Goal: Use online tool/utility: Utilize a website feature to perform a specific function

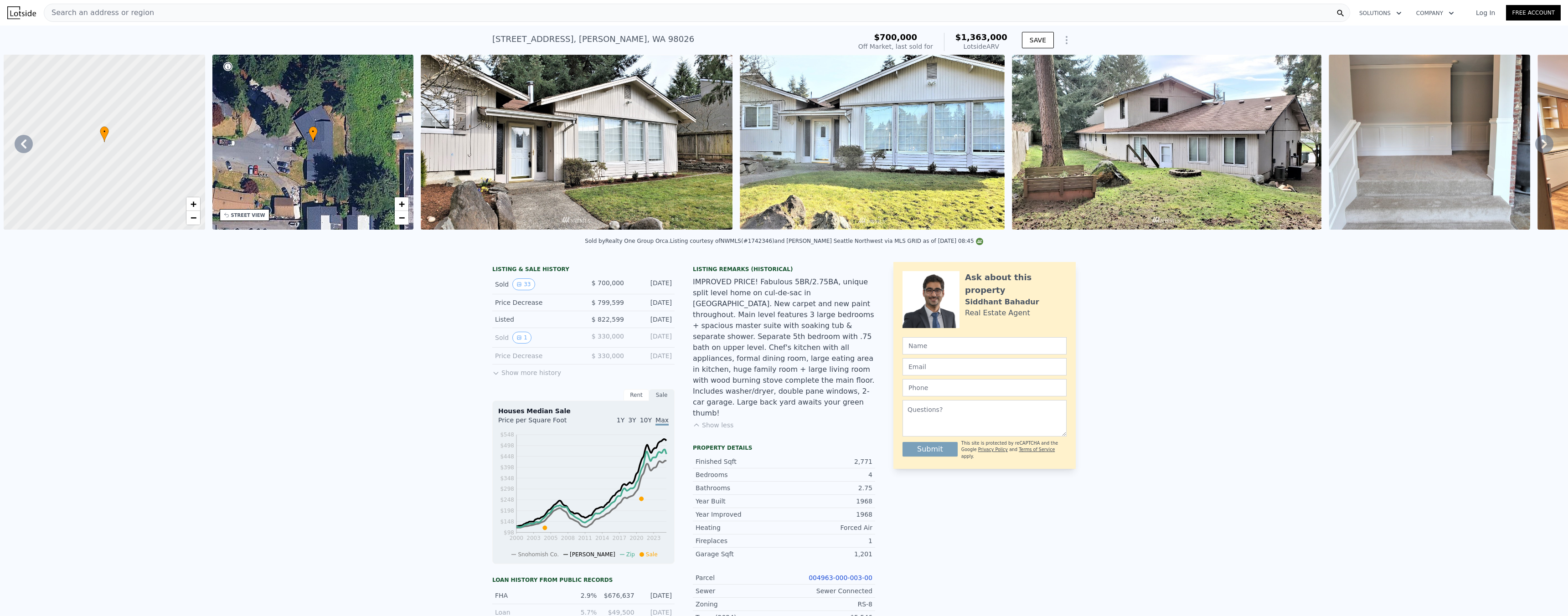
scroll to position [0, 843]
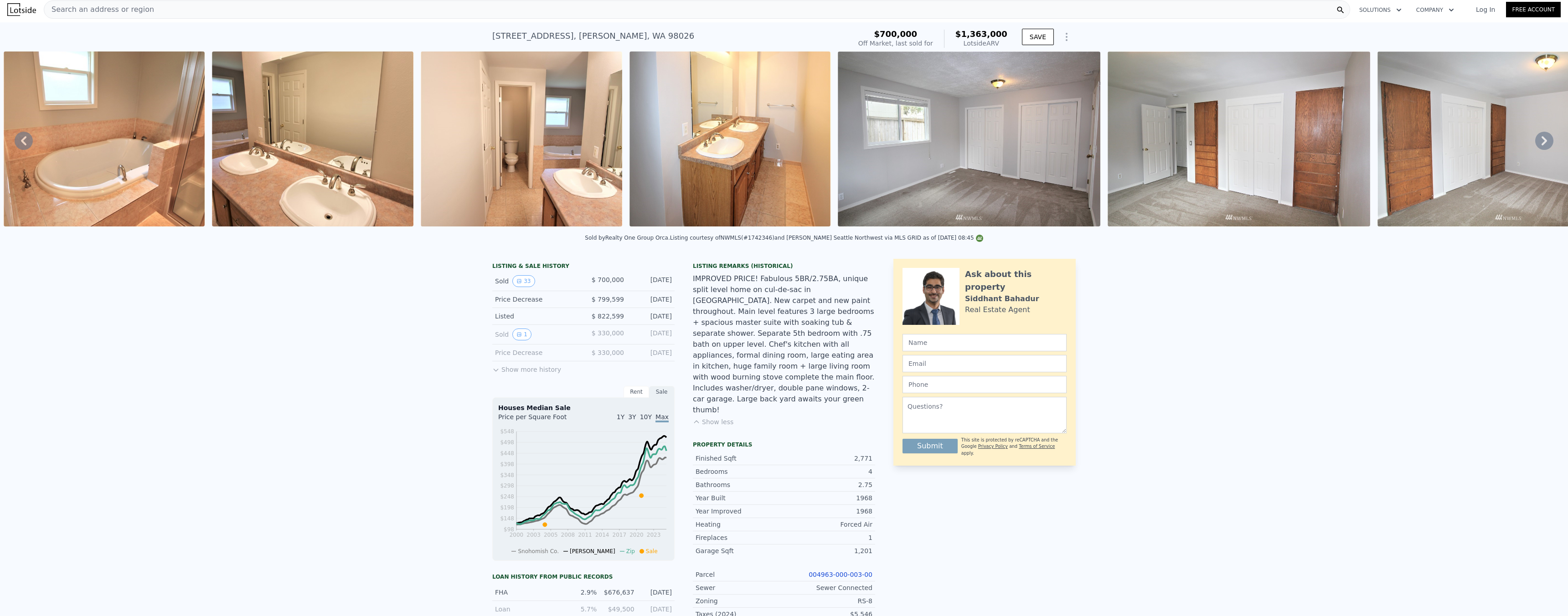
click at [136, 16] on div "Search an address or region" at bounding box center [99, 9] width 110 height 17
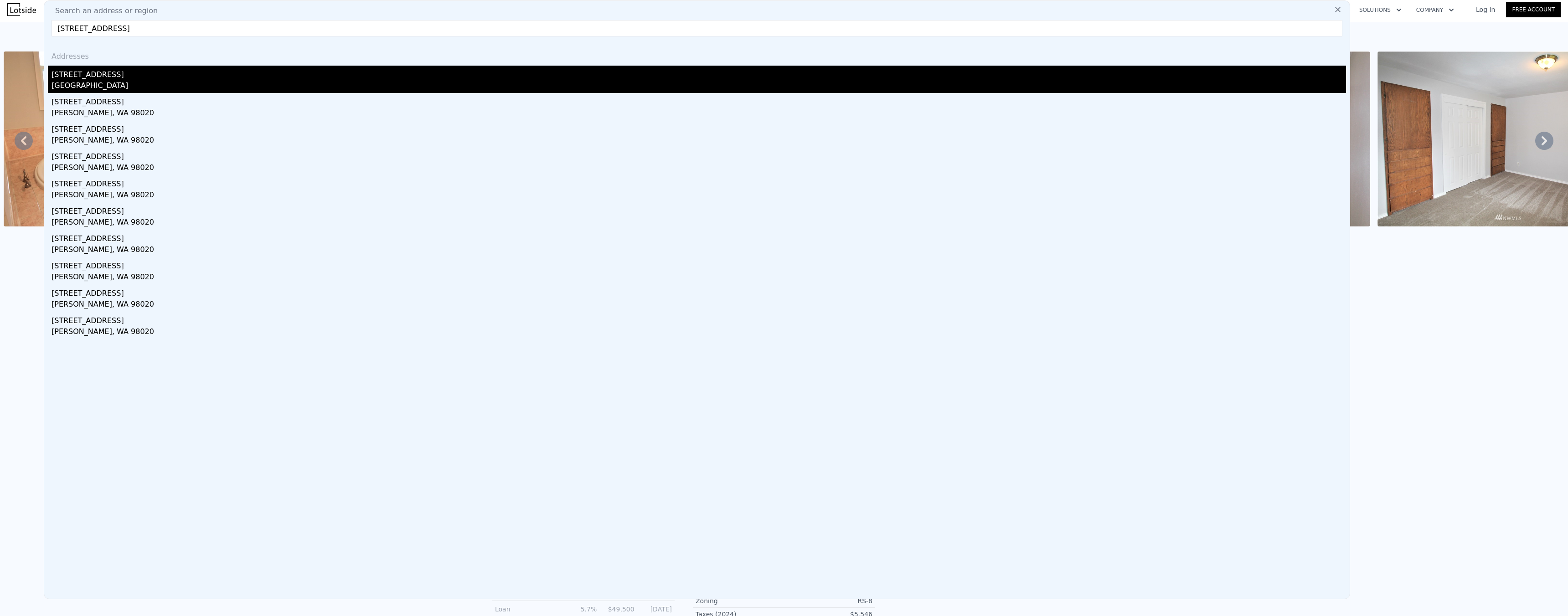
type input "[STREET_ADDRESS]"
click at [115, 80] on div "[GEOGRAPHIC_DATA]" at bounding box center [699, 86] width 1295 height 13
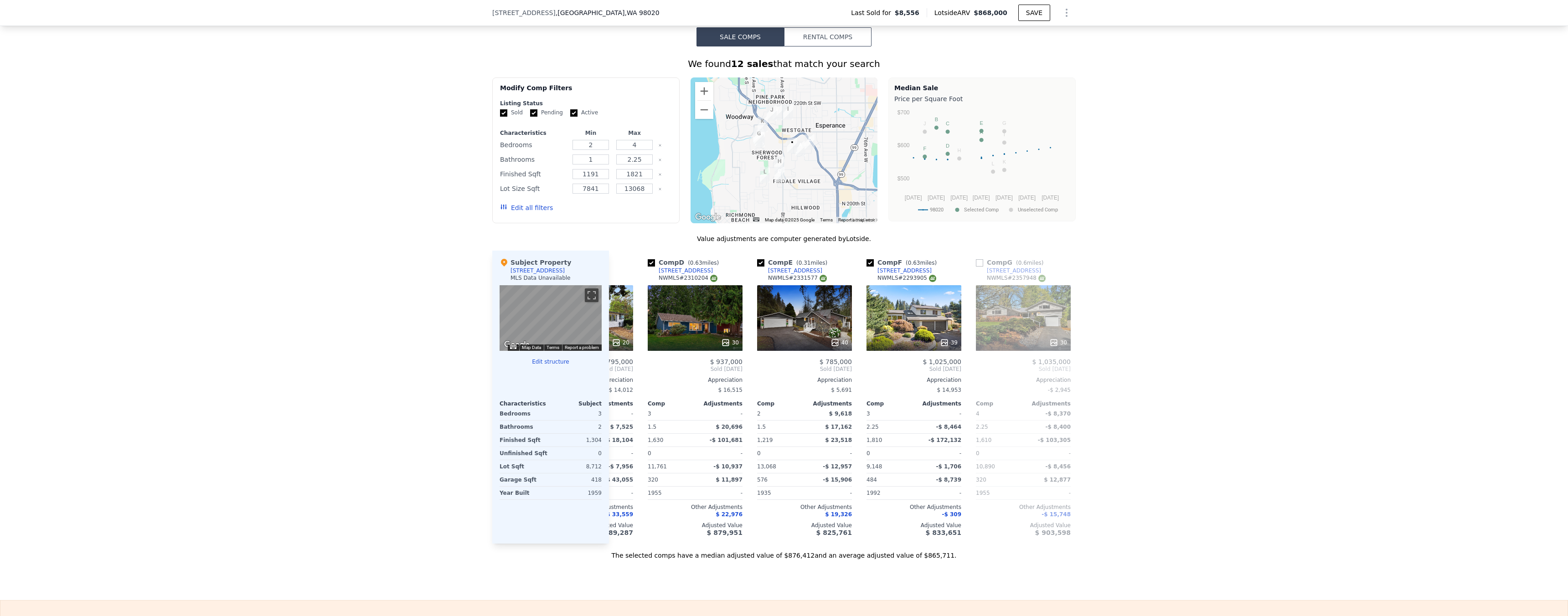
scroll to position [0, 304]
click at [499, 13] on span "[STREET_ADDRESS]" at bounding box center [524, 12] width 63 height 9
click at [495, 13] on span "[STREET_ADDRESS]" at bounding box center [524, 12] width 63 height 9
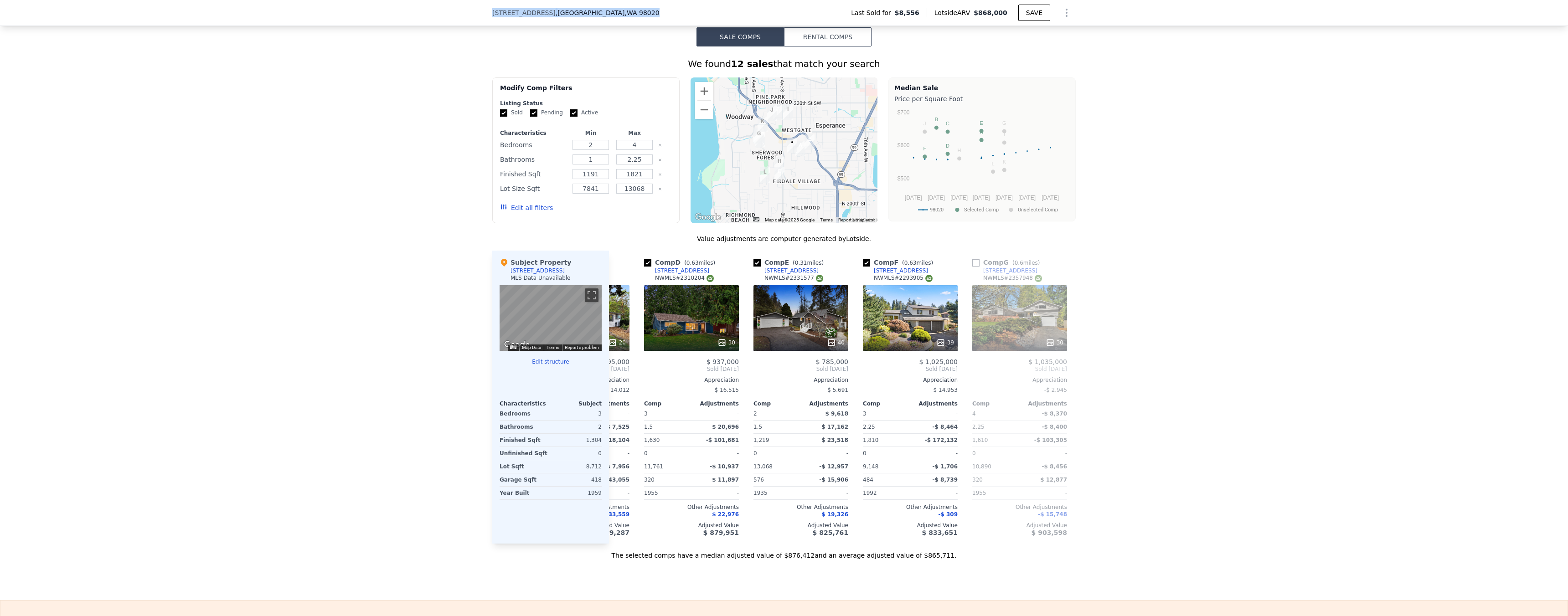
drag, startPoint x: 488, startPoint y: 13, endPoint x: 640, endPoint y: 10, distance: 152.0
click at [640, 10] on div "[STREET_ADDRESS]" at bounding box center [576, 12] width 167 height 9
copy div "[STREET_ADDRESS]"
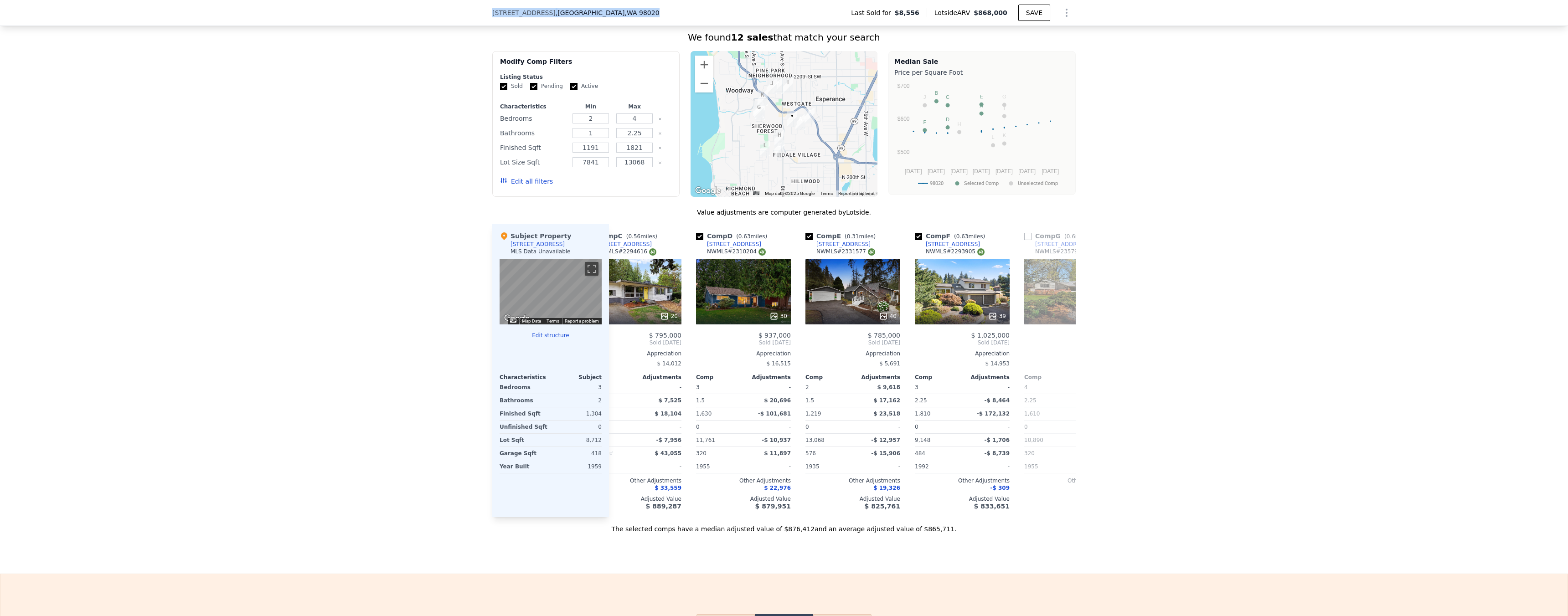
scroll to position [0, 256]
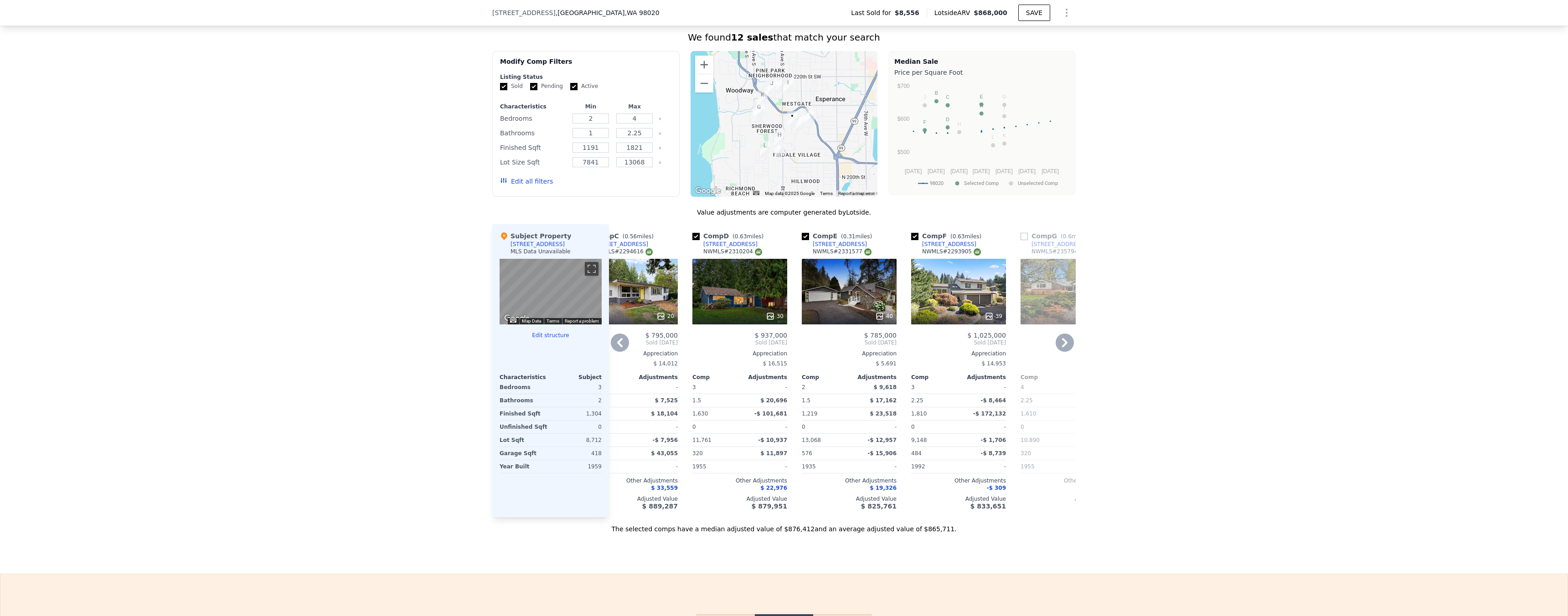
click at [878, 321] on icon at bounding box center [880, 316] width 9 height 9
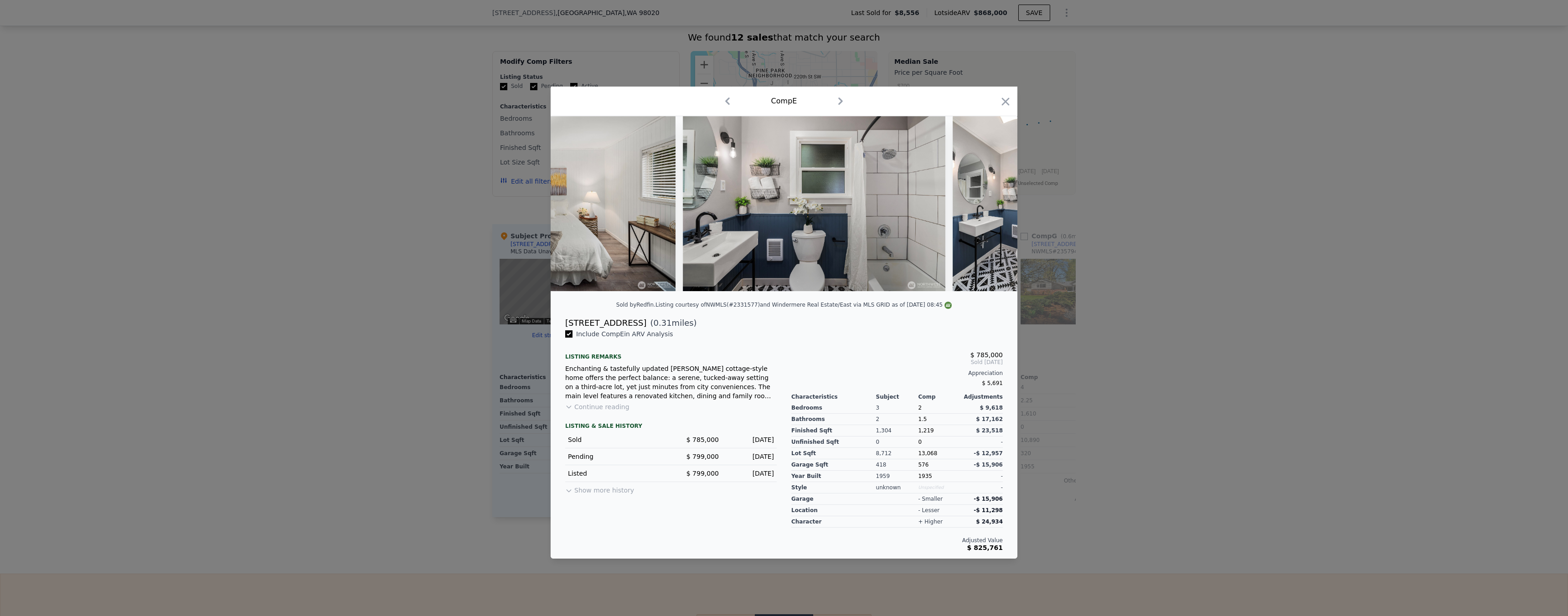
scroll to position [0, 6491]
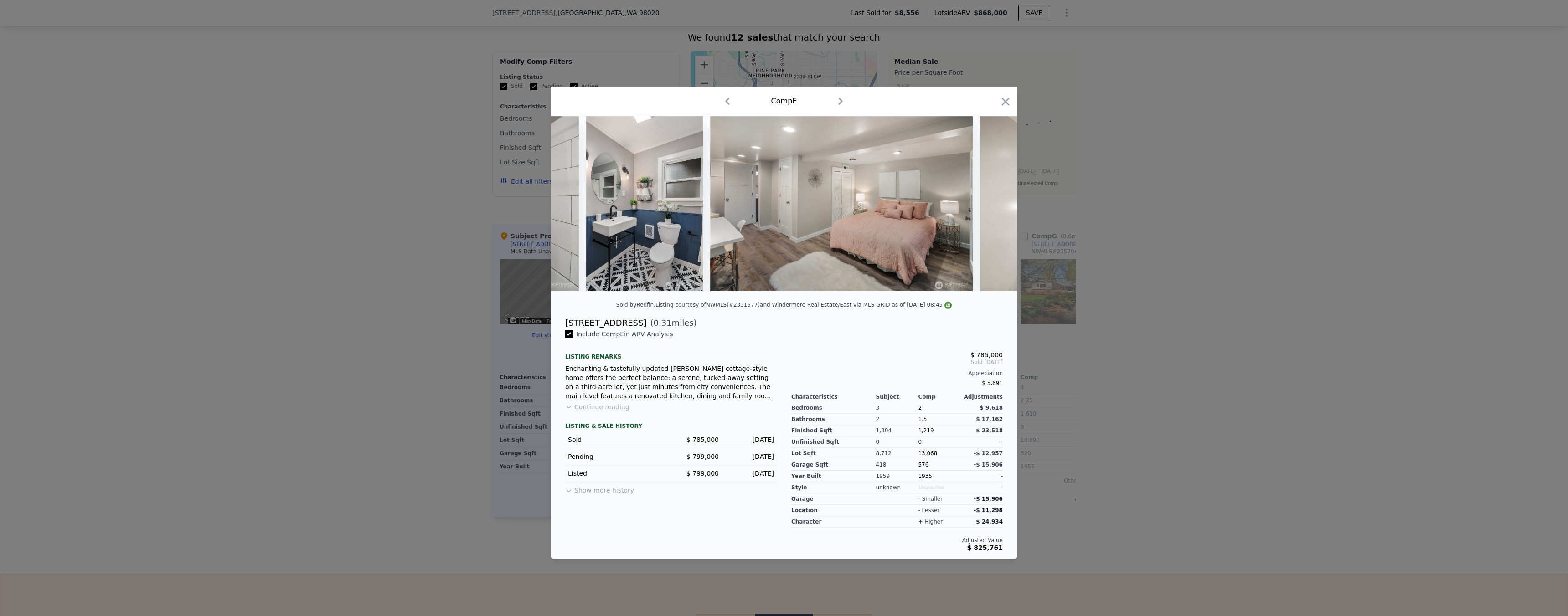
click at [1108, 347] on div at bounding box center [784, 308] width 1568 height 616
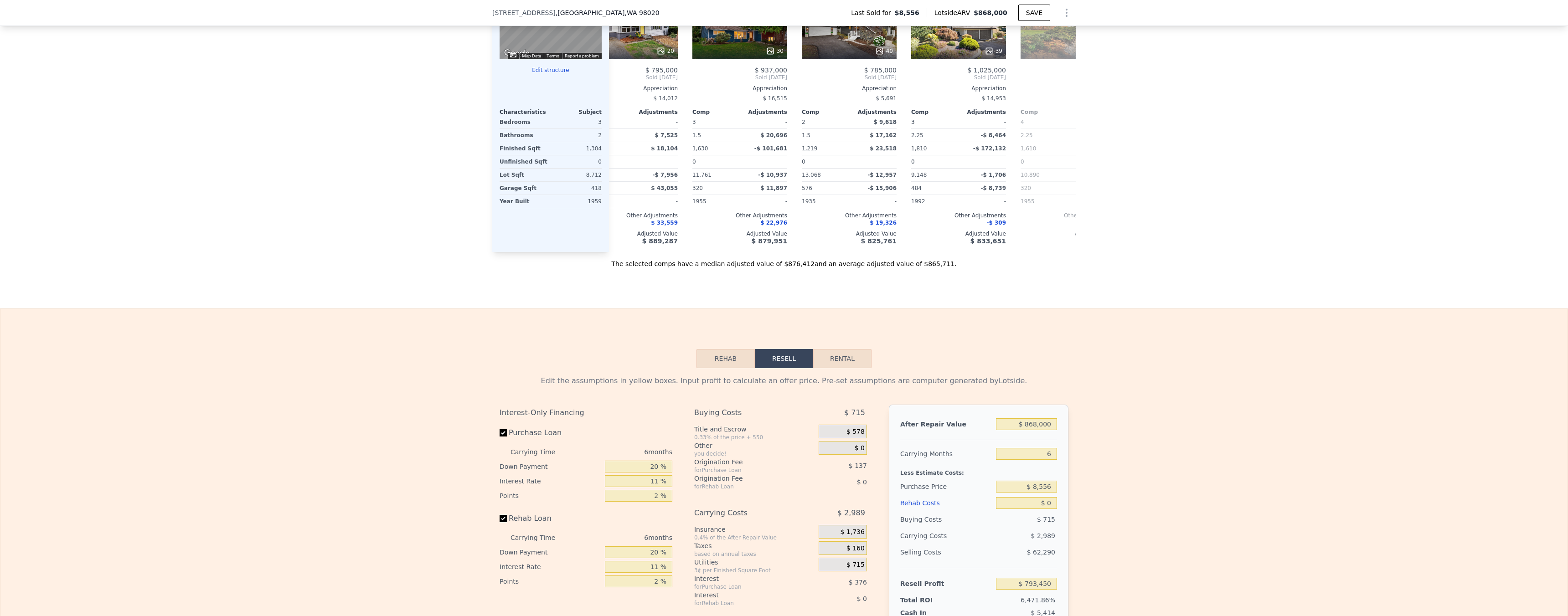
scroll to position [963, 0]
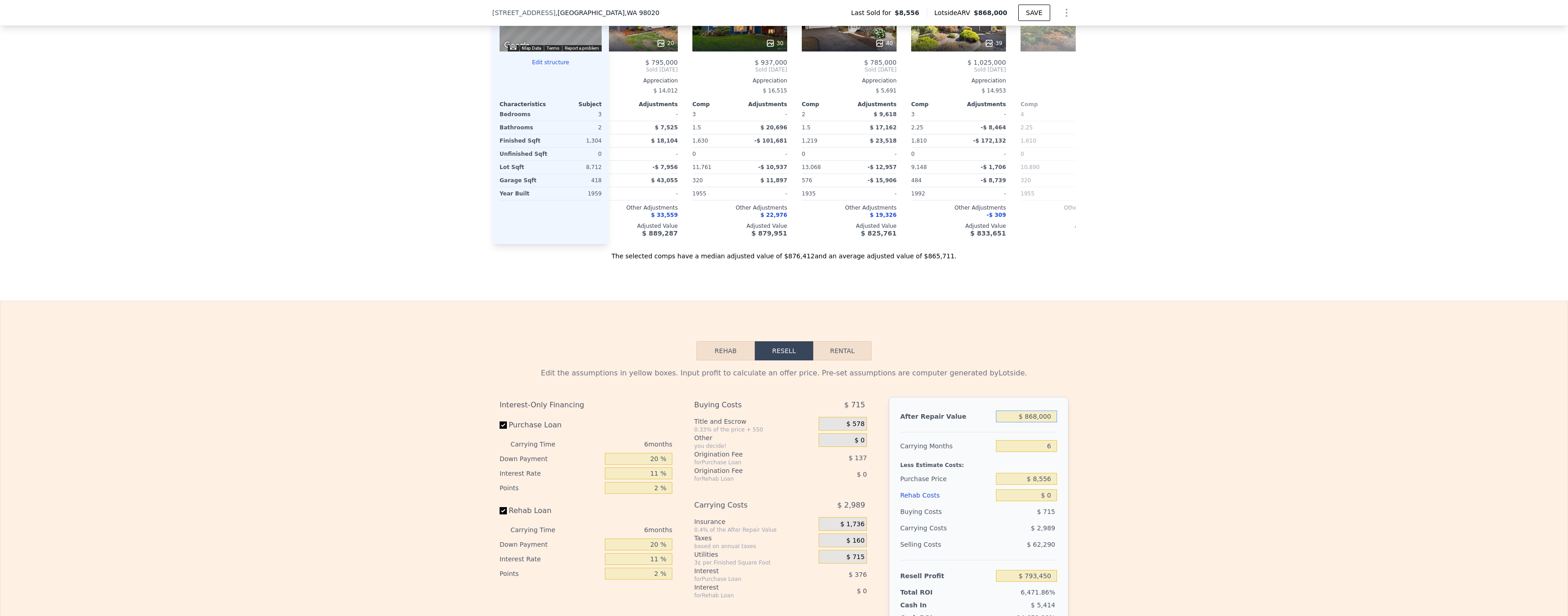
click at [1038, 422] on input "$ 868,000" at bounding box center [1026, 416] width 61 height 12
type input "$ 7"
type input "-$ 11,067"
type input "$ 78"
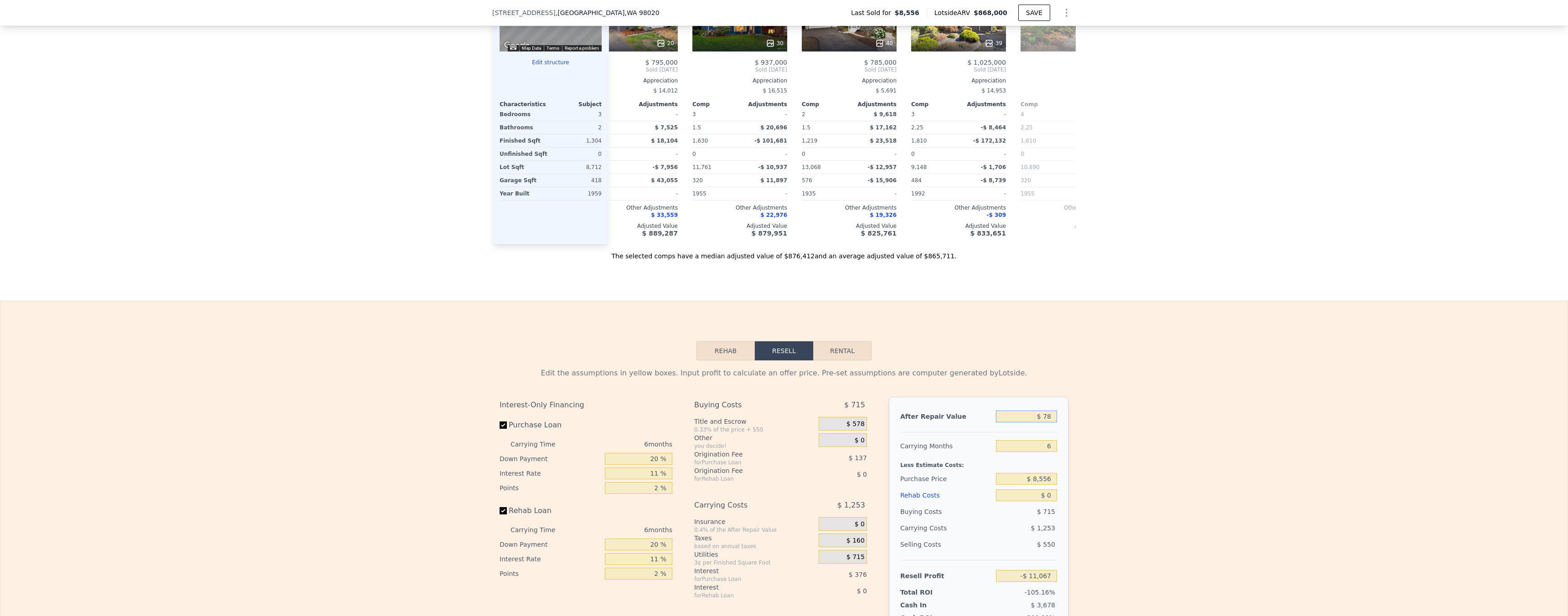
type input "-$ 11,001"
type input "$ 785"
type input "-$ 10,348"
type input "$ 7,850"
type input "-$ 3,798"
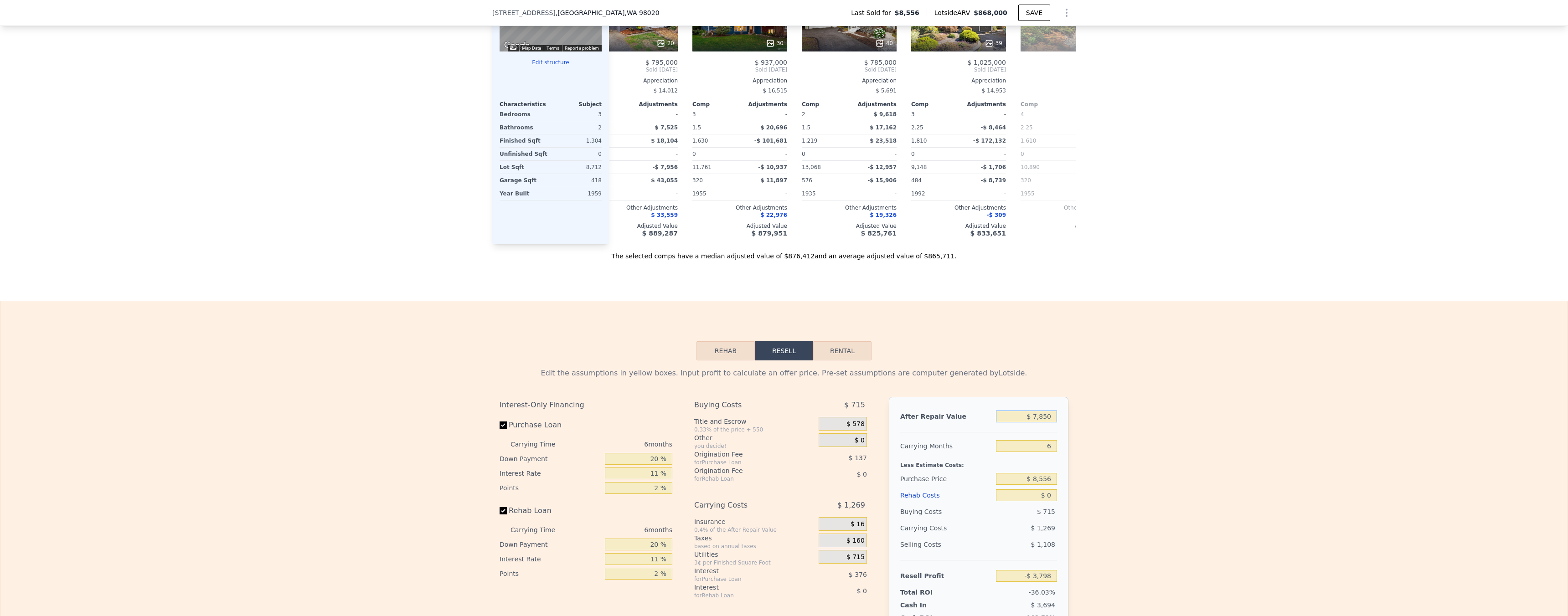
type input "$ 78,500"
type input "$ 61,685"
type input "$ 785,000"
type input "$ 716,519"
type input "$ 785,000"
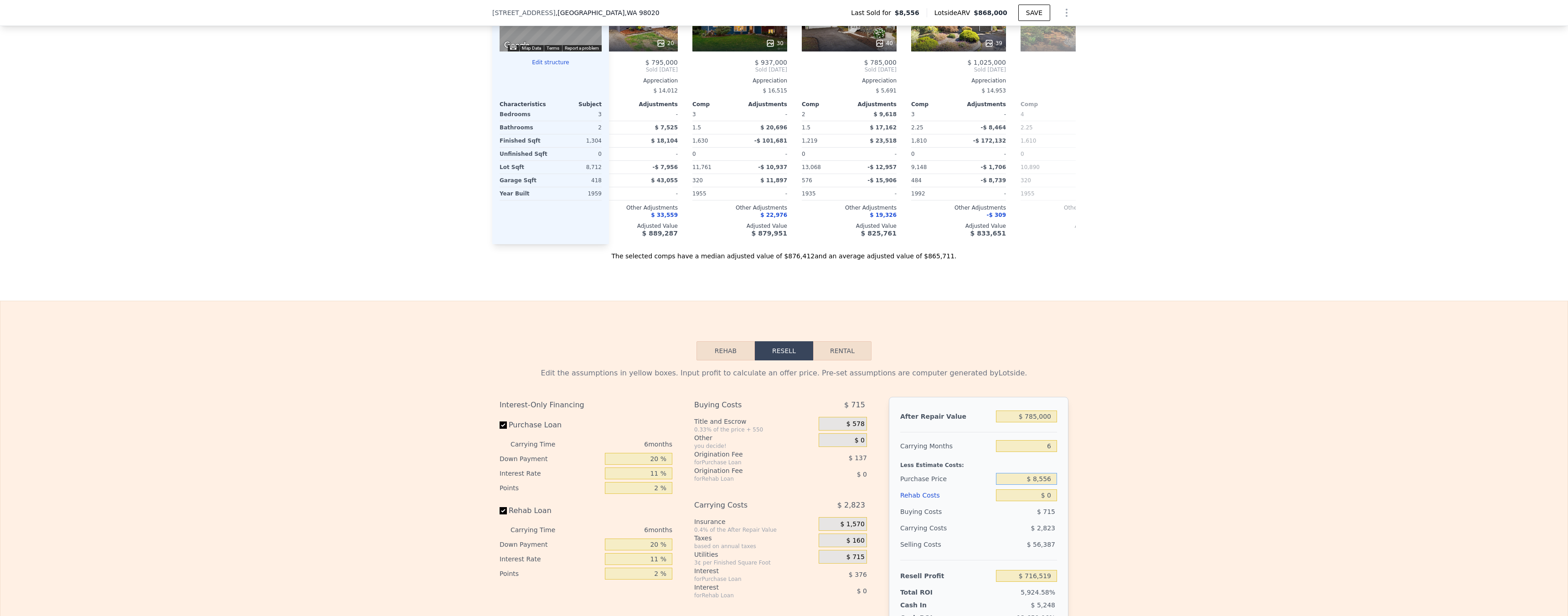
click at [1044, 485] on input "$ 8,556" at bounding box center [1026, 478] width 61 height 12
type input "$ 500,000"
click at [1100, 468] on div "Edit the assumptions in yellow boxes. Input profit to calculate an offer price.…" at bounding box center [784, 530] width 1567 height 339
type input "$ 193,951"
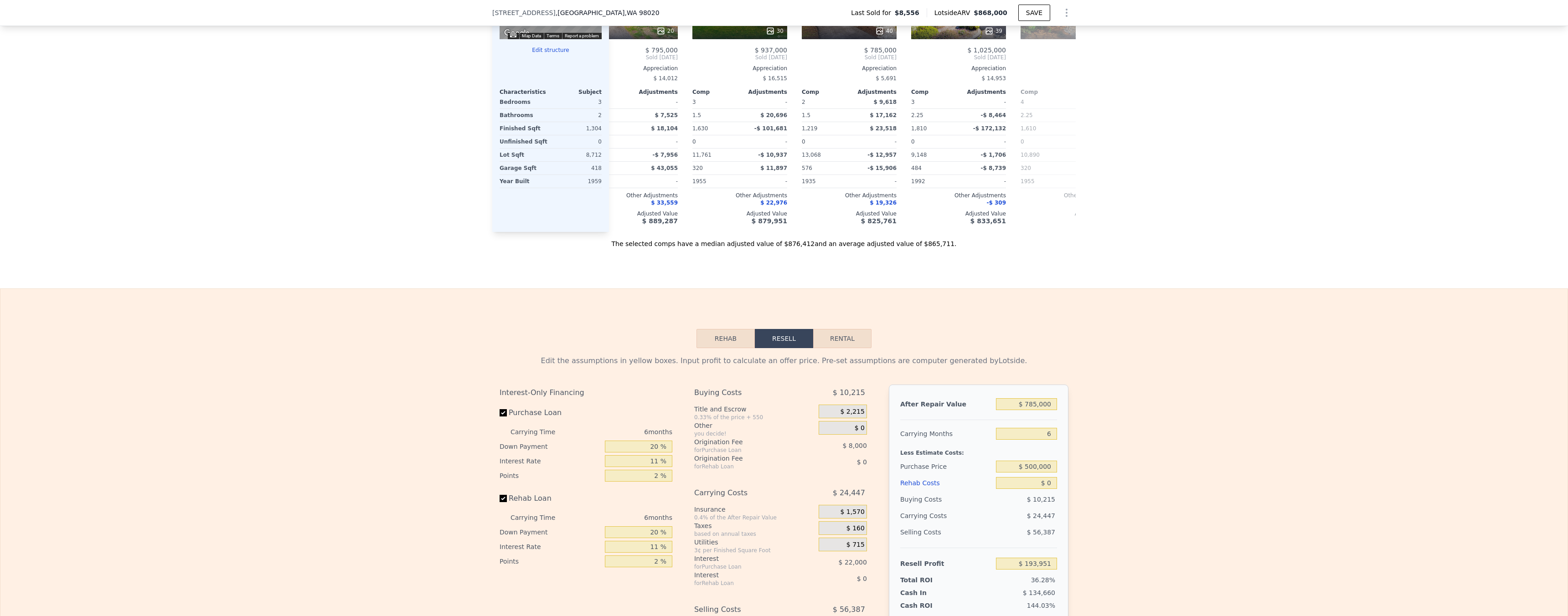
scroll to position [976, 0]
drag, startPoint x: 1045, startPoint y: 496, endPoint x: 1052, endPoint y: 497, distance: 7.1
click at [1045, 488] on input "$ 0" at bounding box center [1026, 482] width 61 height 12
type input "$ 120"
type input "$ 193,823"
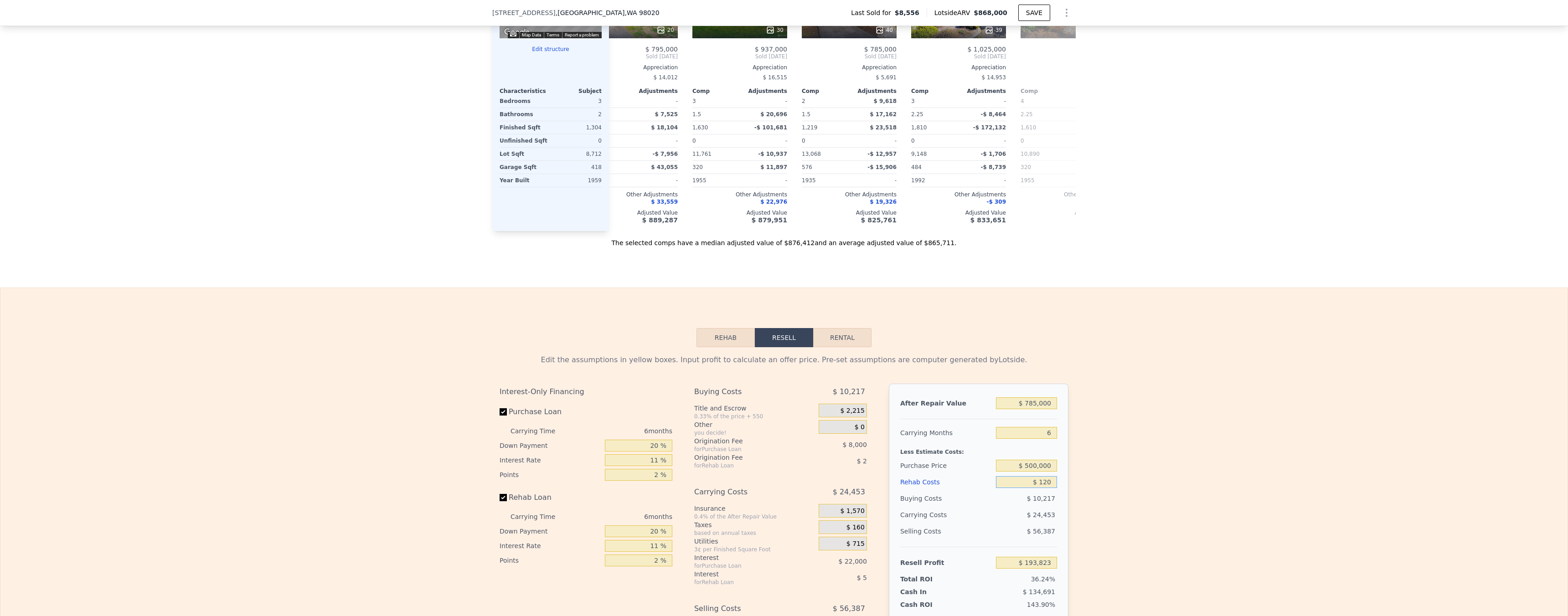
type input "$ 1,250"
type input "$ 192,627"
type input "$ 12,500"
type input "$ 180,699"
type input "$ 125,000"
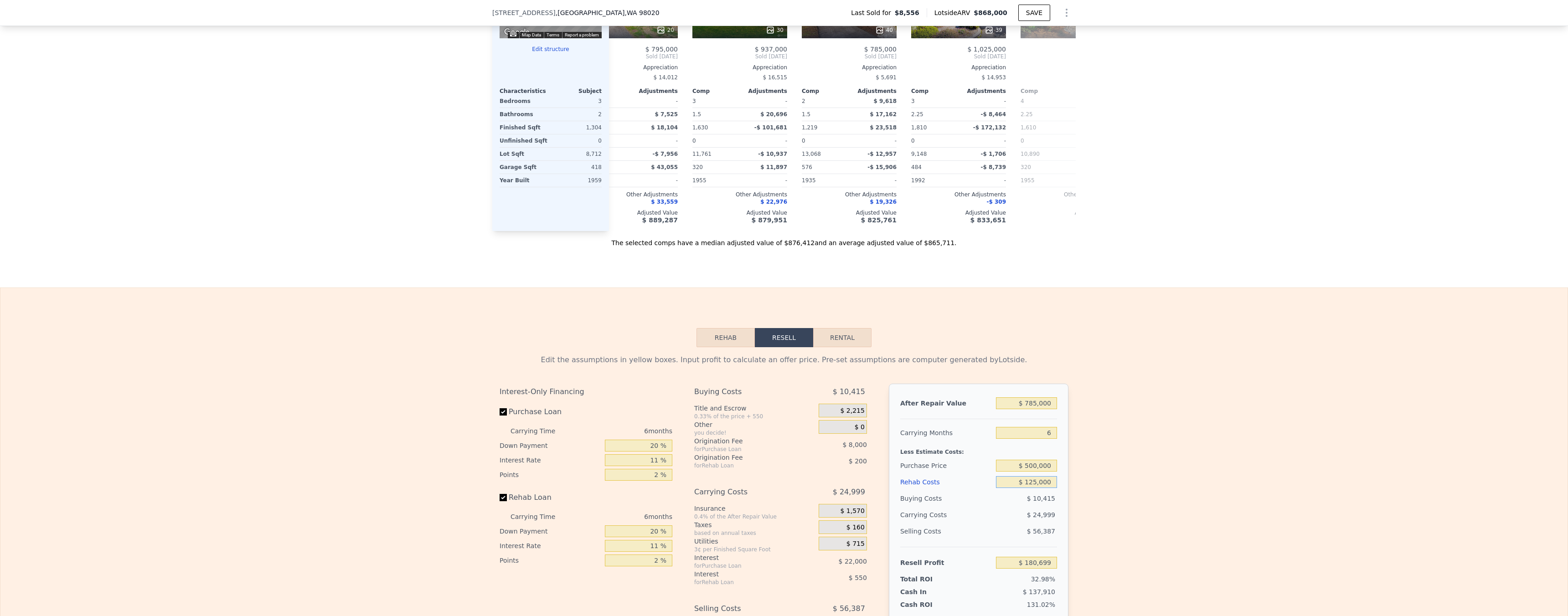
type input "$ 61,449"
type input "$ 125,000"
click at [1143, 421] on div "Edit the assumptions in yellow boxes. Input profit to calculate an offer price.…" at bounding box center [784, 517] width 1567 height 339
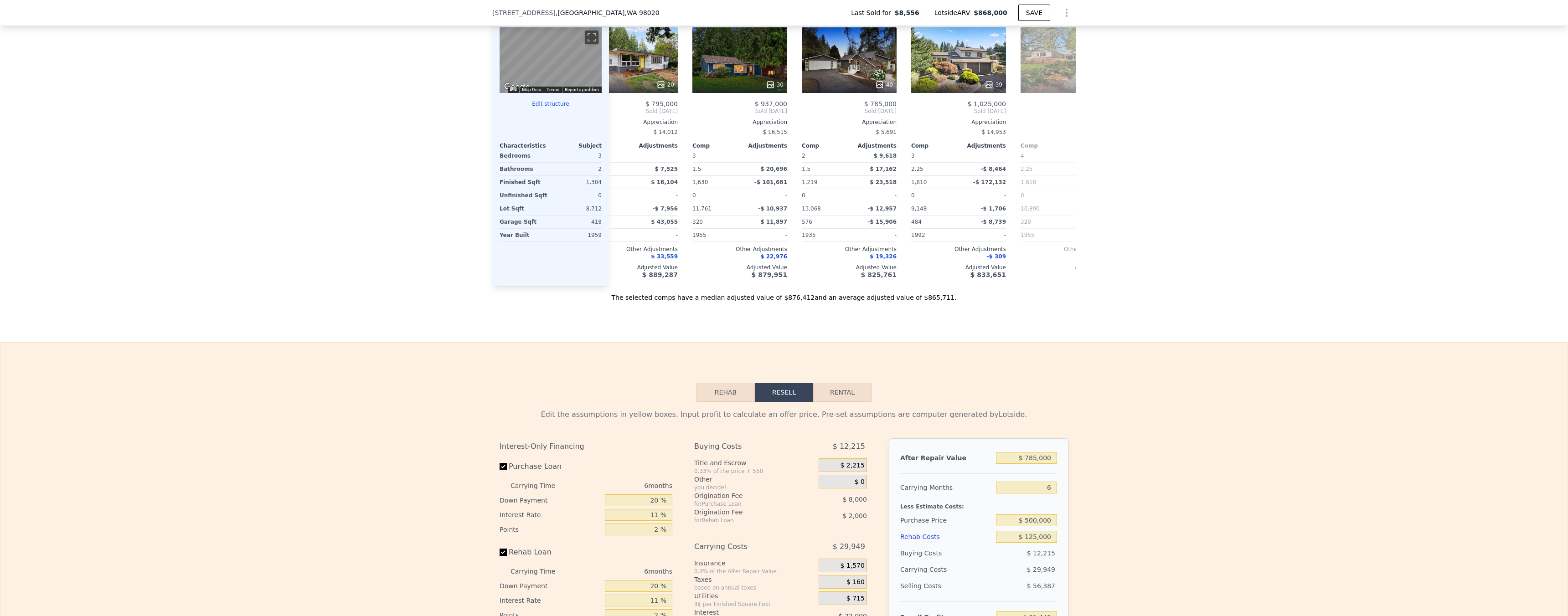
scroll to position [898, 0]
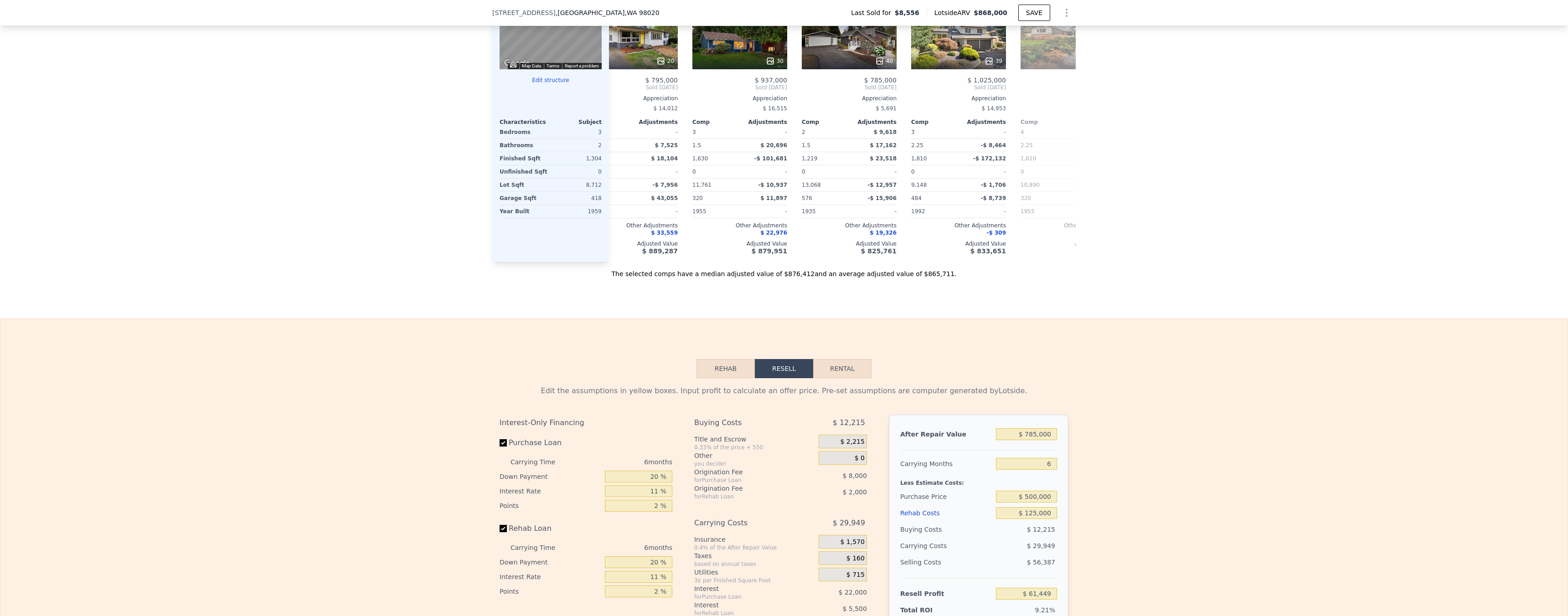
type input "$ 868,000"
type input "$ 0"
type input "$ 793,450"
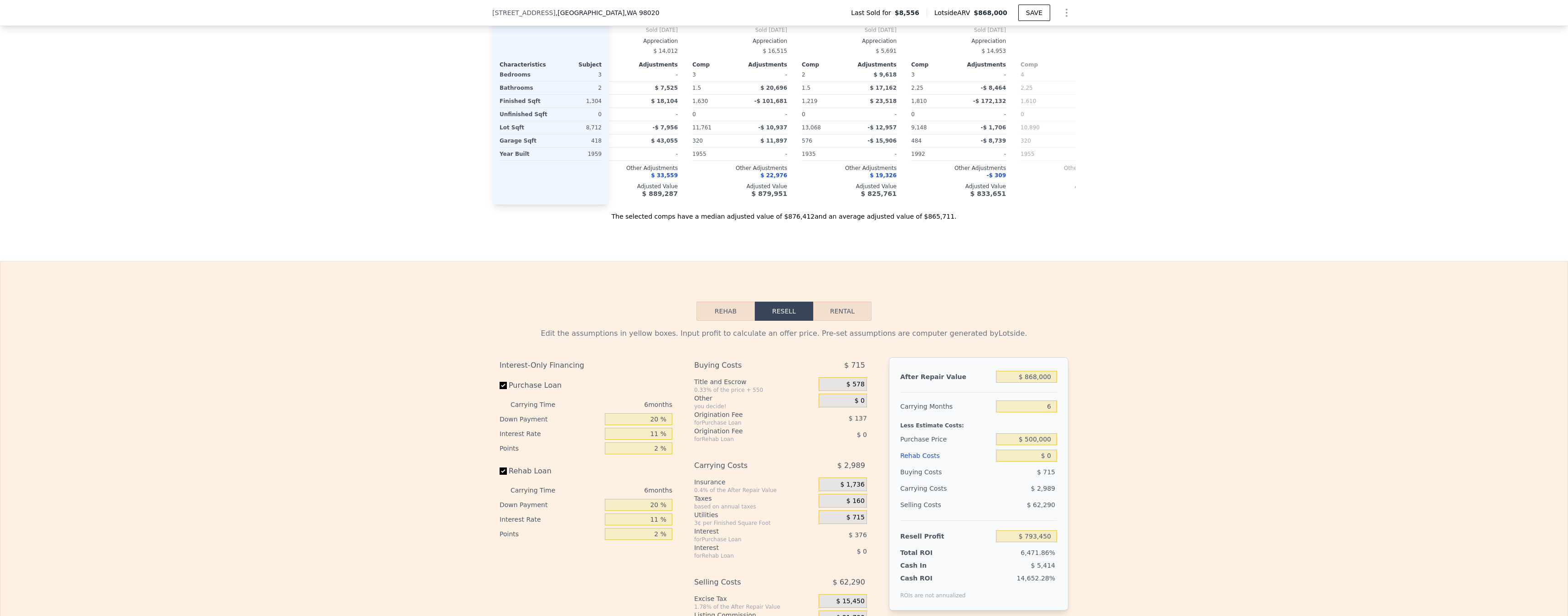
scroll to position [1118, 0]
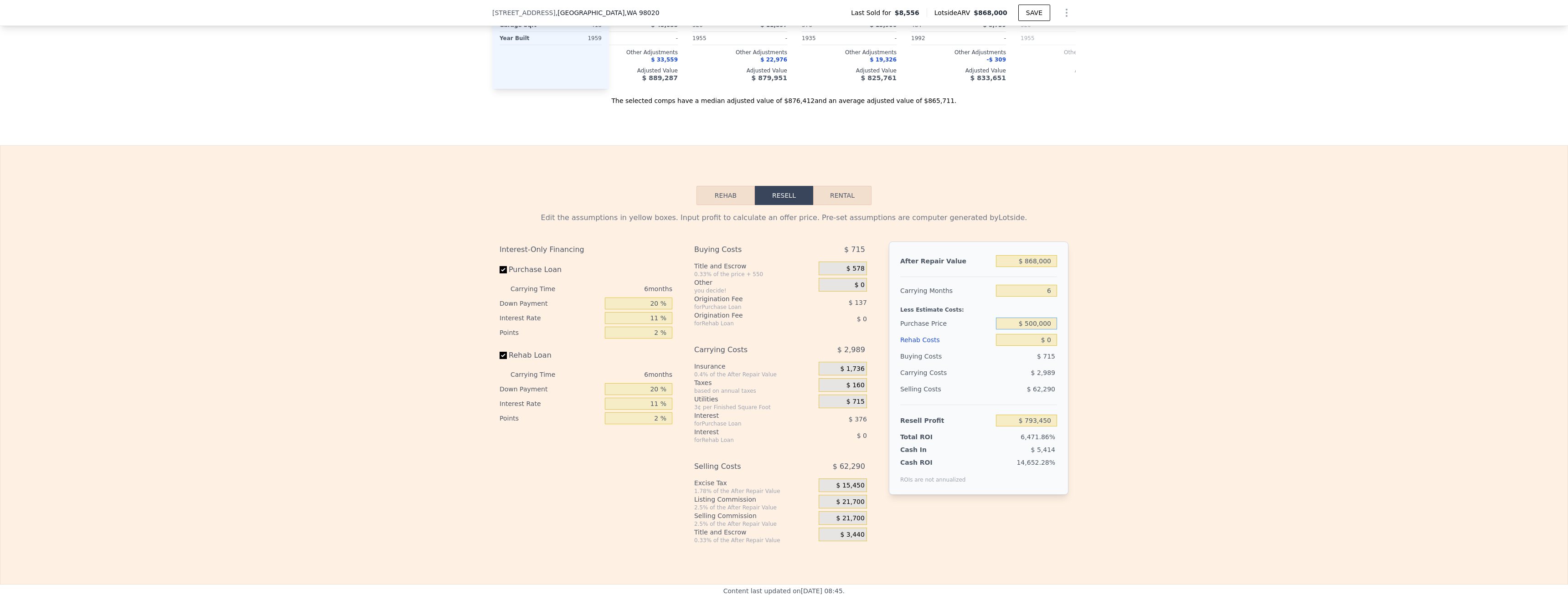
click at [1035, 329] on input "$ 500,000" at bounding box center [1026, 323] width 61 height 12
type input "$ 530,000"
click at [1108, 361] on div "Edit the assumptions in yellow boxes. Input profit to calculate an offer price.…" at bounding box center [784, 374] width 1567 height 339
type input "$ 238,982"
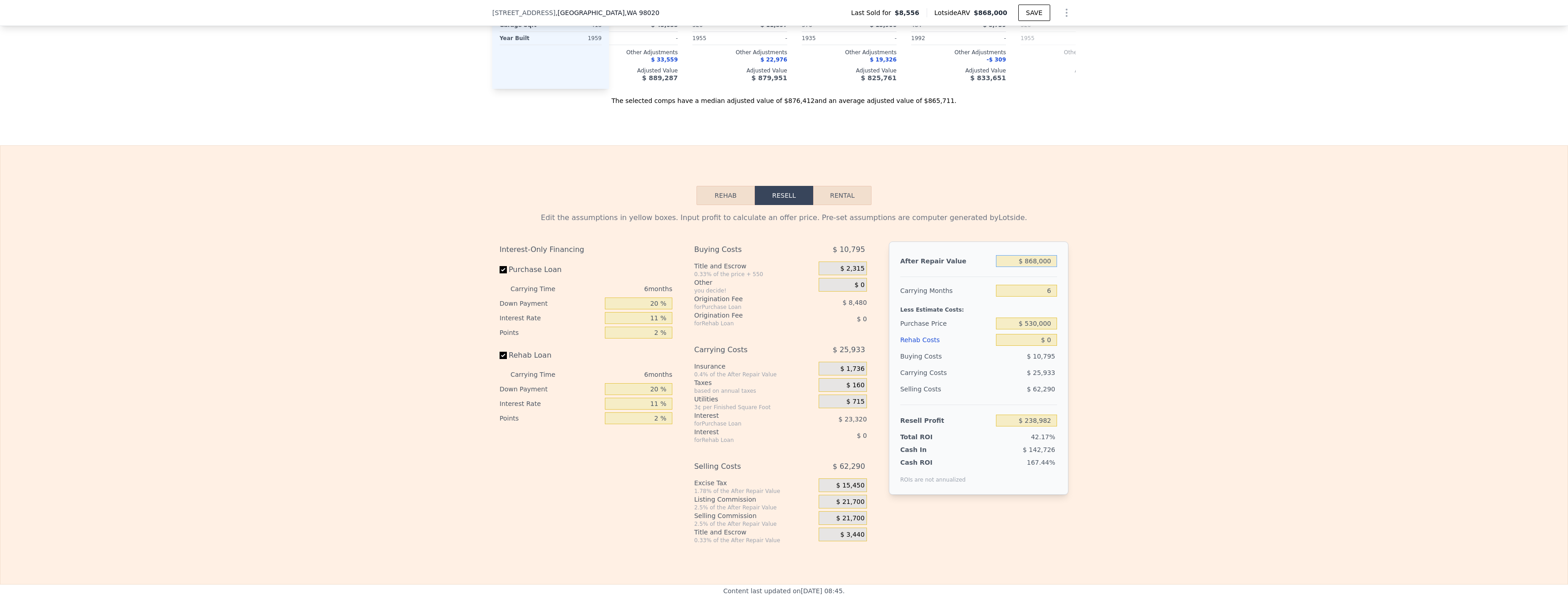
click at [1043, 267] on input "$ 868,000" at bounding box center [1026, 261] width 61 height 12
type input "$ 7"
type input "-$ 565,535"
type input "$ 78"
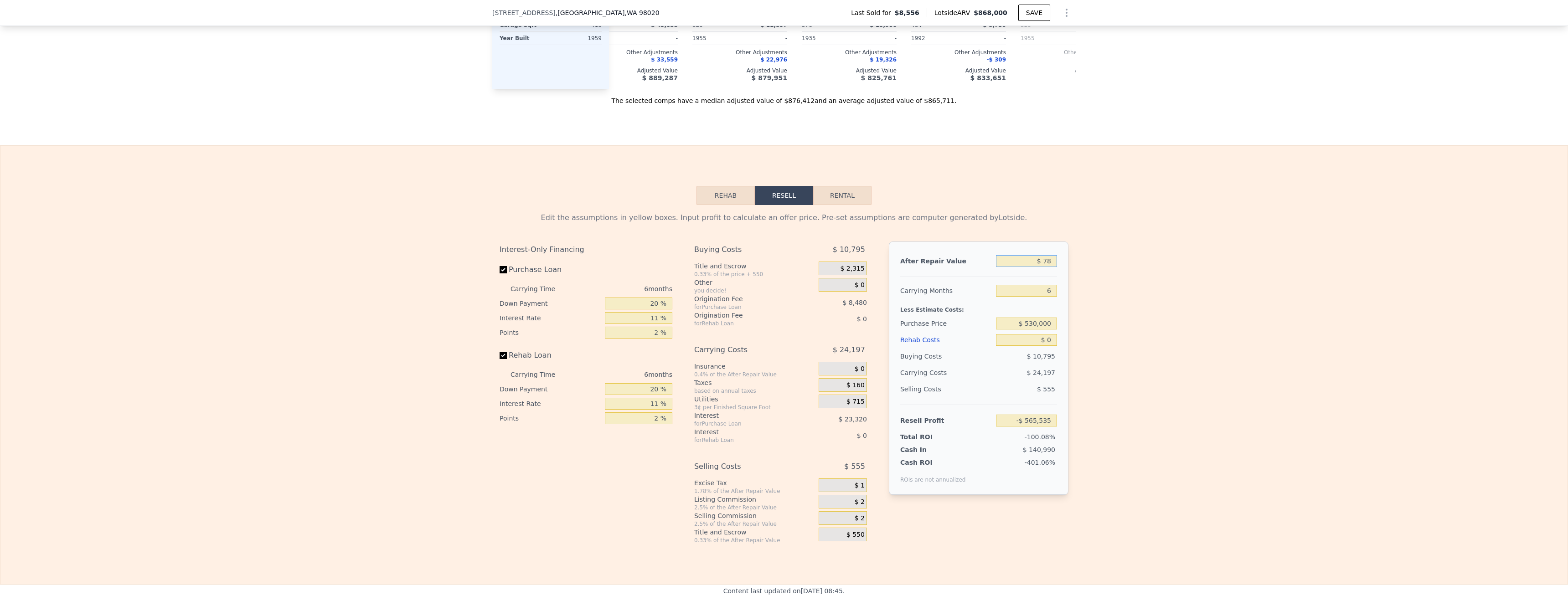
type input "-$ 565,469"
type input "$ 780"
type input "-$ 564,821"
type input "$ 7,800"
type input "-$ 558,313"
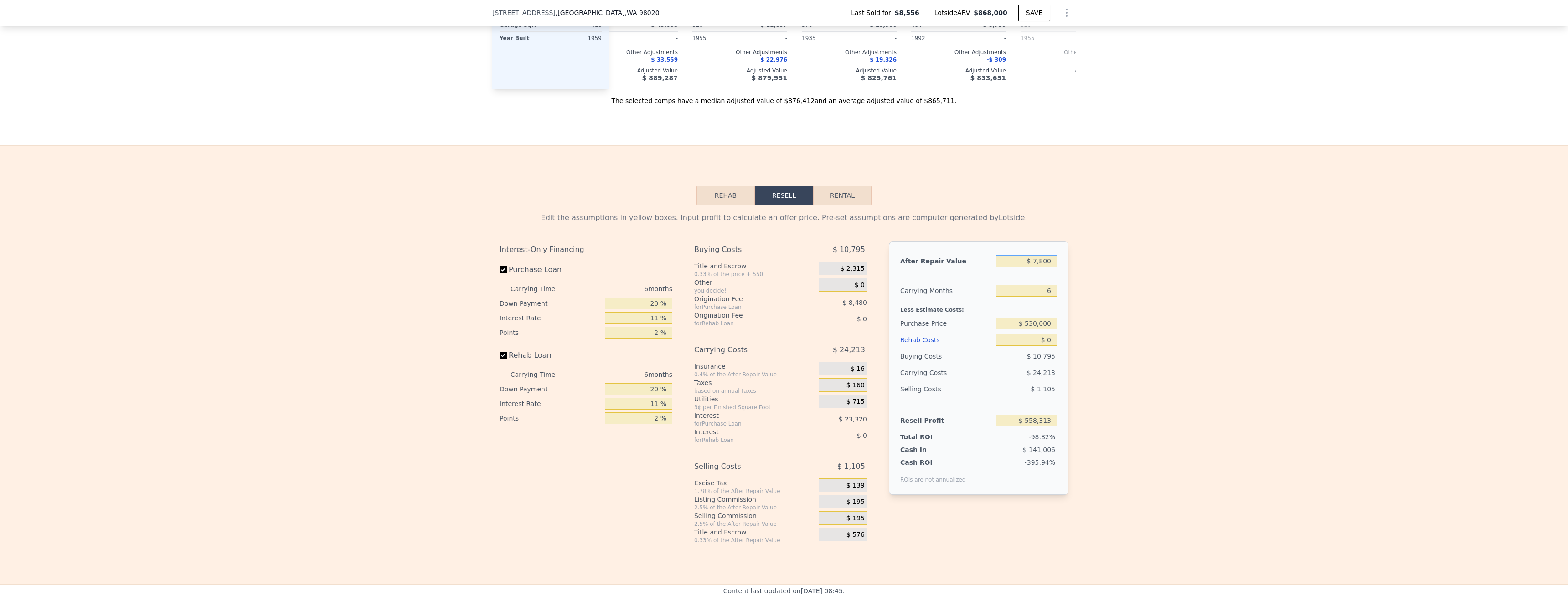
type input "$ 78,000"
type input "-$ 493,246"
type input "$ 780,000"
type input "$ 157,417"
type input "$ 780,000"
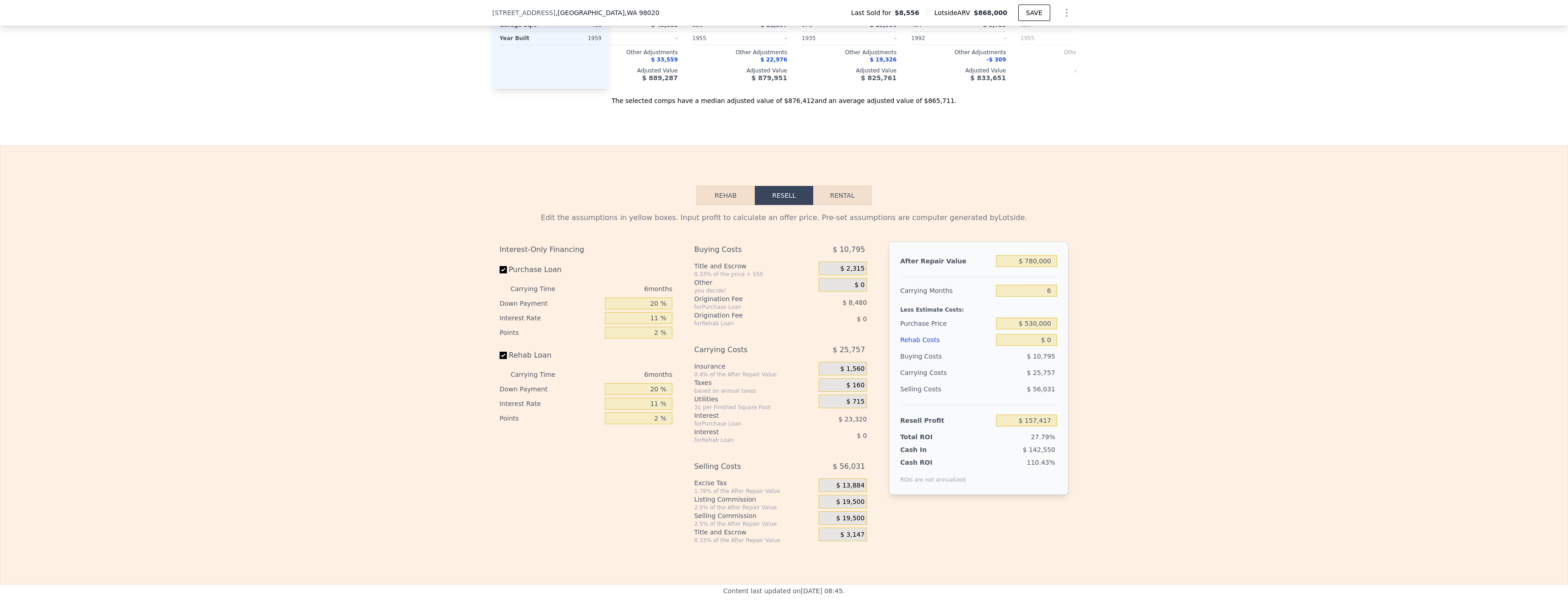
drag, startPoint x: 1093, startPoint y: 303, endPoint x: 1086, endPoint y: 309, distance: 9.2
click at [1092, 303] on div "Edit the assumptions in yellow boxes. Input profit to calculate an offer price.…" at bounding box center [784, 374] width 1567 height 339
click at [1045, 346] on input "$ 0" at bounding box center [1026, 340] width 61 height 12
type input "$ 10"
type input "$ 157,407"
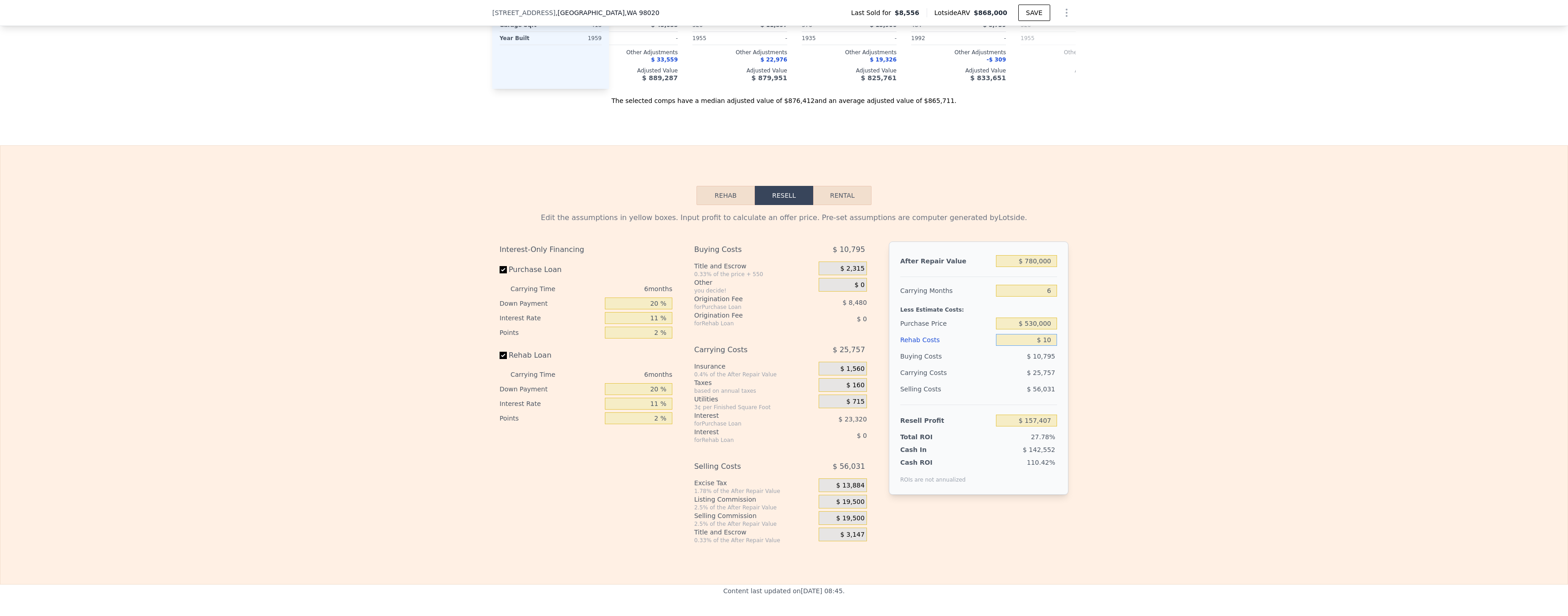
type input "$ 130"
type input "$ 157,279"
type input "$ 1,300"
type input "$ 156,036"
type input "$ 13,000"
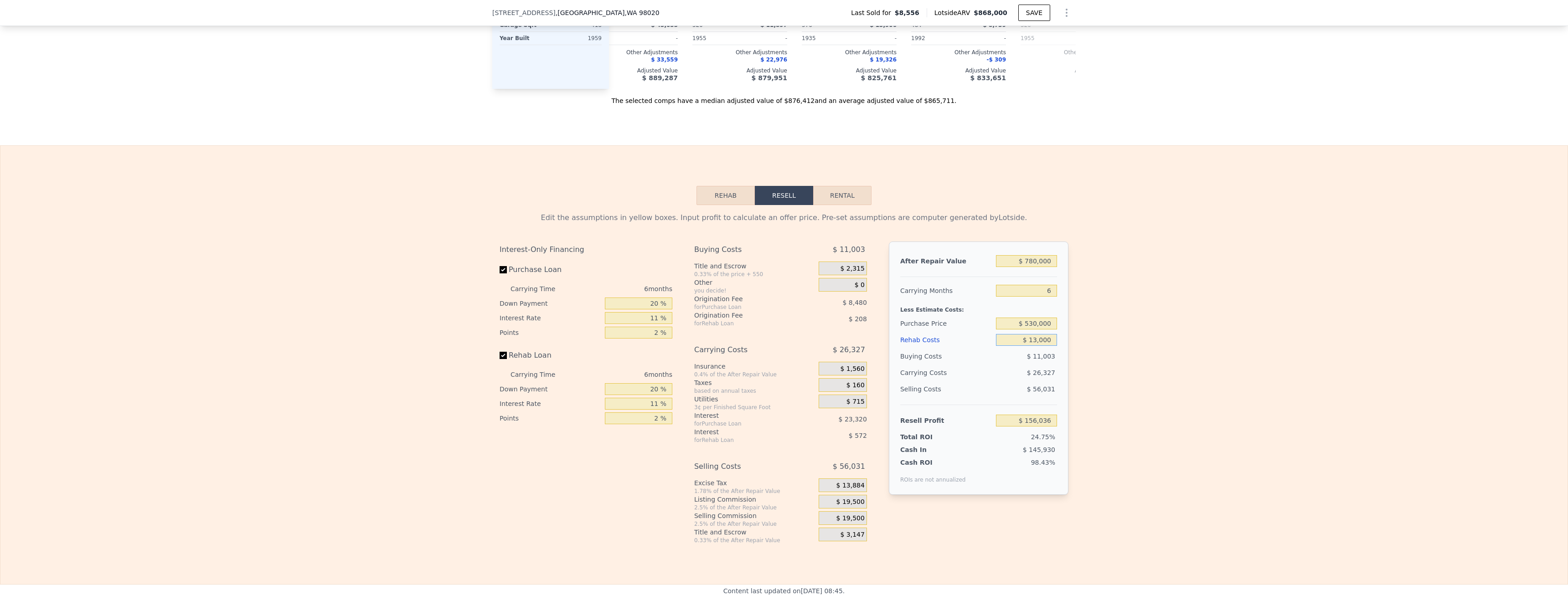
type input "$ 143,639"
type input "$ 130,000"
type input "$ 19,619"
click at [1388, 362] on div "Edit the assumptions in yellow boxes. Input profit to calculate an offer price.…" at bounding box center [784, 374] width 1567 height 339
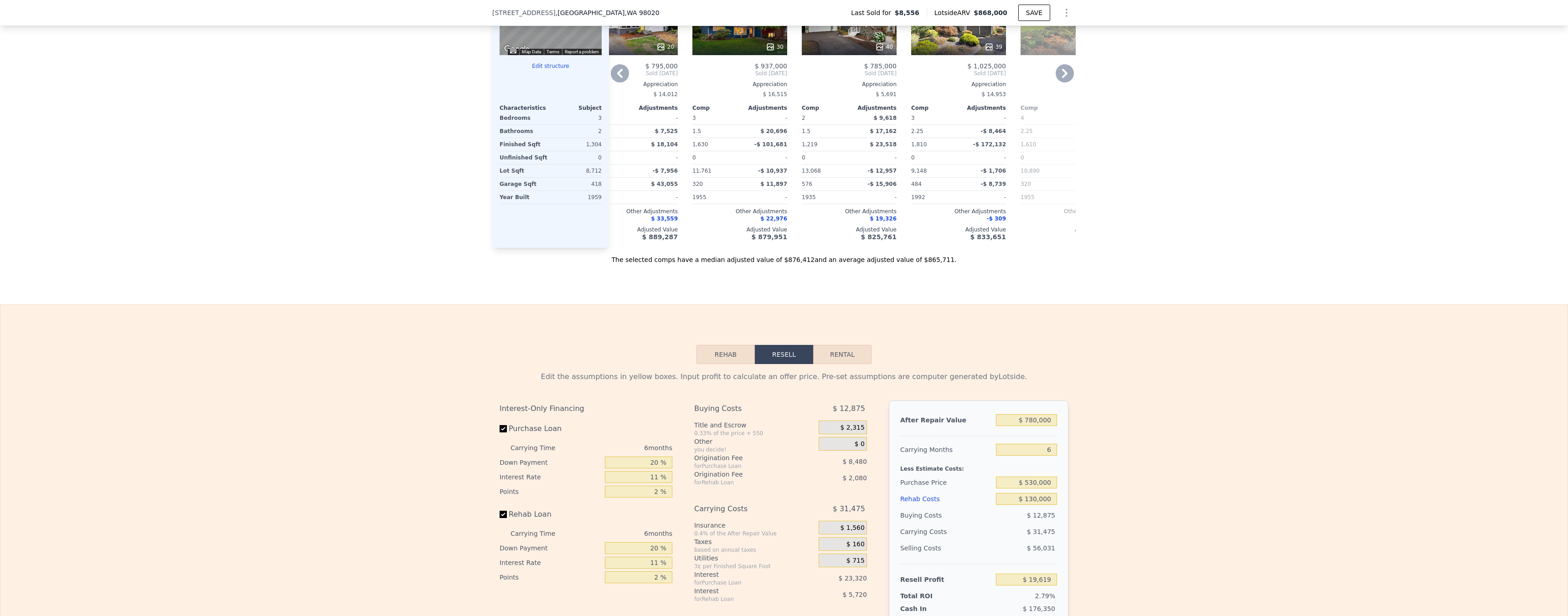
scroll to position [898, 0]
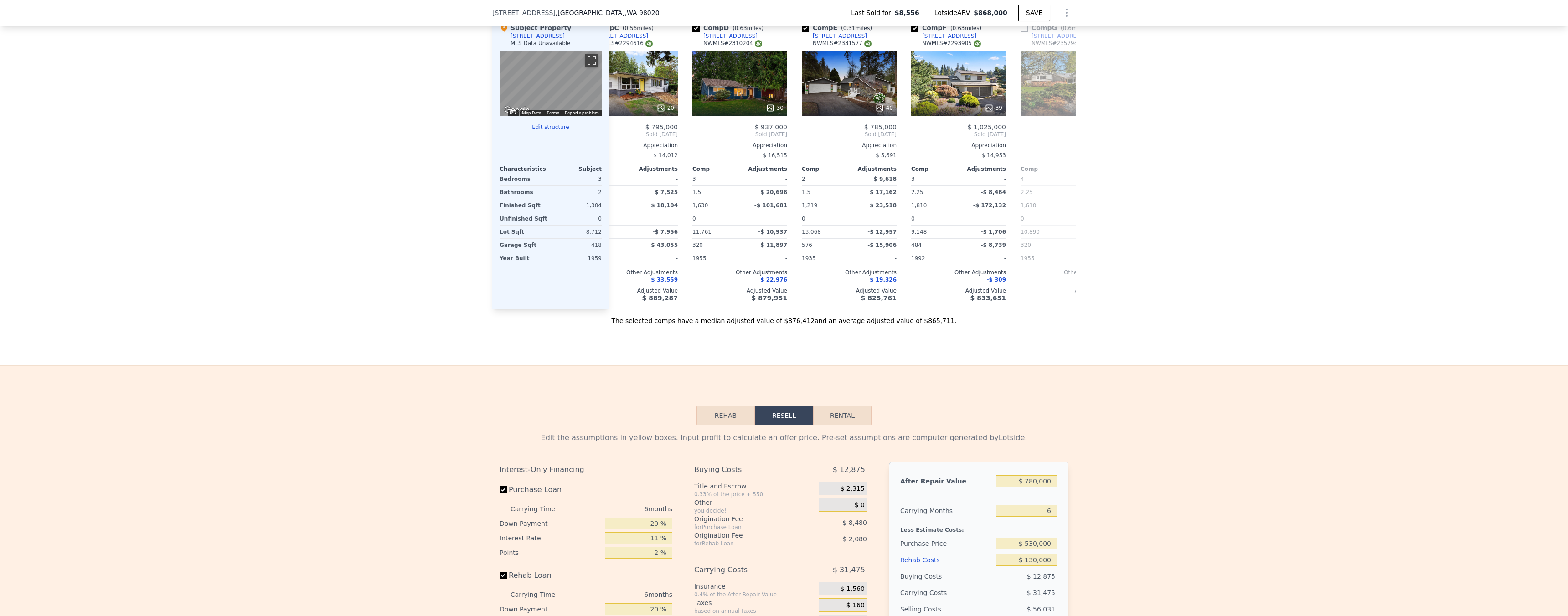
click at [586, 68] on button "Toggle fullscreen view" at bounding box center [592, 60] width 13 height 13
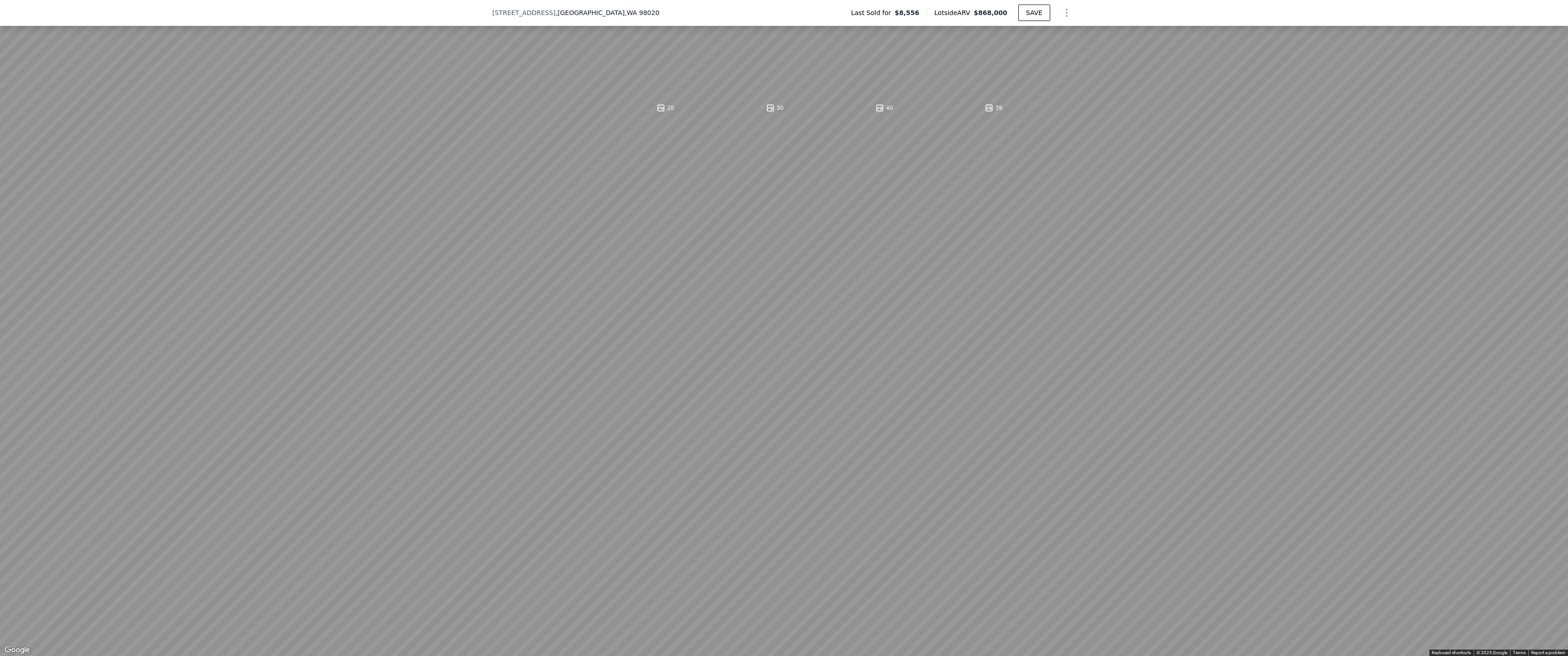
click at [1564, 7] on button "Toggle fullscreen view" at bounding box center [1558, 10] width 13 height 13
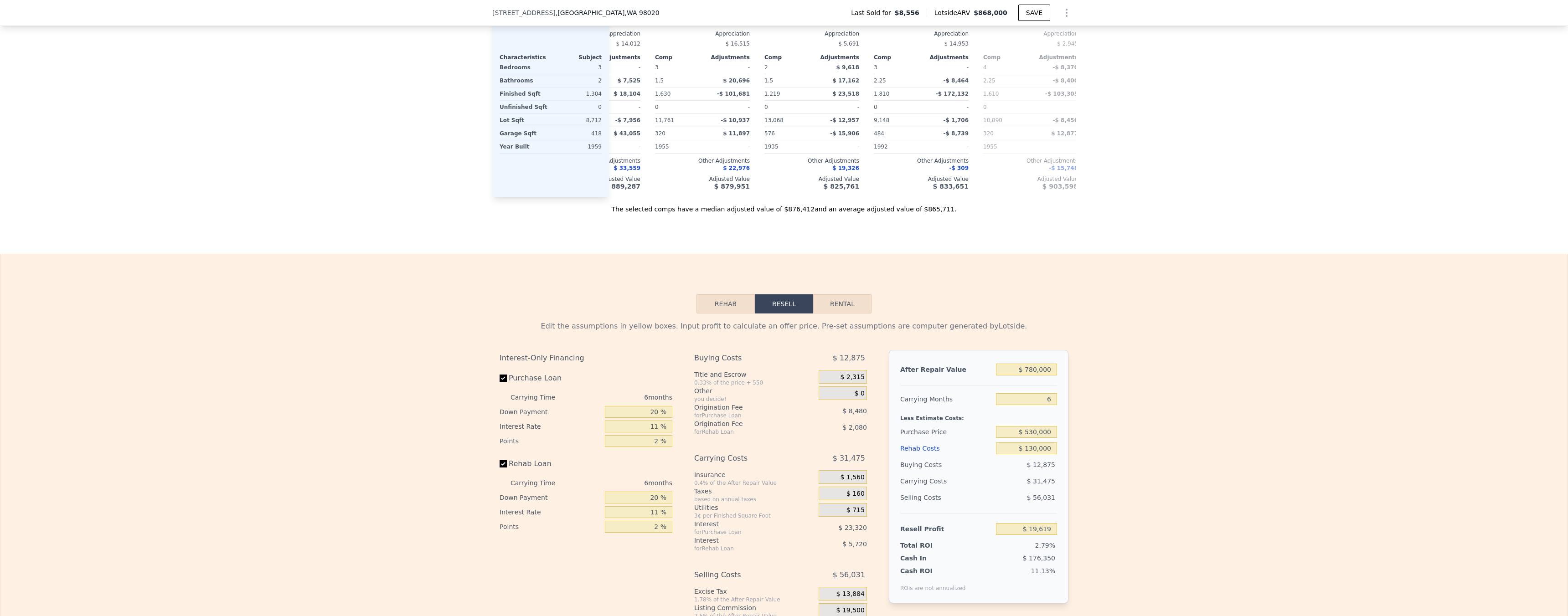
scroll to position [1014, 0]
click at [1030, 450] on input "$ 130,000" at bounding box center [1026, 444] width 61 height 12
type input "$ 1"
type input "$ 157,416"
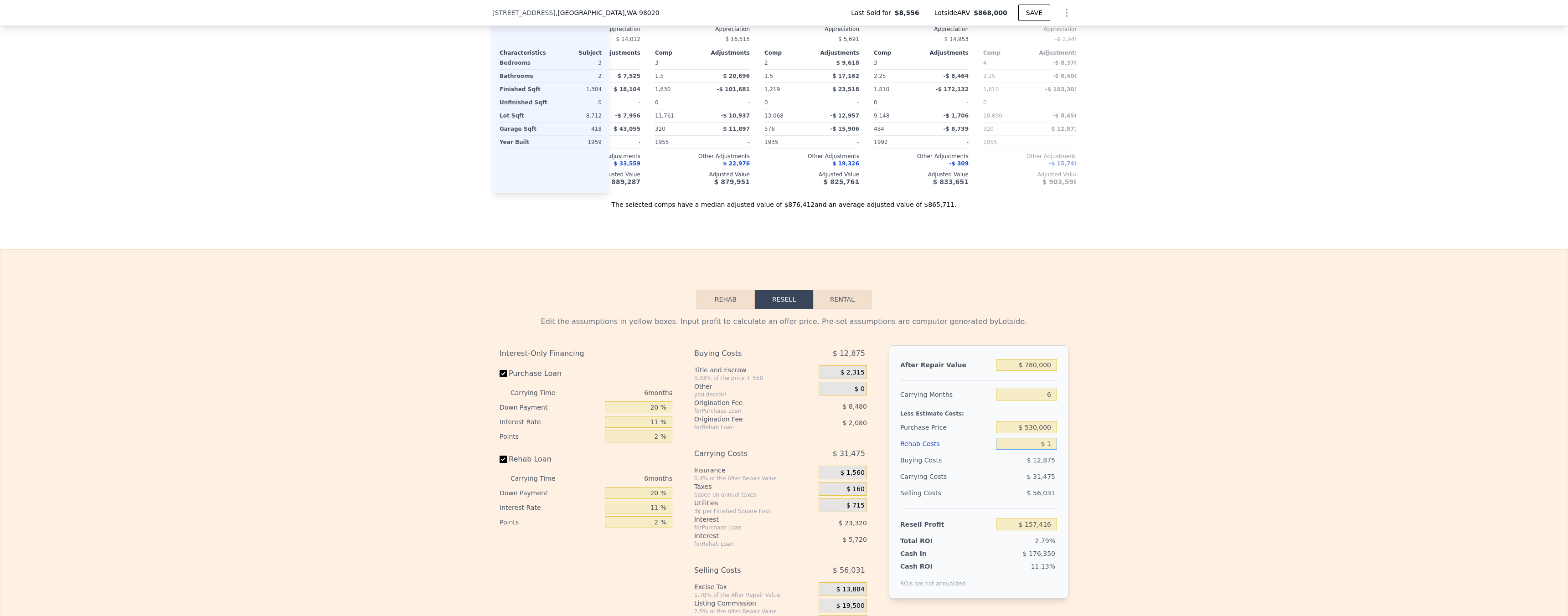
type input "$ 12"
type input "$ 157,405"
type input "$ 125"
type input "$ 157,284"
type input "$ 1,250"
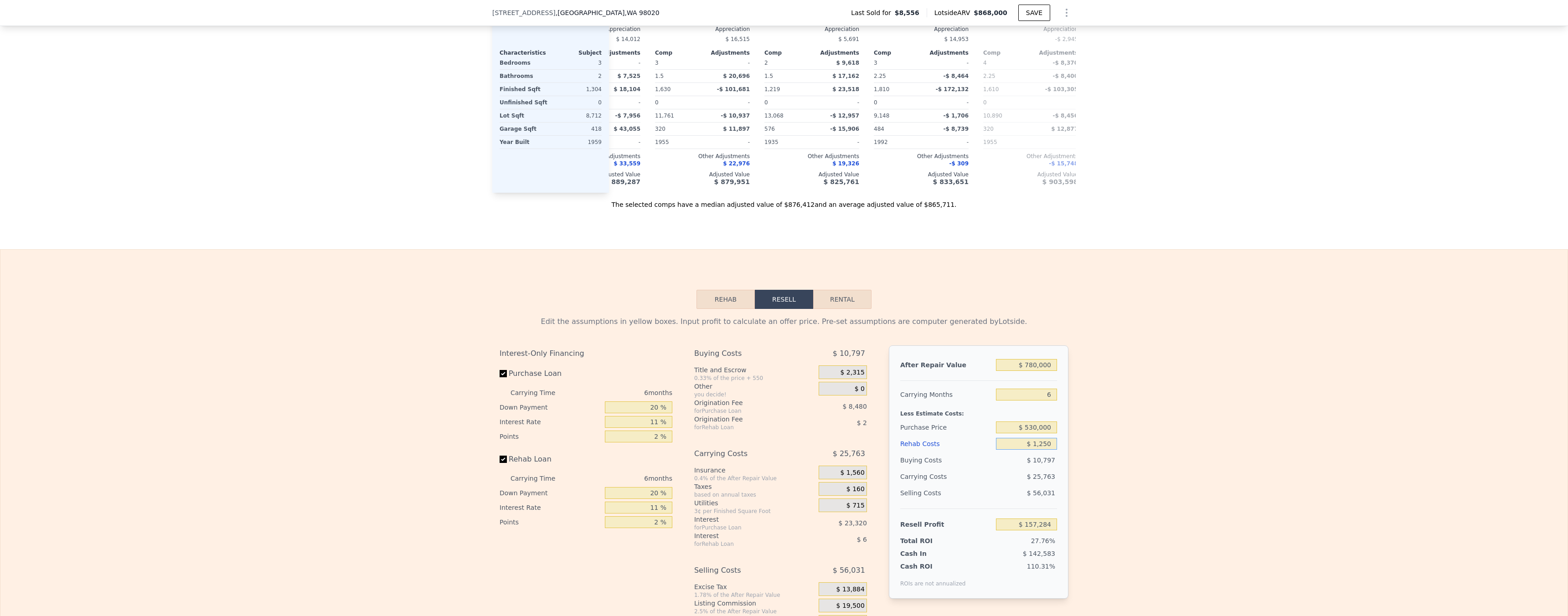
type input "$ 156,093"
type input "$ 12,500"
type input "$ 144,165"
type input "$ 125,000"
type input "$ 24,915"
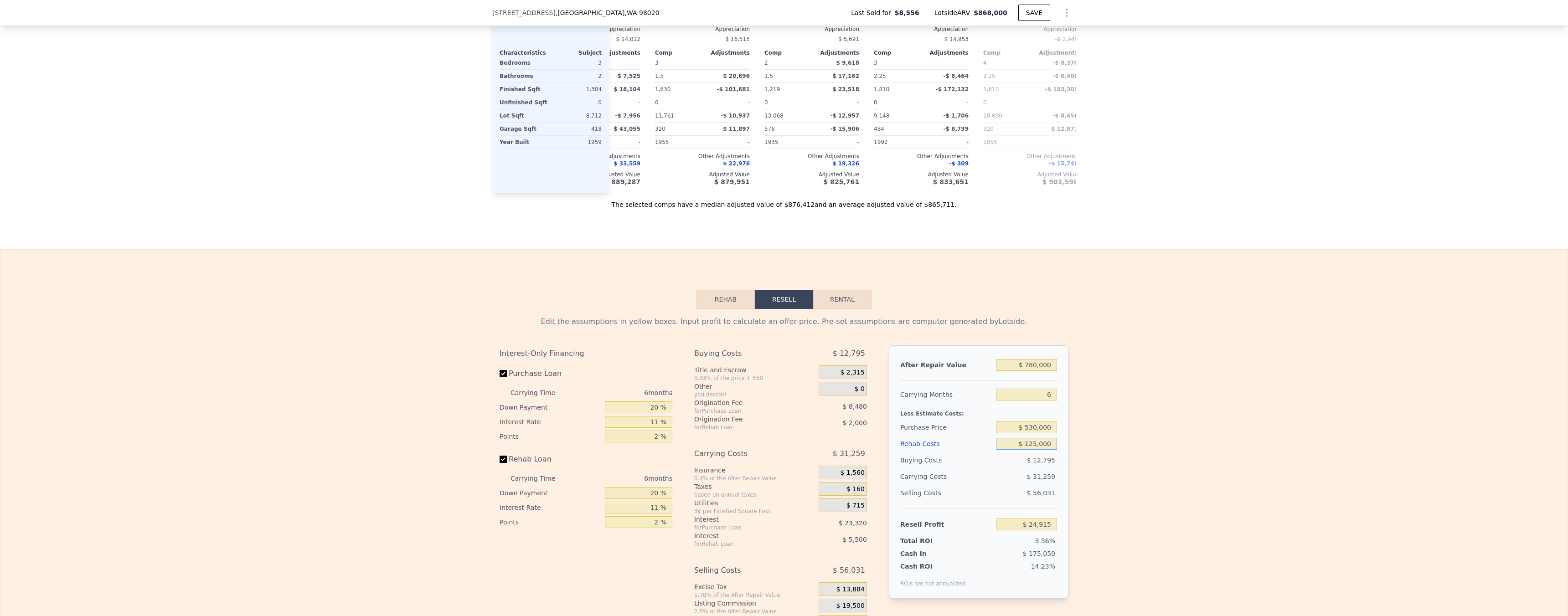
type input "$ 125,000"
click at [1136, 442] on div "Edit the assumptions in yellow boxes. Input profit to calculate an offer price.…" at bounding box center [784, 478] width 1567 height 339
click at [1046, 371] on input "$ 780,000" at bounding box center [1026, 365] width 61 height 12
type input "$ 8"
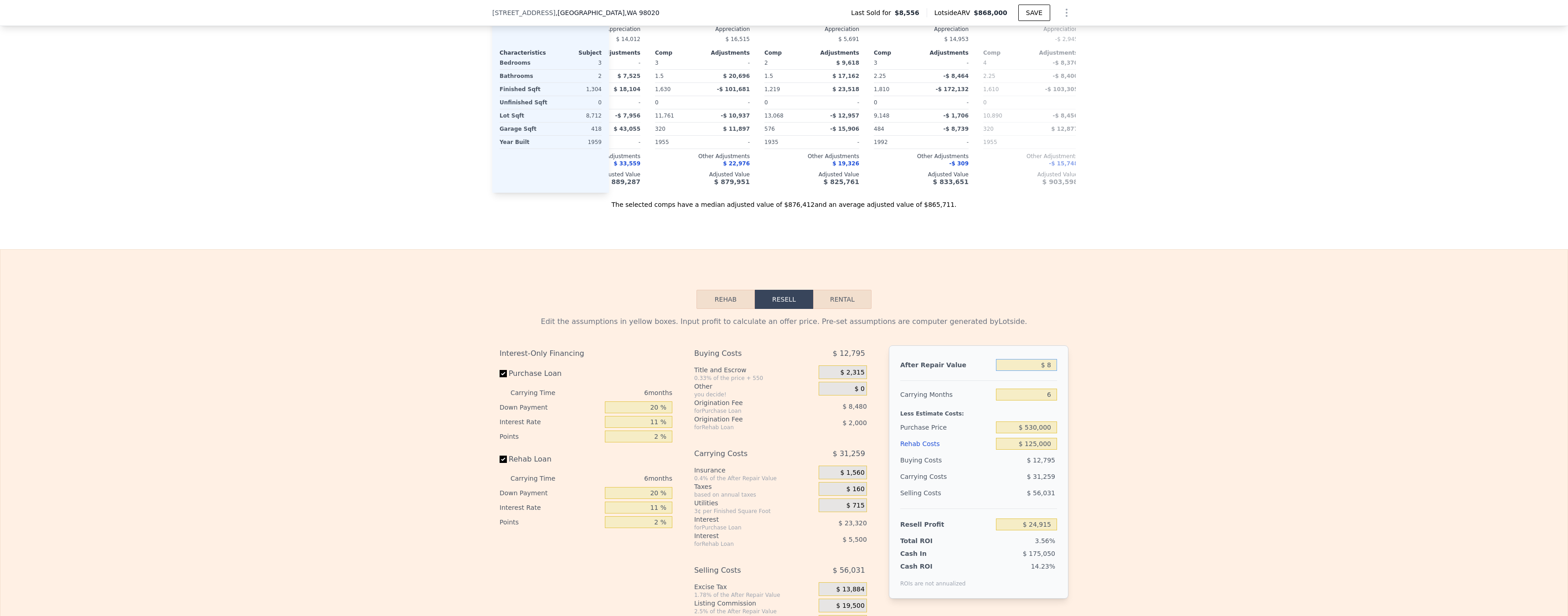
type input "-$ 698,036"
type input "$ 86"
type input "-$ 697,964"
type input "$ 868"
type input "-$ 697,240"
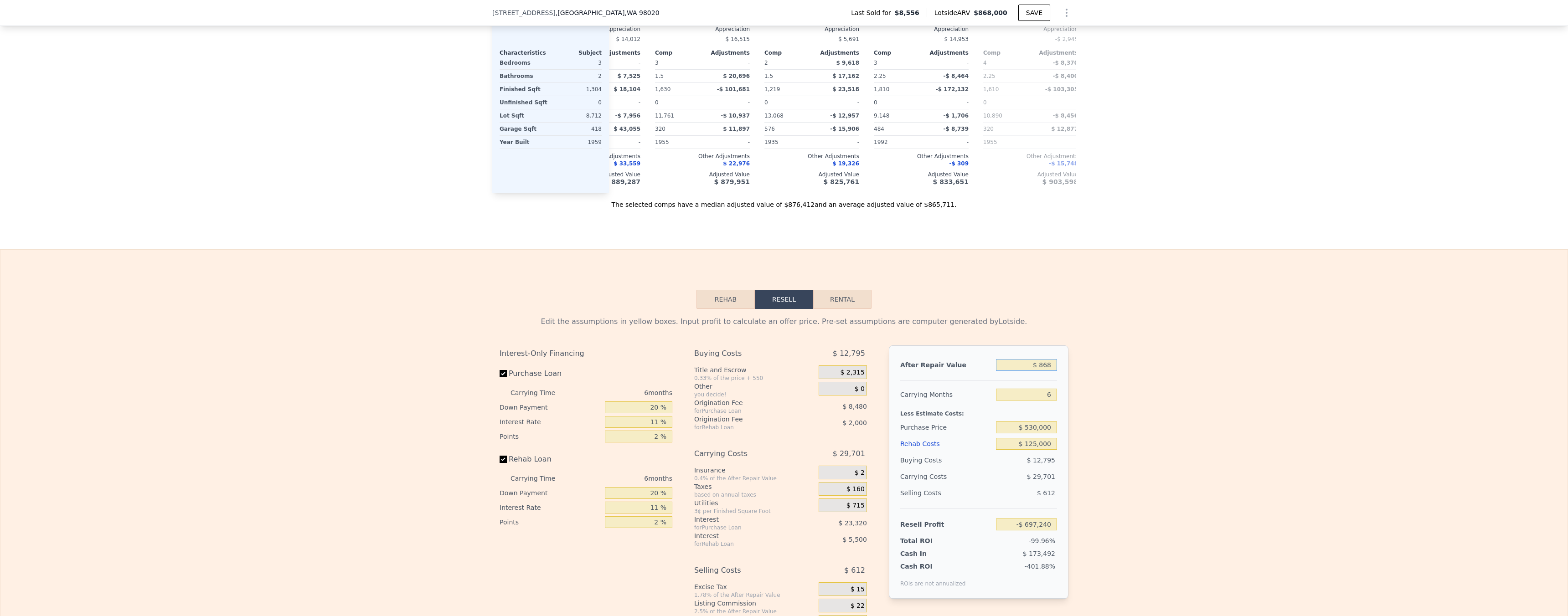
type input "$ 8,680"
type input "-$ 689,999"
type input "$ 86,800"
type input "-$ 617,592"
type input "$ 868,000"
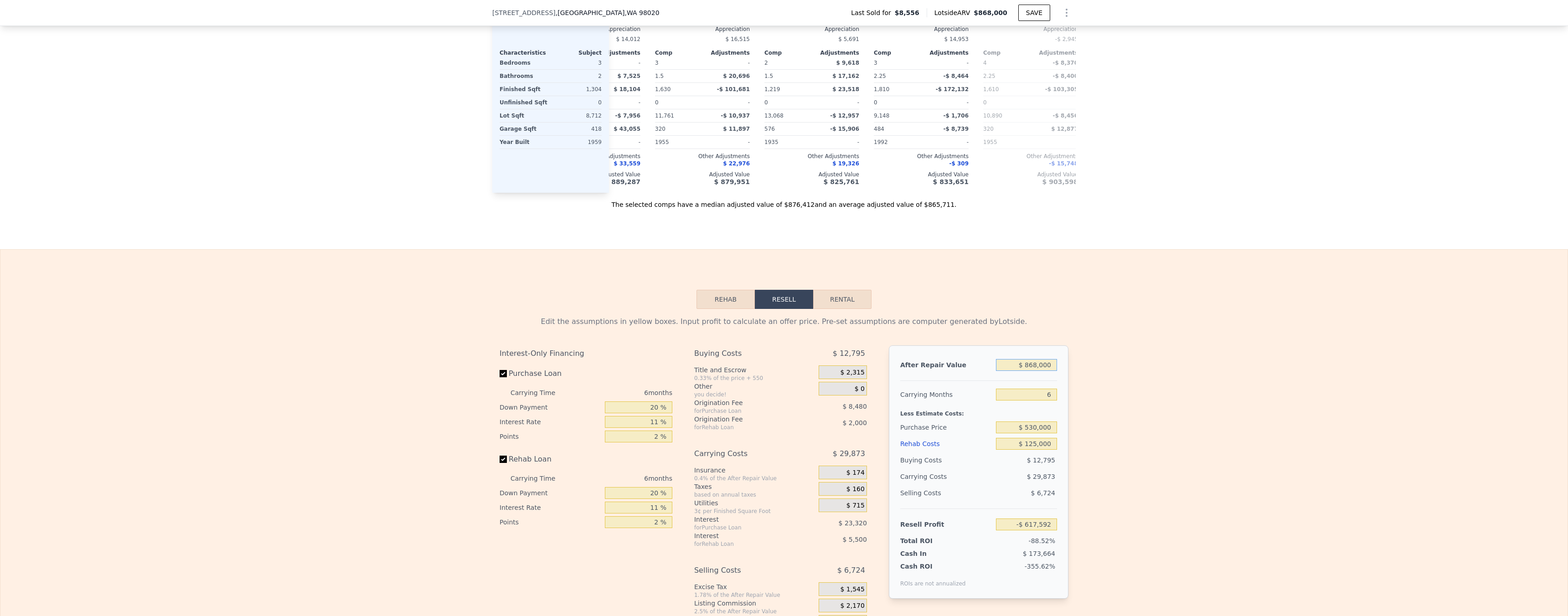
type input "$ 106,480"
type input "$ 868,000"
click at [1088, 396] on div "Edit the assumptions in yellow boxes. Input profit to calculate an offer price.…" at bounding box center [784, 478] width 1567 height 339
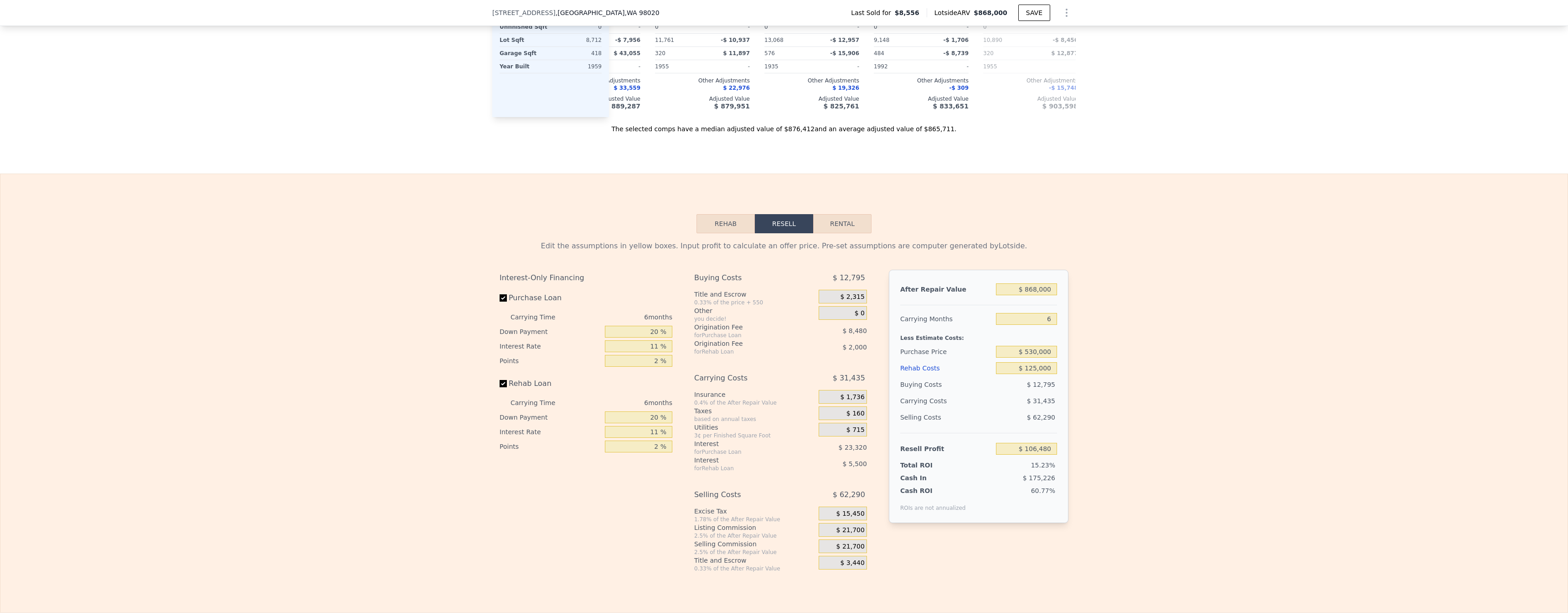
scroll to position [1100, 0]
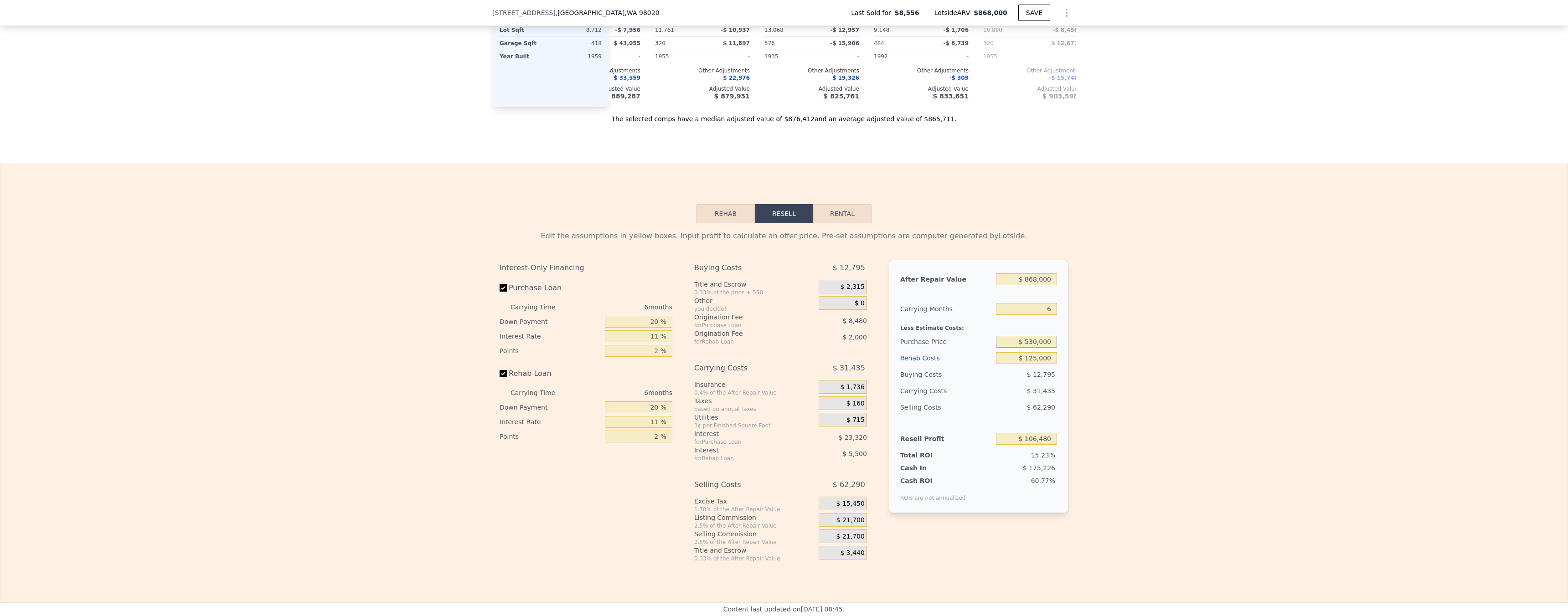
click at [1042, 348] on input "$ 530,000" at bounding box center [1026, 341] width 61 height 12
type input "$ 545,000"
click at [1115, 375] on div "Edit the assumptions in yellow boxes. Input profit to calculate an offer price.…" at bounding box center [784, 393] width 1567 height 339
type input "$ 90,530"
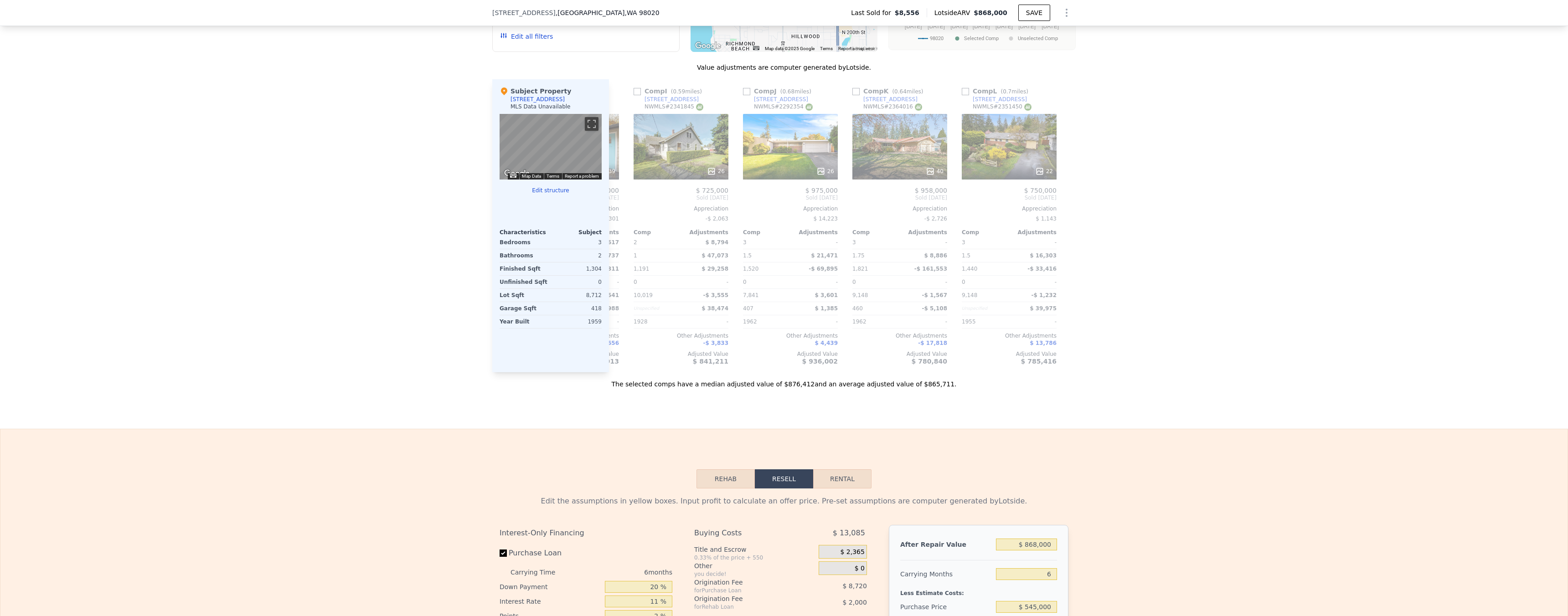
scroll to position [0, 868]
click at [1034, 180] on div at bounding box center [1003, 171] width 95 height 16
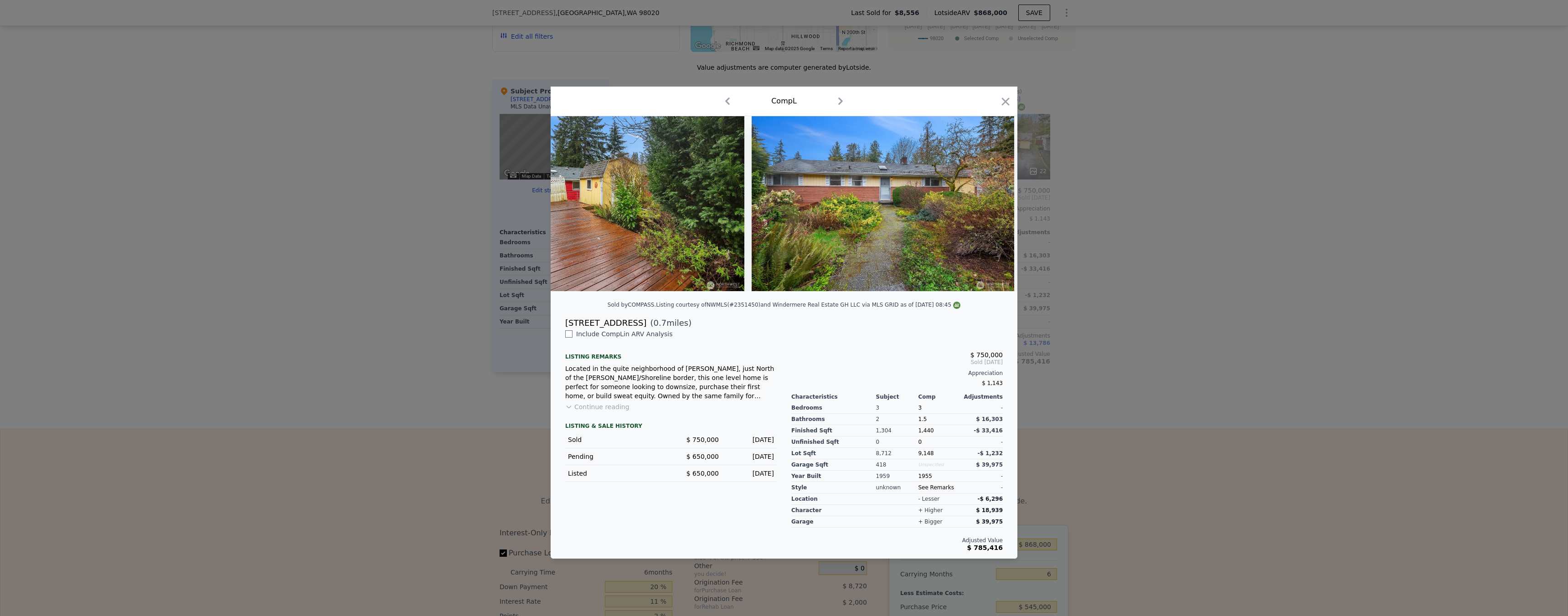
scroll to position [0, 4858]
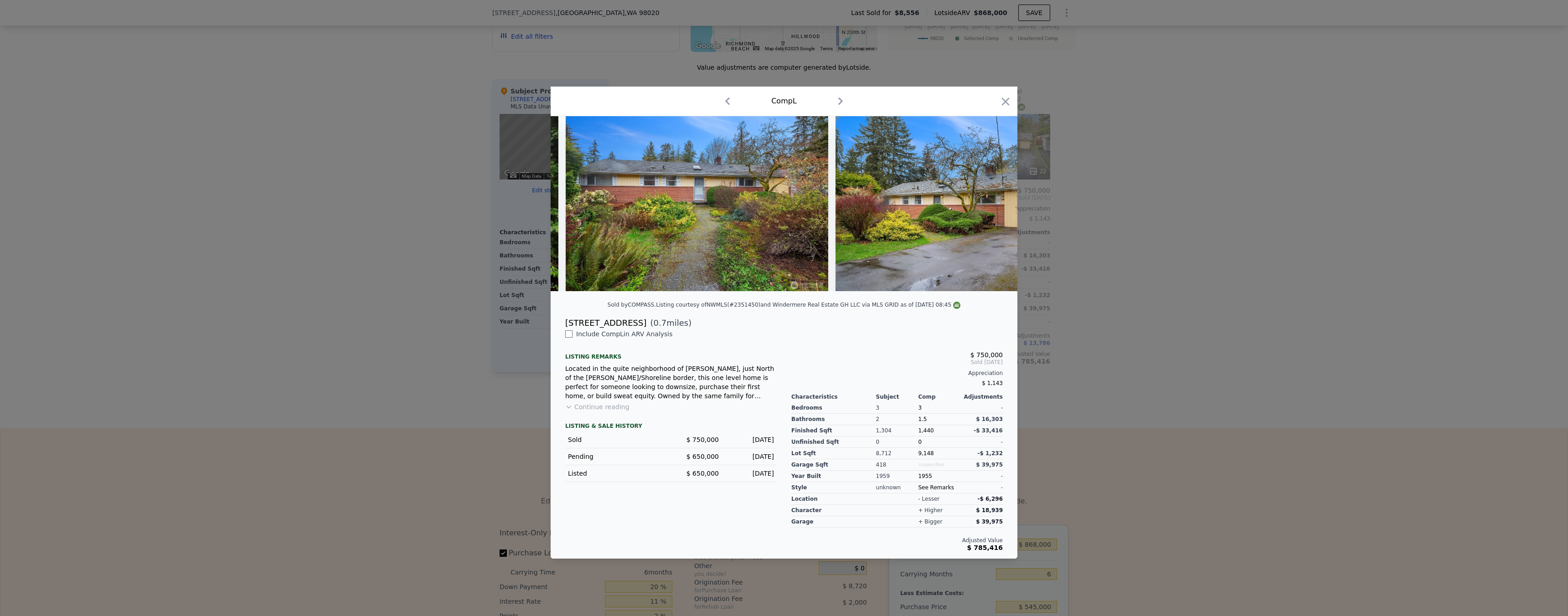
click at [1076, 277] on div at bounding box center [784, 308] width 1568 height 616
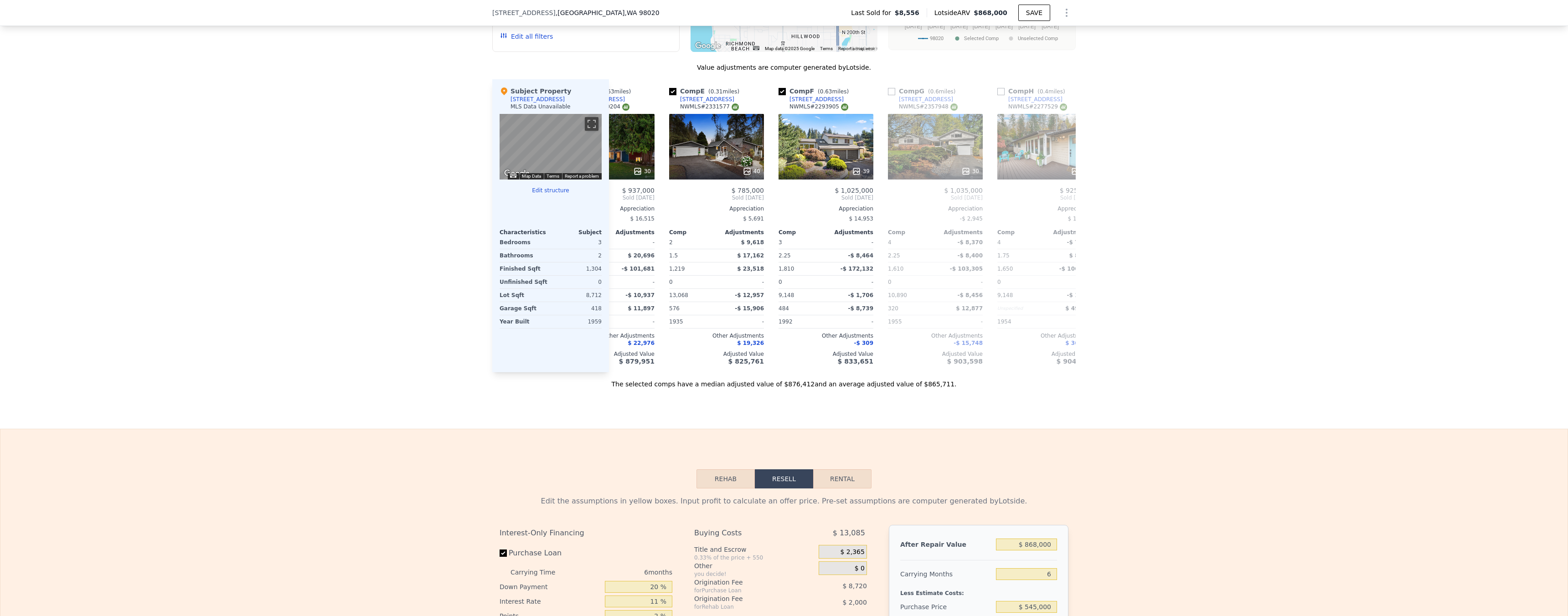
scroll to position [0, 387]
click at [751, 176] on div "40" at bounding box center [752, 171] width 18 height 9
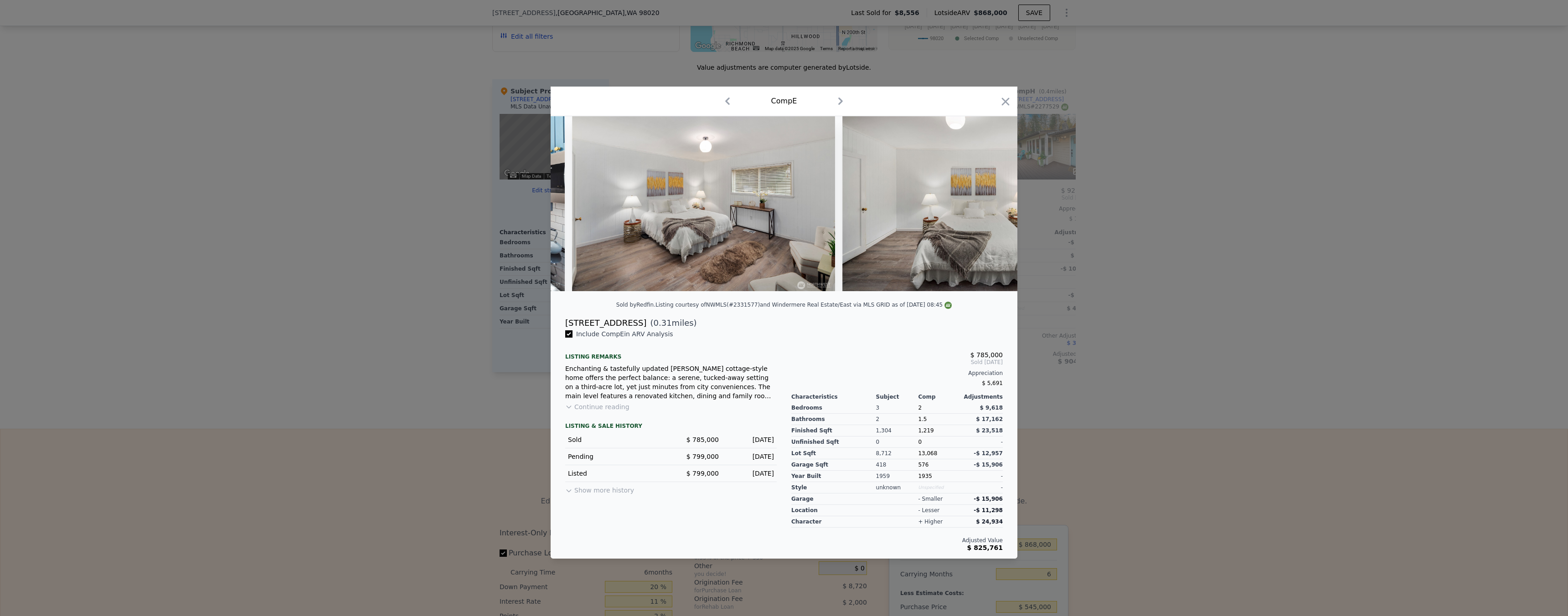
scroll to position [0, 6041]
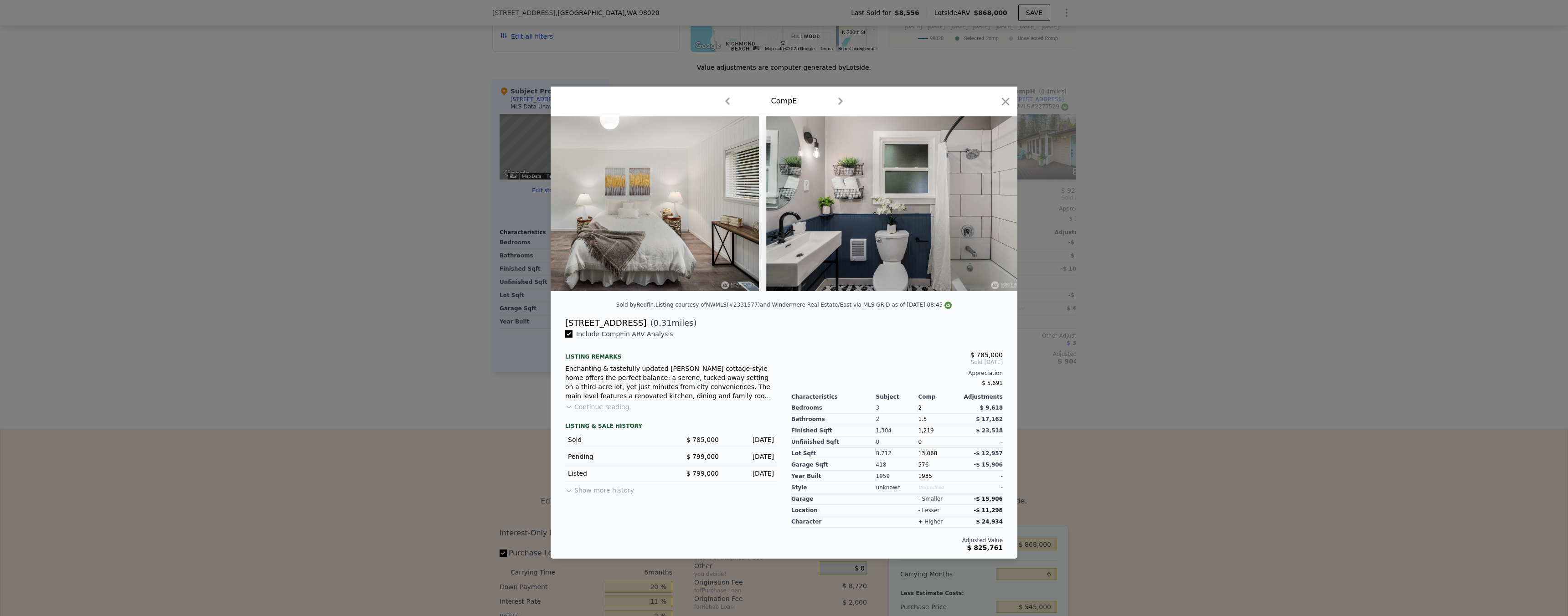
click at [1075, 236] on div at bounding box center [784, 308] width 1568 height 616
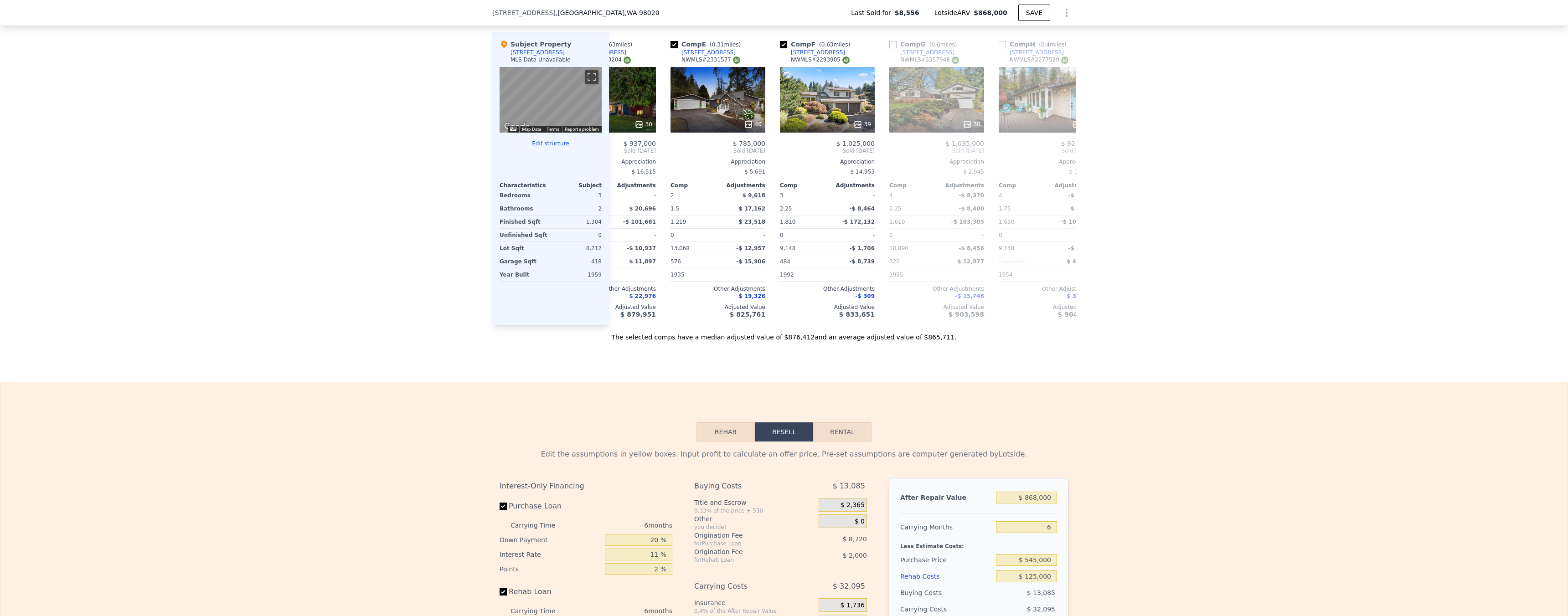
scroll to position [913, 0]
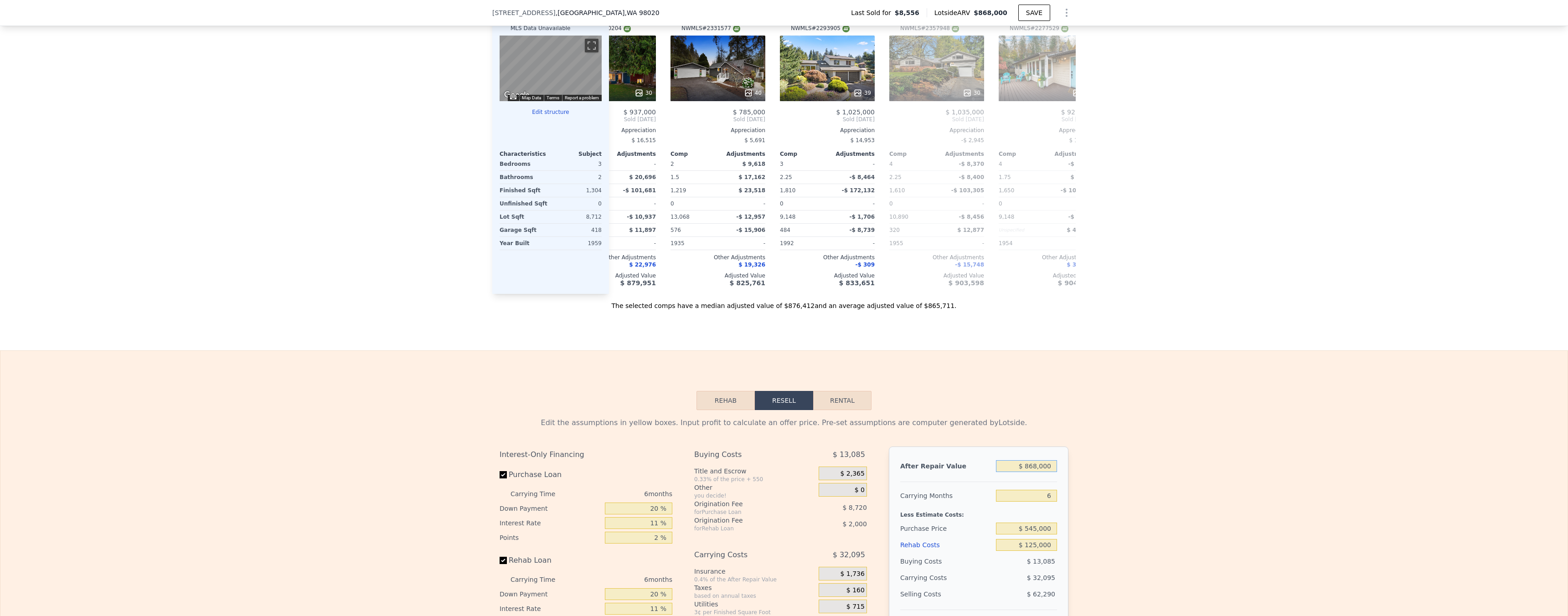
click at [1037, 472] on input "$ 868,000" at bounding box center [1026, 466] width 61 height 12
type input "$ 8"
type input "-$ 713,986"
type input "$ 80"
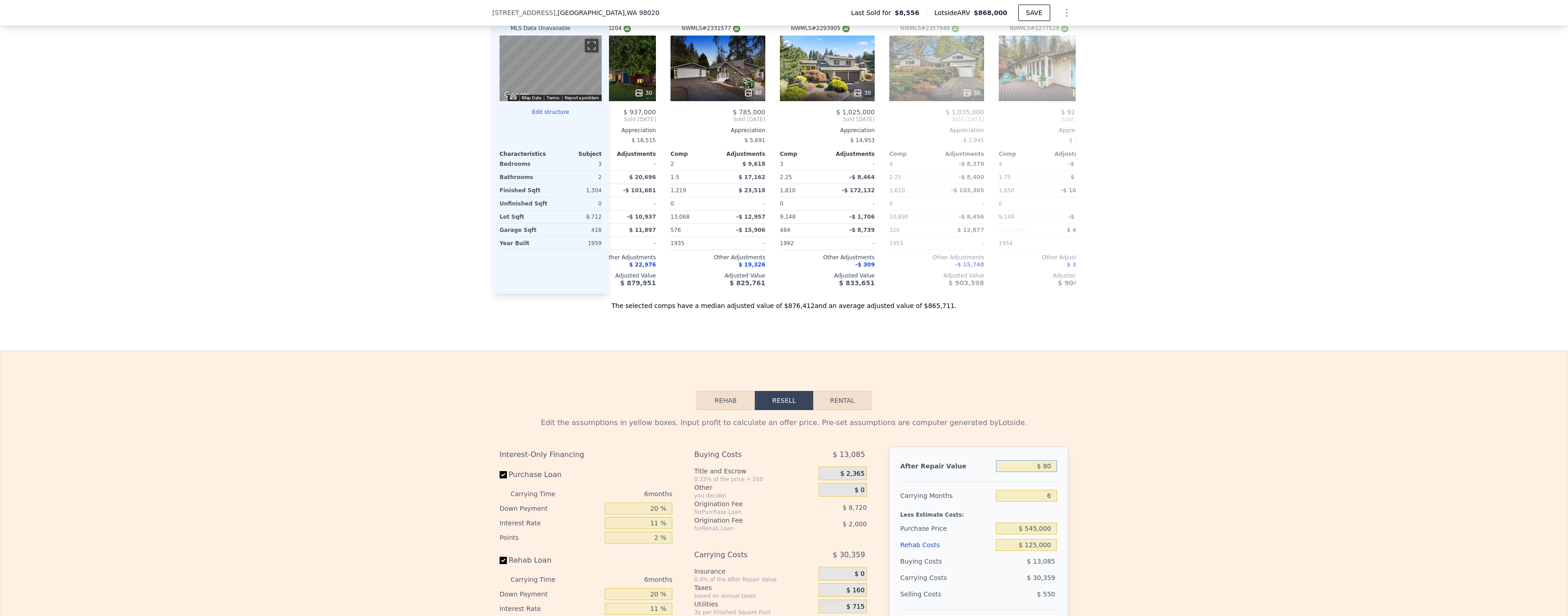
type input "-$ 713,919"
type input "$ 800"
type input "-$ 713,253"
type input "$ 8,000"
type input "-$ 706,579"
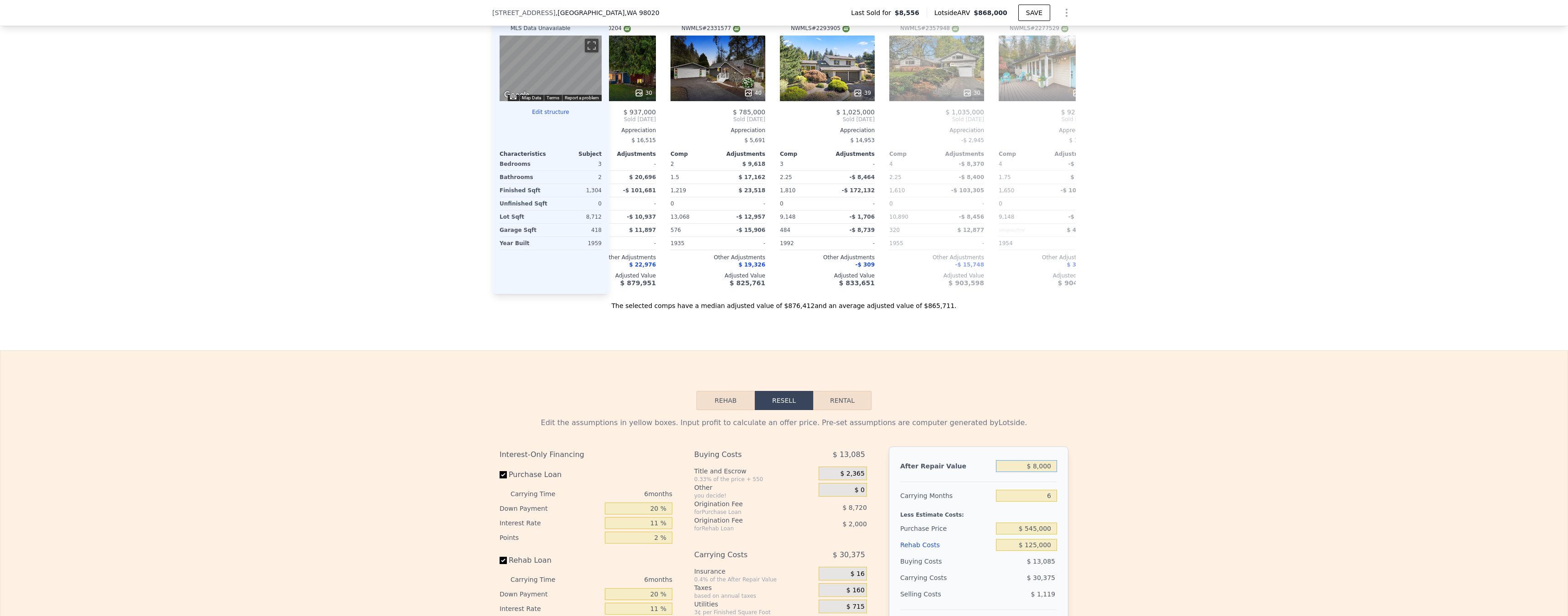
type input "$ 80,000"
type input "-$ 639,844"
type input "$ 800,000"
type input "$ 27,502"
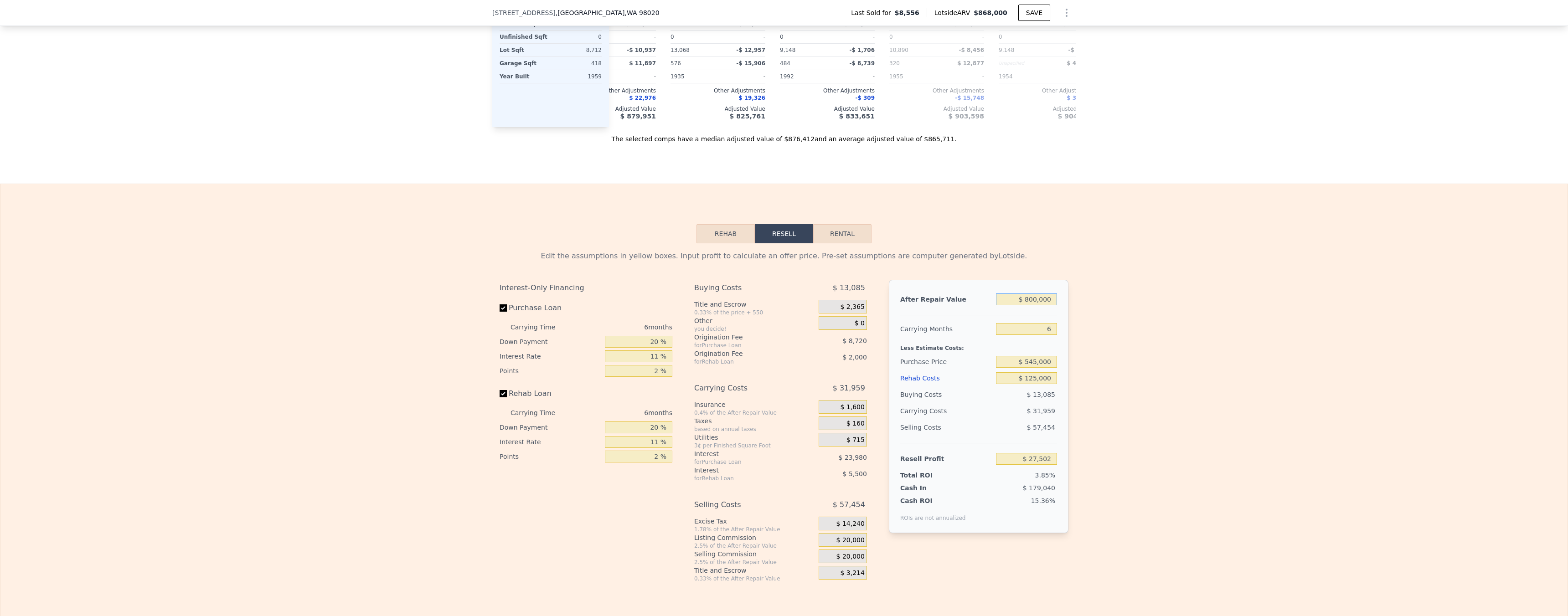
scroll to position [1084, 0]
type input "$ 800,000"
click at [1122, 429] on div "Edit the assumptions in yellow boxes. Input profit to calculate an offer price.…" at bounding box center [784, 408] width 1567 height 339
click at [1045, 363] on input "$ 545,000" at bounding box center [1026, 357] width 61 height 12
click at [1044, 363] on input "$ 545,000" at bounding box center [1026, 357] width 61 height 12
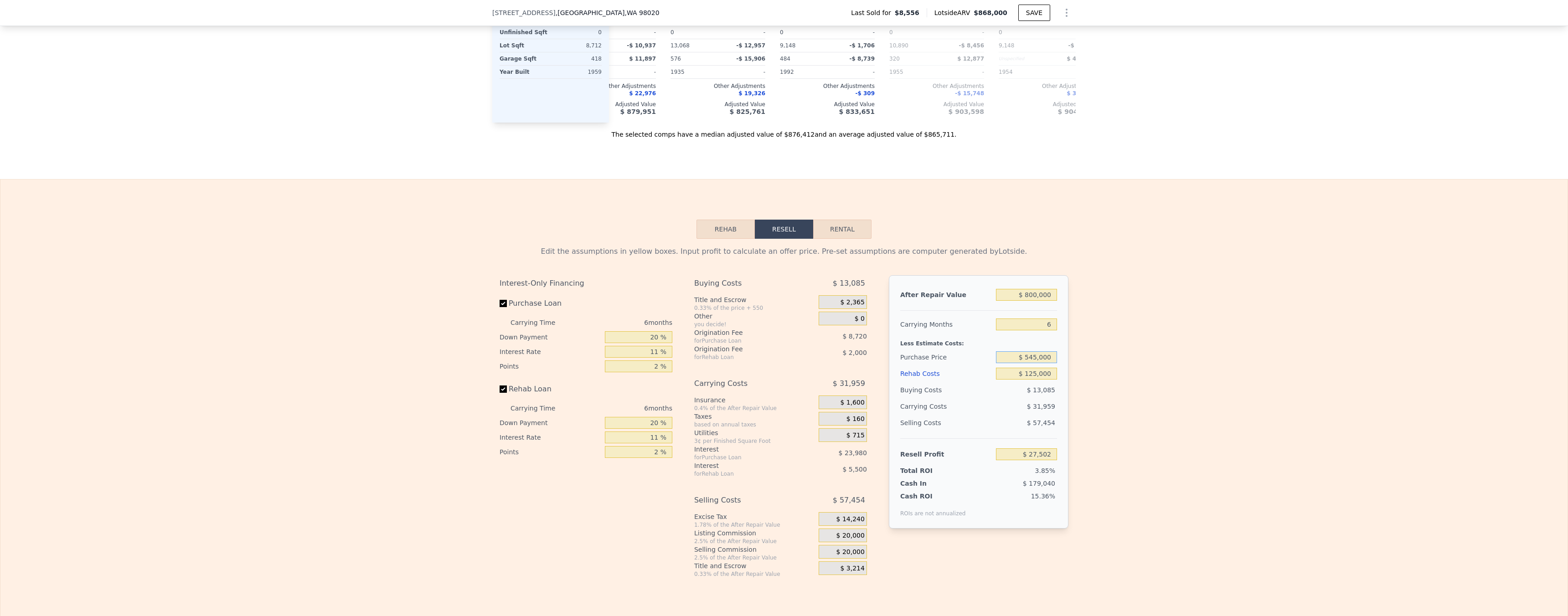
click at [1044, 363] on input "$ 545,000" at bounding box center [1026, 357] width 61 height 12
type input "$ 570,000"
click at [1126, 368] on div "Edit the assumptions in yellow boxes. Input profit to calculate an offer price.…" at bounding box center [784, 408] width 1567 height 339
type input "$ 921"
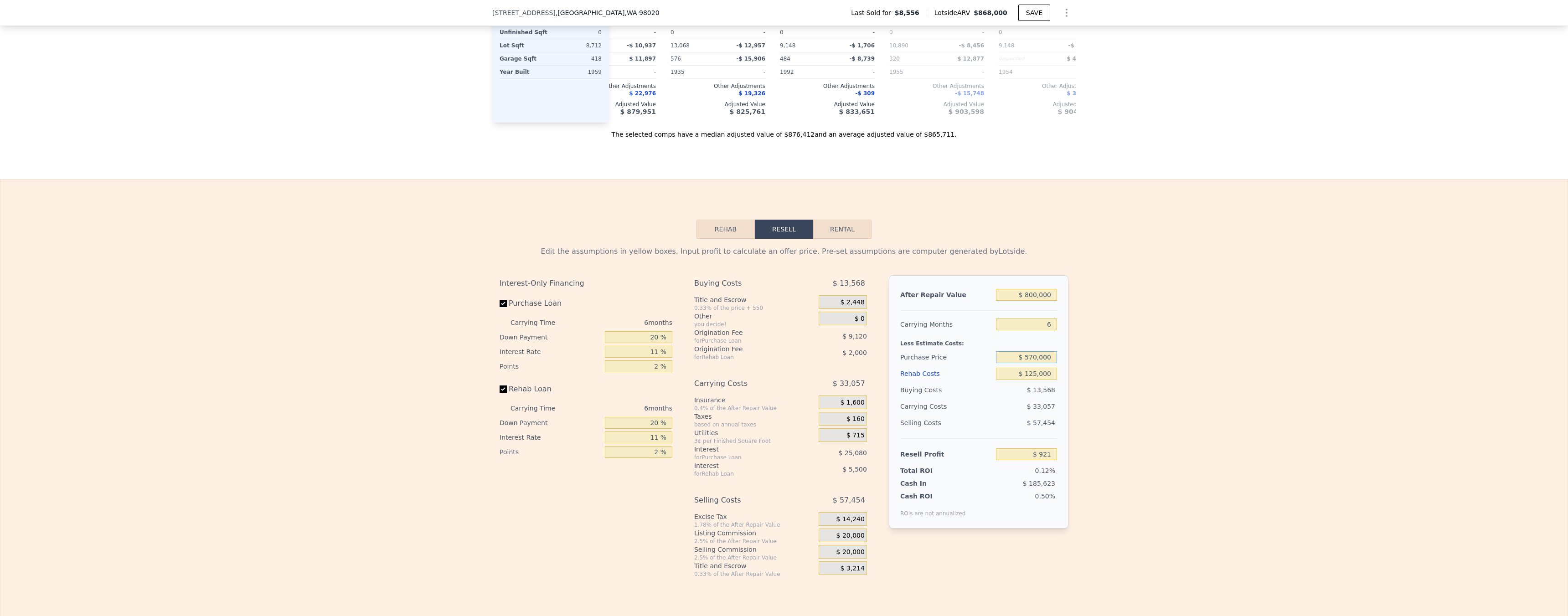
click at [1043, 363] on input "$ 570,000" at bounding box center [1026, 357] width 61 height 12
type input "$ 485,000"
click at [1095, 376] on div "Edit the assumptions in yellow boxes. Input profit to calculate an offer price.…" at bounding box center [784, 408] width 1567 height 339
type input "$ 91,302"
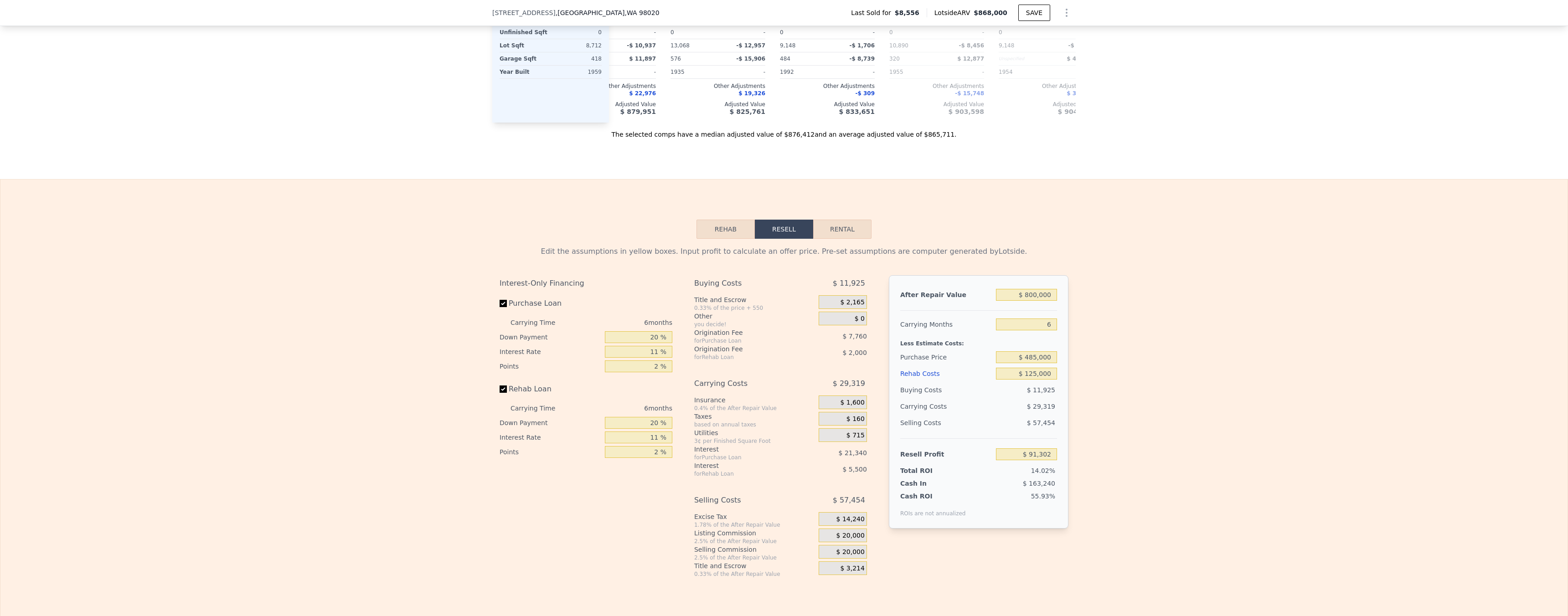
click at [1104, 373] on div "Edit the assumptions in yellow boxes. Input profit to calculate an offer price.…" at bounding box center [784, 408] width 1567 height 339
click at [1048, 363] on input "$ 485,000" at bounding box center [1026, 357] width 61 height 12
type input "$ 500,000"
click at [1108, 358] on div "Edit the assumptions in yellow boxes. Input profit to calculate an offer price.…" at bounding box center [784, 408] width 1567 height 339
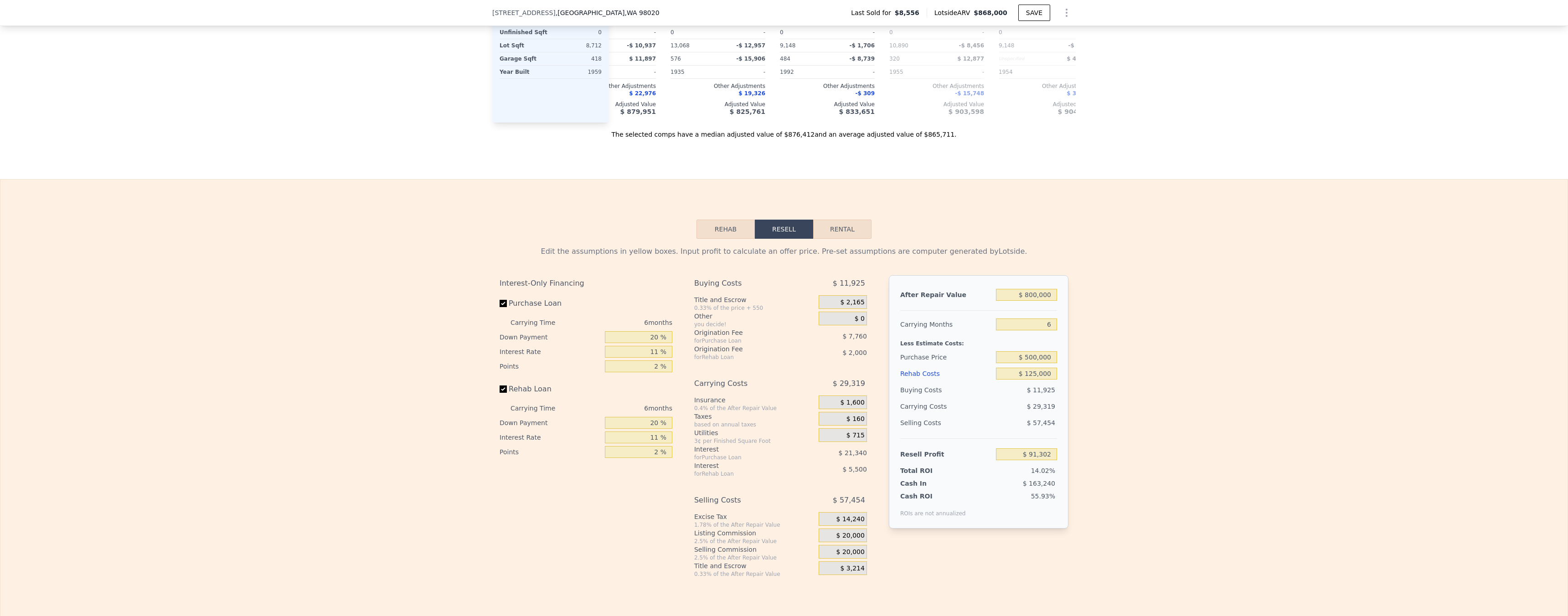
type input "$ 75,352"
click at [1077, 318] on div "Edit the assumptions in yellow boxes. Input profit to calculate an offer price.…" at bounding box center [784, 408] width 1567 height 339
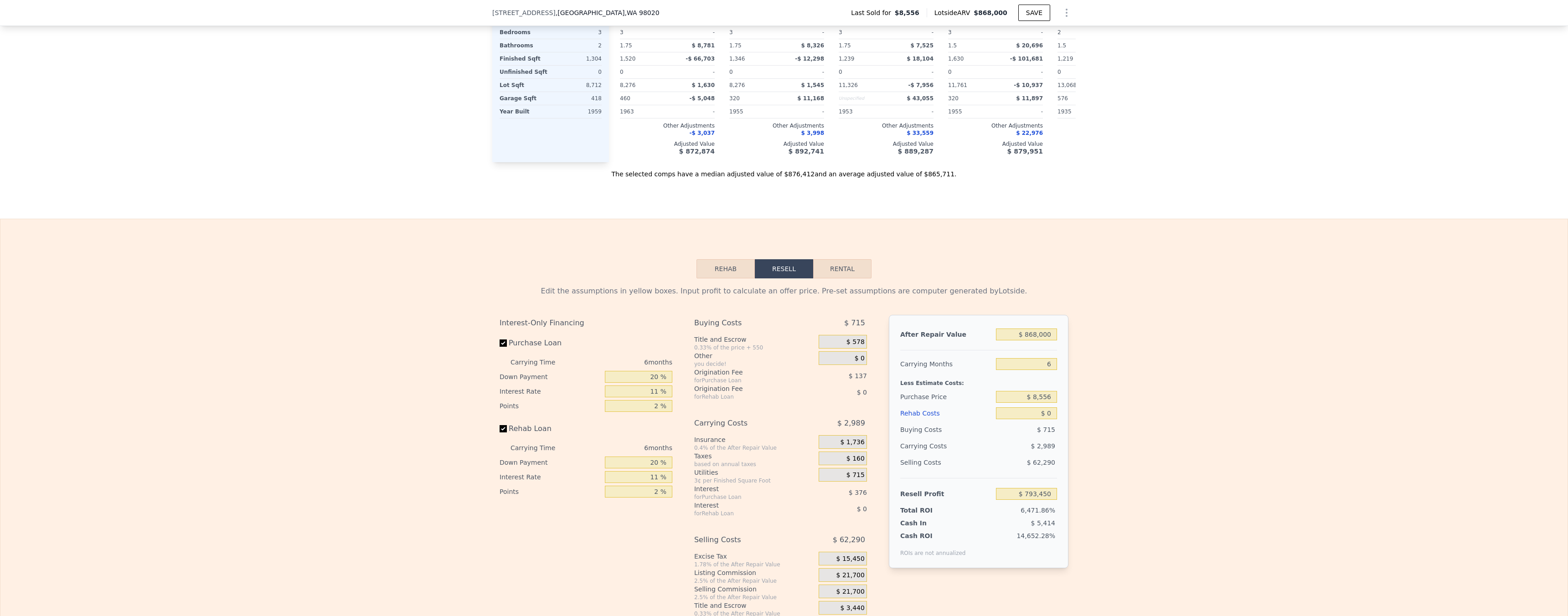
scroll to position [1227, 0]
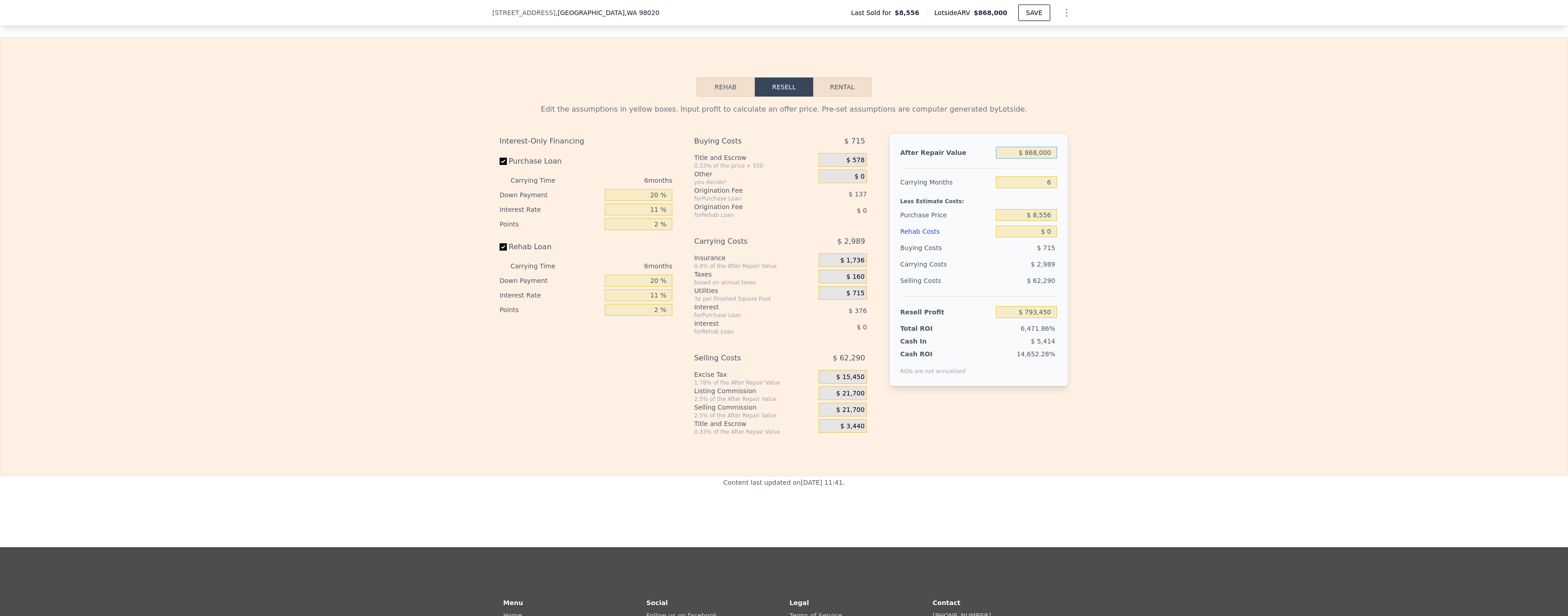
click at [1038, 159] on input "$ 868,000" at bounding box center [1026, 152] width 61 height 12
type input "$ 8"
type input "-$ 11,066"
type input "$ 80"
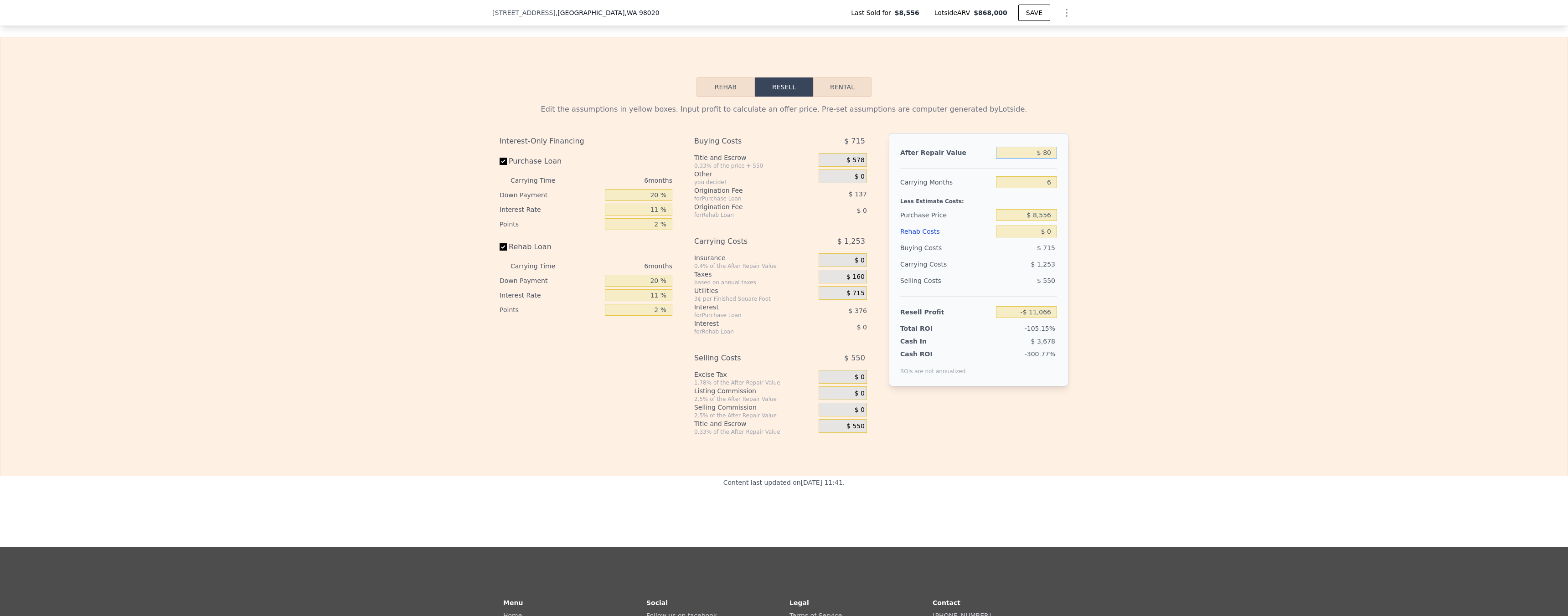
type input "-$ 10,999"
type input "$ 800"
type input "-$ 10,333"
type input "$ 8,000"
type input "-$ 3,659"
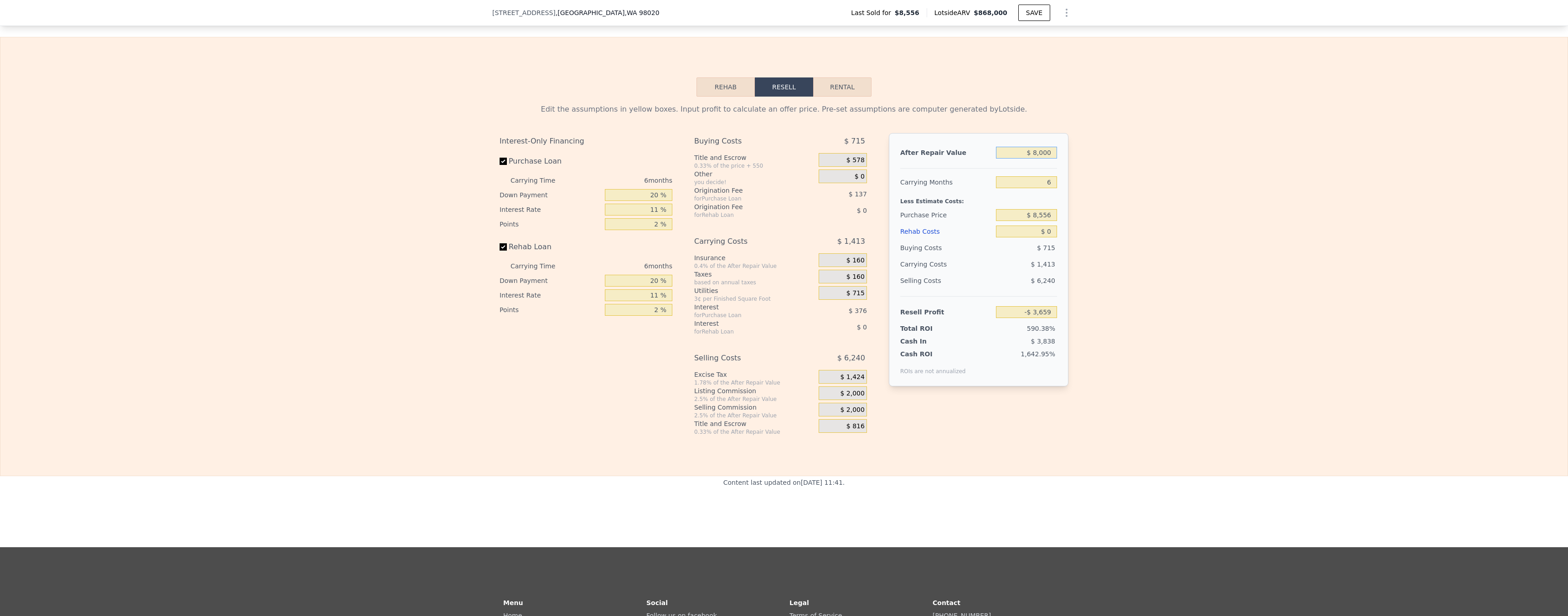
type input "$ 80,000"
type input "$ 63,076"
type input "$ 800,000"
type input "$ 730,422"
type input "$ 800,000"
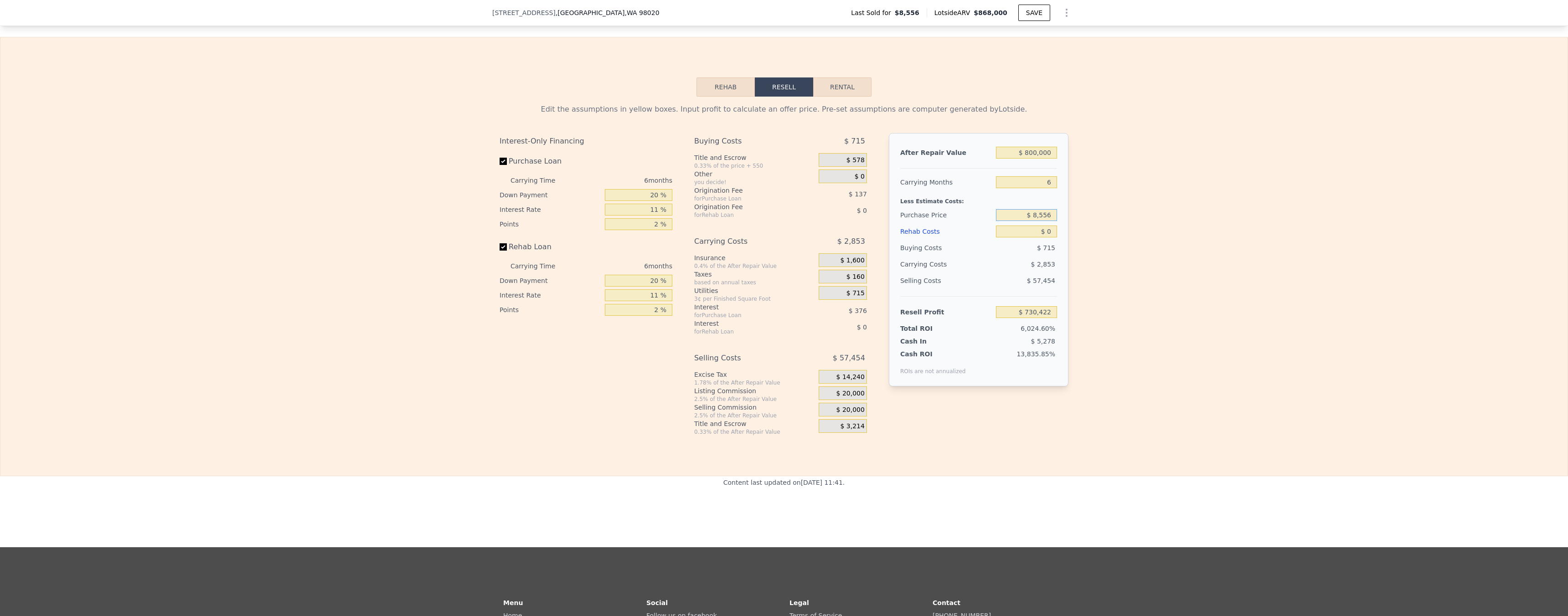
click at [1039, 221] on input "$ 8,556" at bounding box center [1026, 215] width 61 height 12
type input "$ 500,000"
click at [1122, 205] on div "Edit the assumptions in yellow boxes. Input profit to calculate an offer price.…" at bounding box center [784, 266] width 1567 height 339
type input "$ 207,854"
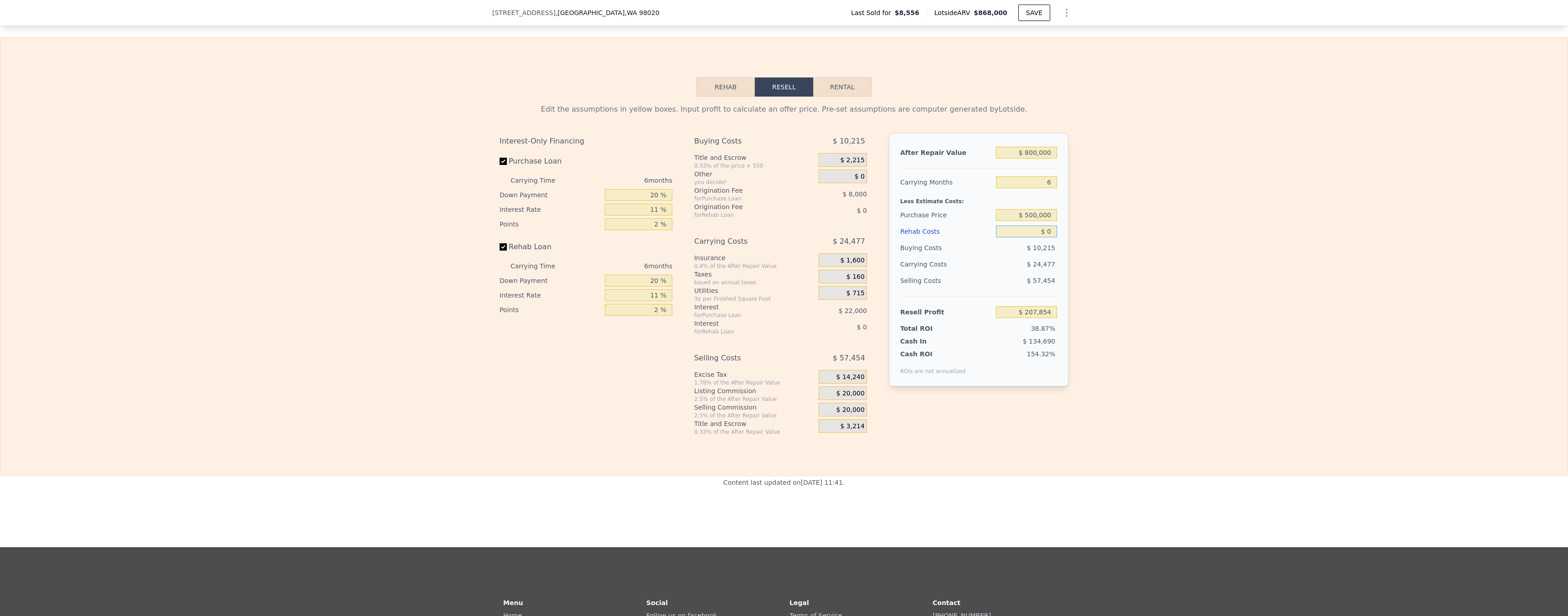
drag, startPoint x: 1046, startPoint y: 245, endPoint x: 1068, endPoint y: 255, distance: 24.2
click at [1046, 237] on input "$ 0" at bounding box center [1026, 231] width 61 height 12
type input "$ 10"
type input "$ 207,844"
type input "$ 120"
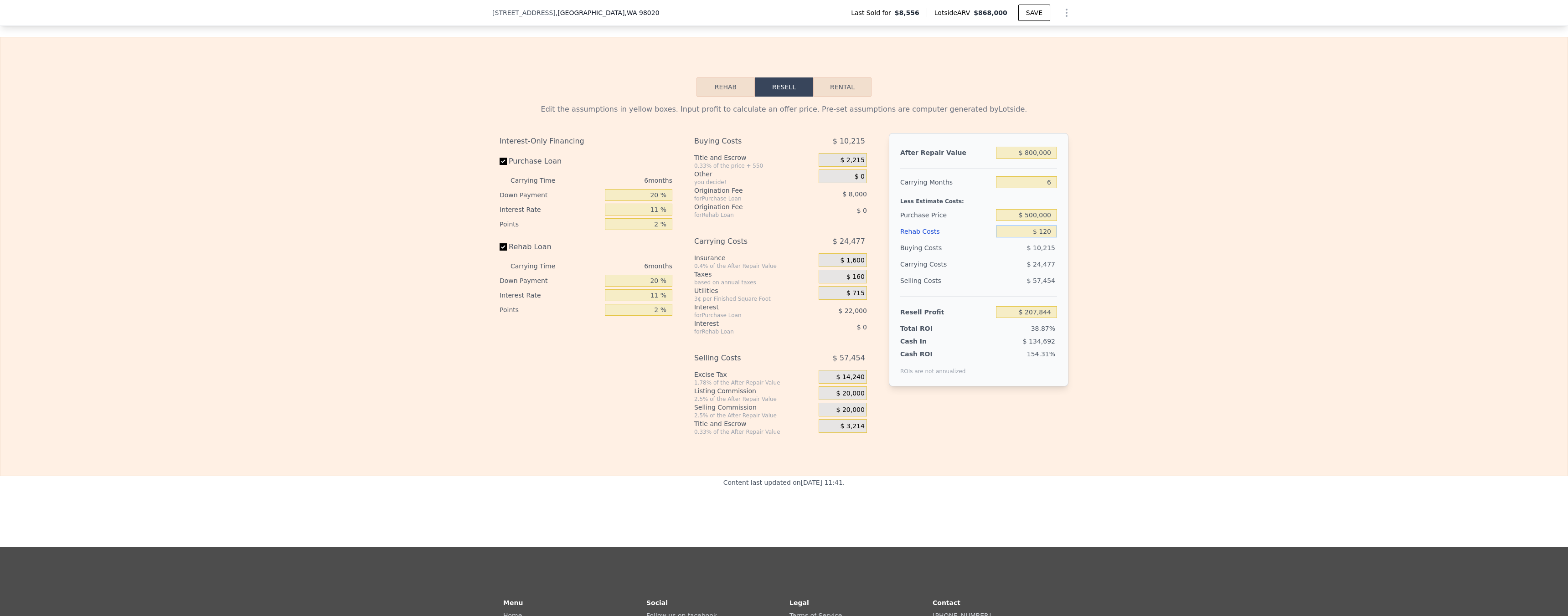
type input "$ 207,726"
type input "$ 1,250"
type input "$ 206,530"
type input "$ 12,500"
type input "$ 194,602"
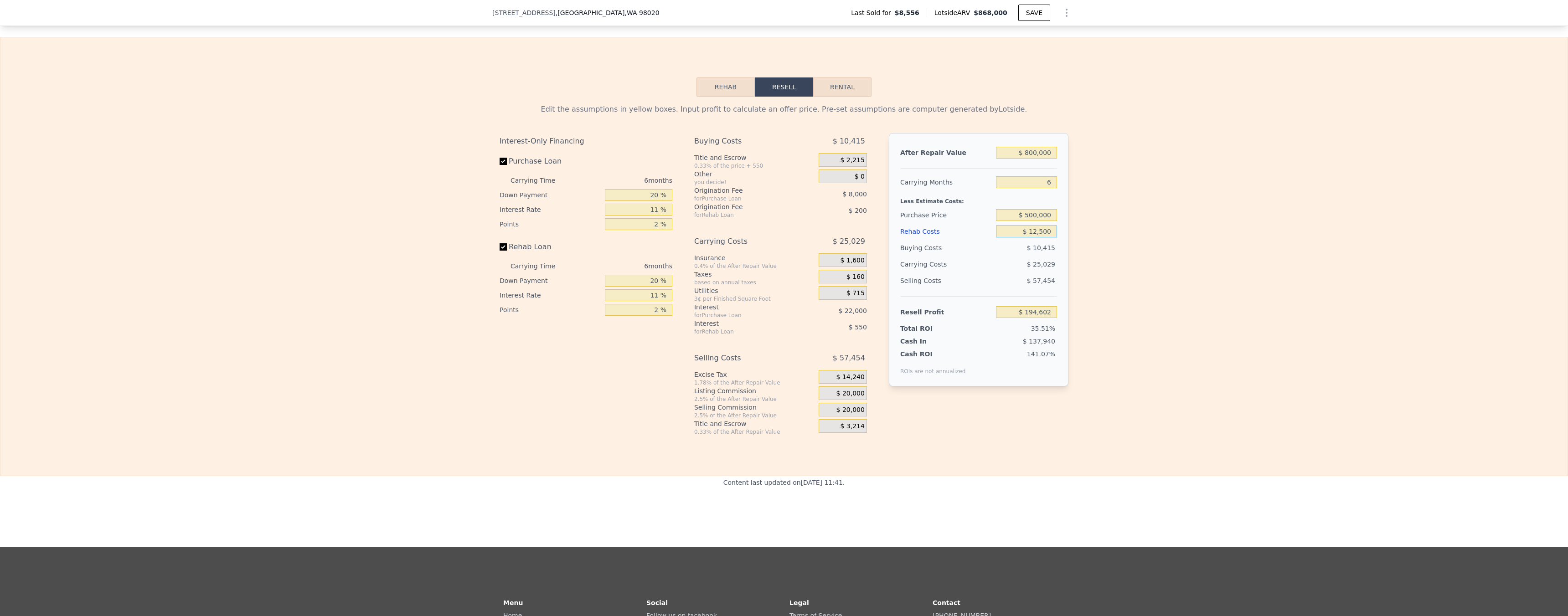
type input "$ 125,000"
type input "$ 75,352"
type input "$ 125,000"
click at [1158, 262] on div "Edit the assumptions in yellow boxes. Input profit to calculate an offer price.…" at bounding box center [784, 266] width 1567 height 339
click at [1037, 221] on input "$ 500,000" at bounding box center [1026, 215] width 61 height 12
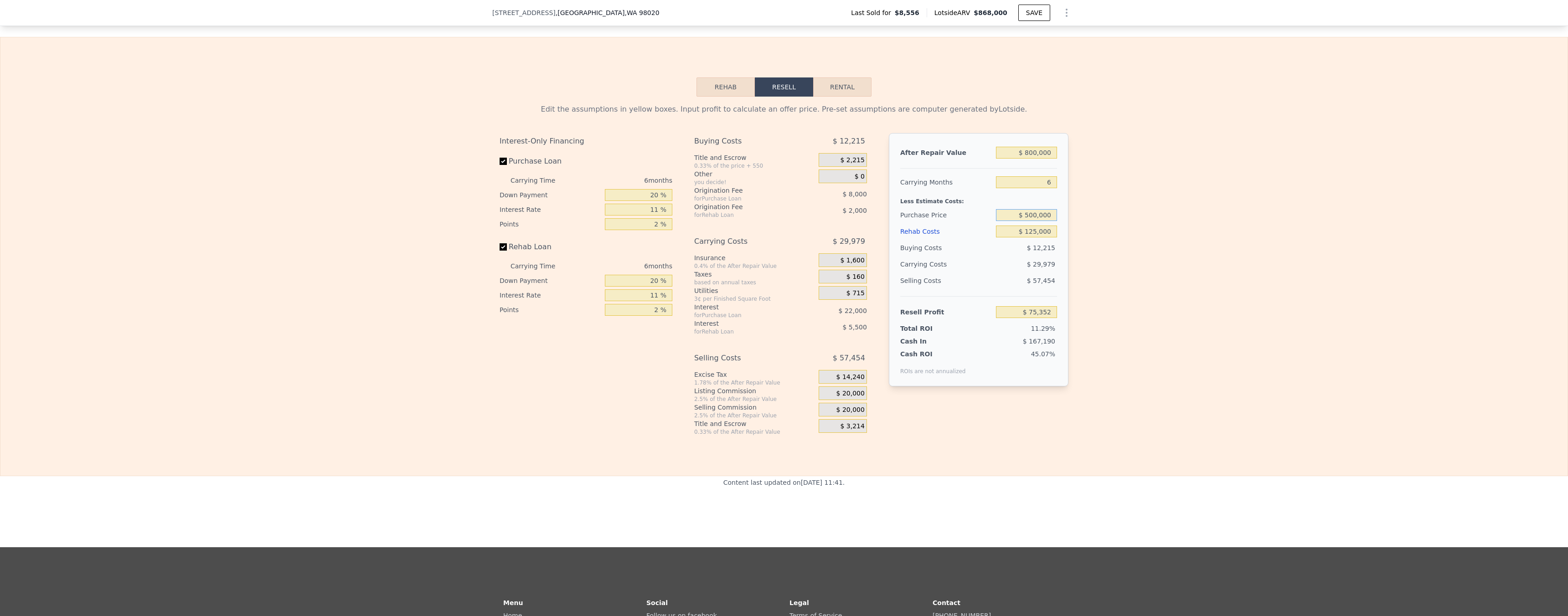
click at [1037, 221] on input "$ 500,000" at bounding box center [1026, 215] width 61 height 12
type input "$ 545,000"
click at [1076, 254] on div "Edit the assumptions in yellow boxes. Input profit to calculate an offer price.…" at bounding box center [784, 266] width 1567 height 339
type input "$ 27,502"
click at [1035, 221] on input "$ 545,000" at bounding box center [1026, 215] width 61 height 12
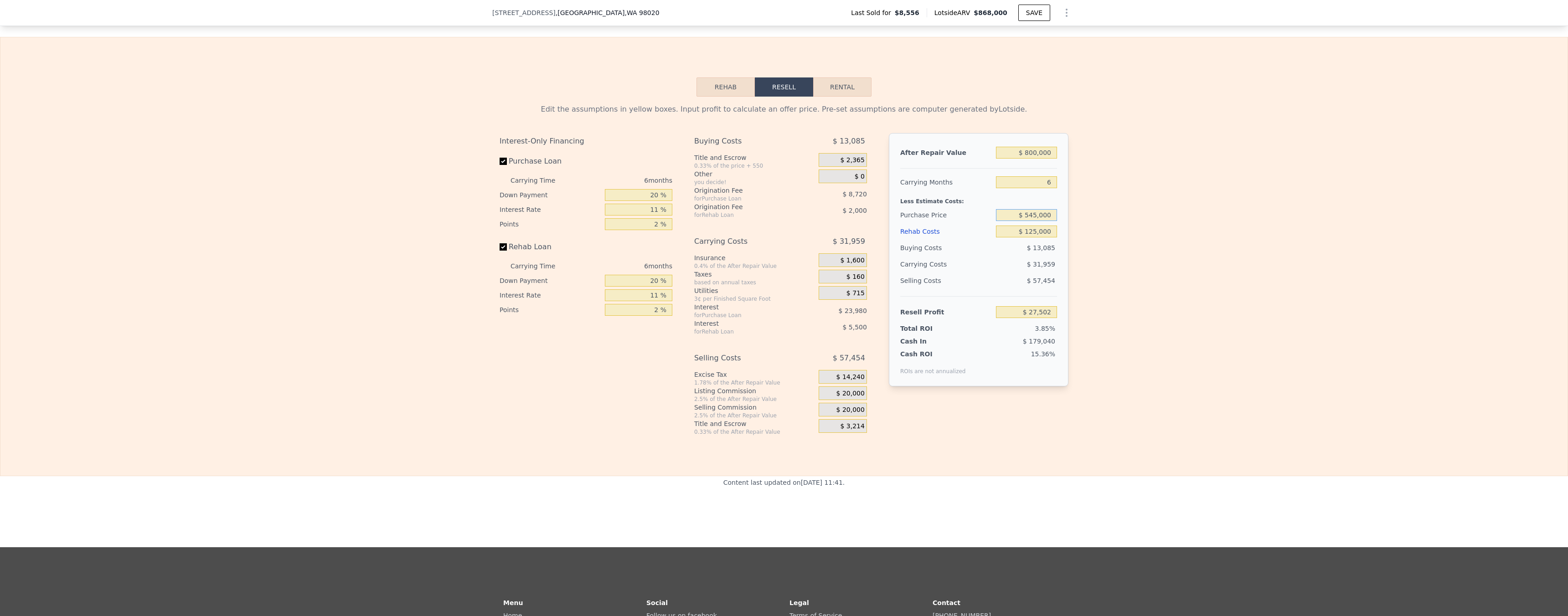
click at [1035, 221] on input "$ 545,000" at bounding box center [1026, 215] width 61 height 12
type input "$ 565,000"
click at [1077, 253] on div "Edit the assumptions in yellow boxes. Input profit to calculate an offer price.…" at bounding box center [784, 266] width 1567 height 339
type input "$ 6,240"
click at [1035, 221] on input "$ 565,000" at bounding box center [1026, 215] width 61 height 12
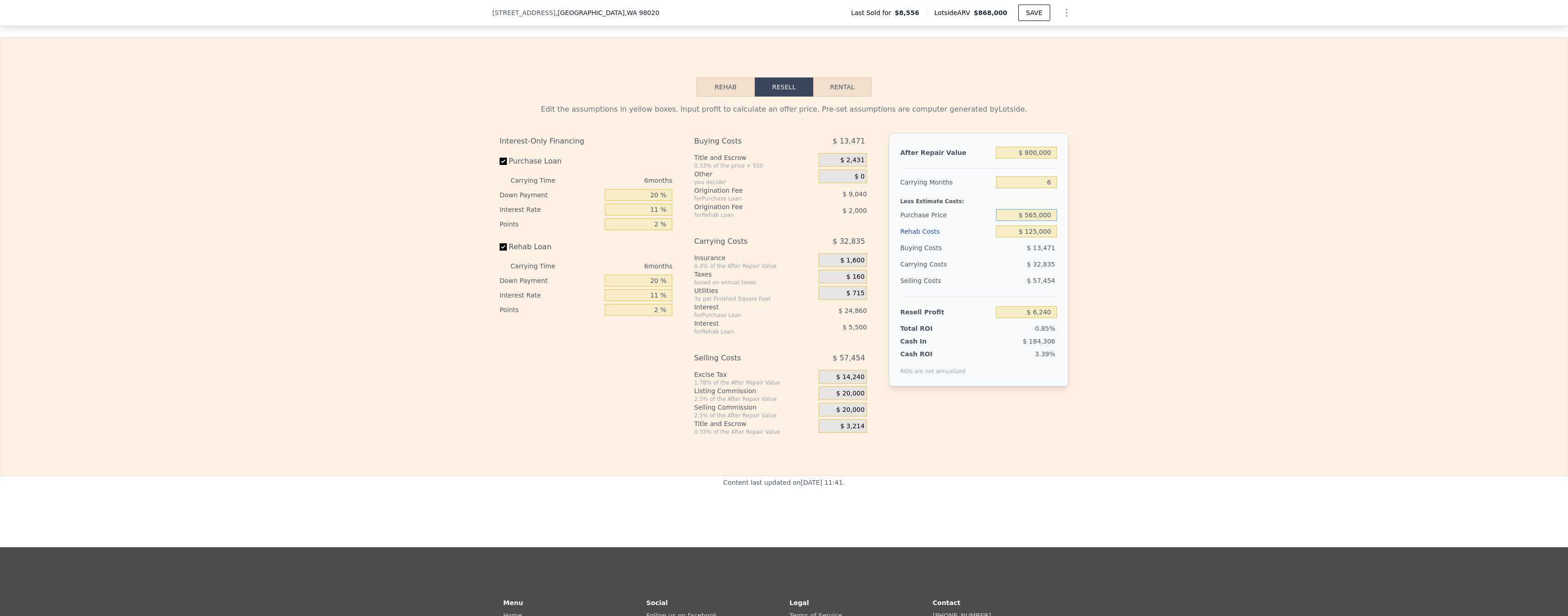
click at [1035, 221] on input "$ 565,000" at bounding box center [1026, 215] width 61 height 12
type input "$ 500,000"
click at [1091, 235] on div "Edit the assumptions in yellow boxes. Input profit to calculate an offer price.…" at bounding box center [784, 266] width 1567 height 339
type input "$ 75,352"
click at [1043, 221] on input "$ 500,000" at bounding box center [1026, 215] width 61 height 12
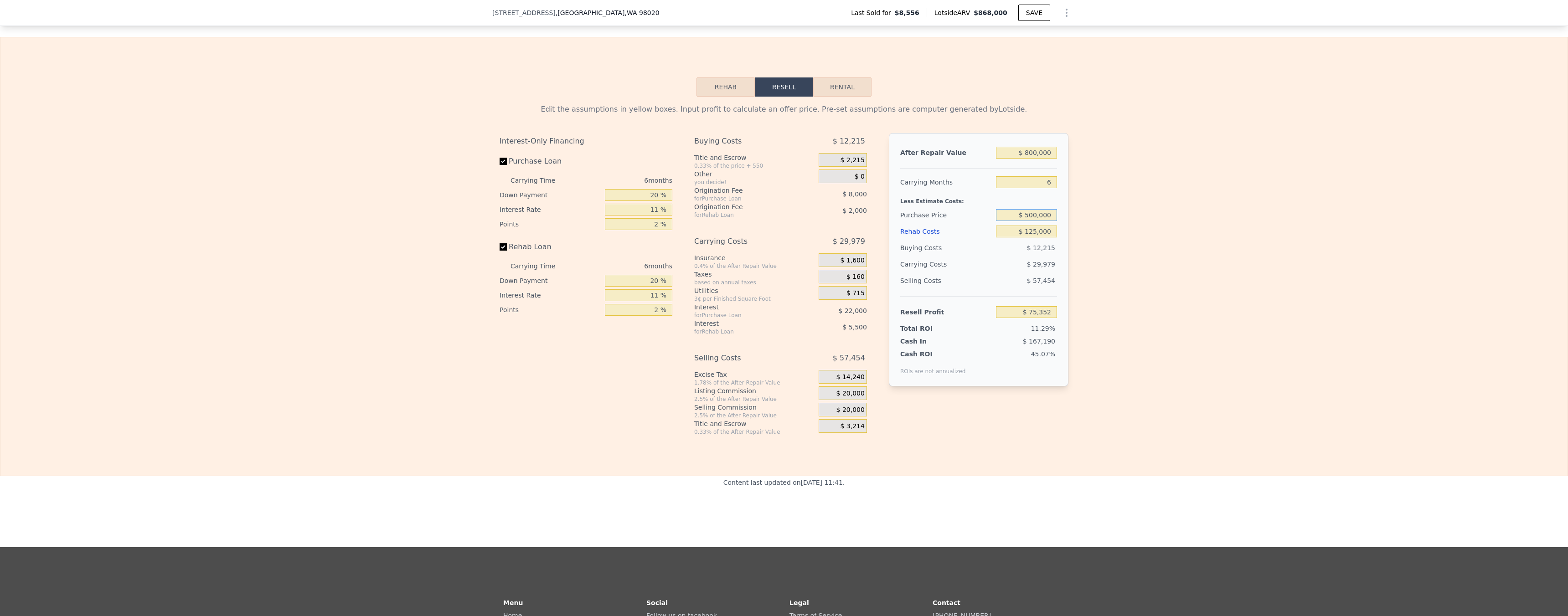
click at [1043, 221] on input "$ 500,000" at bounding box center [1026, 215] width 61 height 12
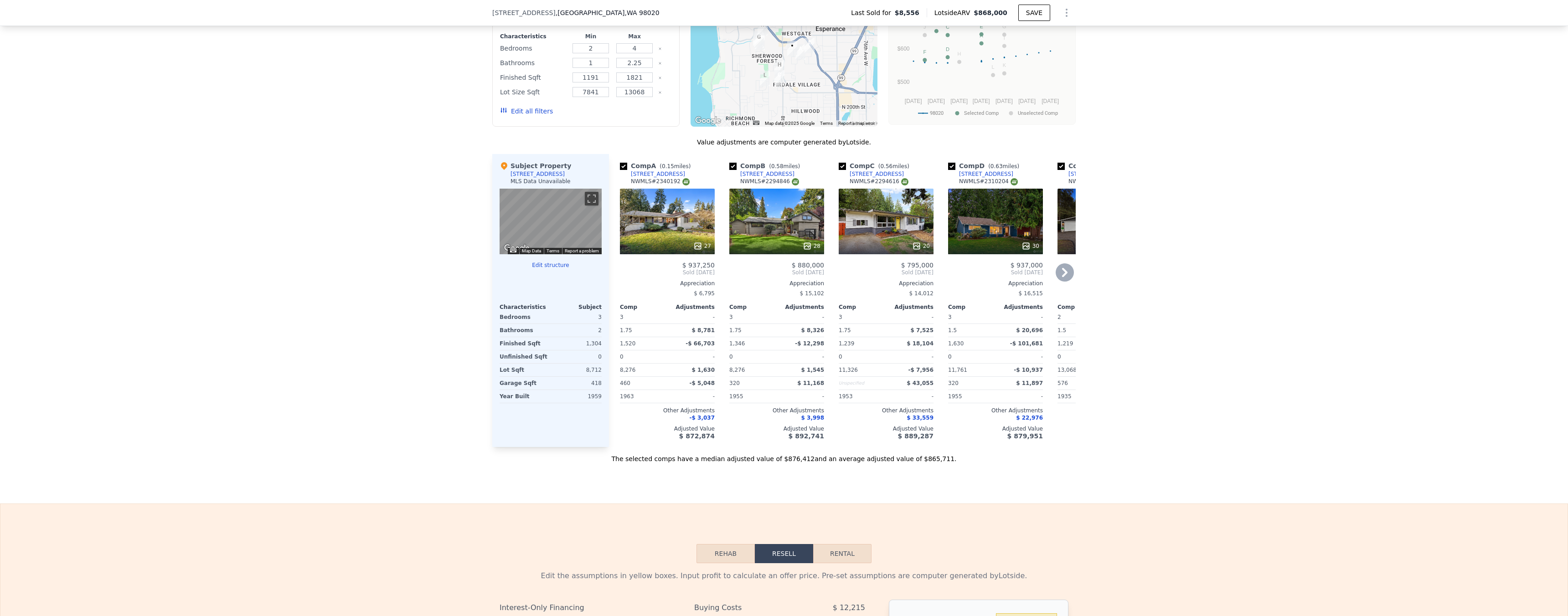
scroll to position [761, 0]
click at [696, 250] on icon at bounding box center [698, 245] width 9 height 9
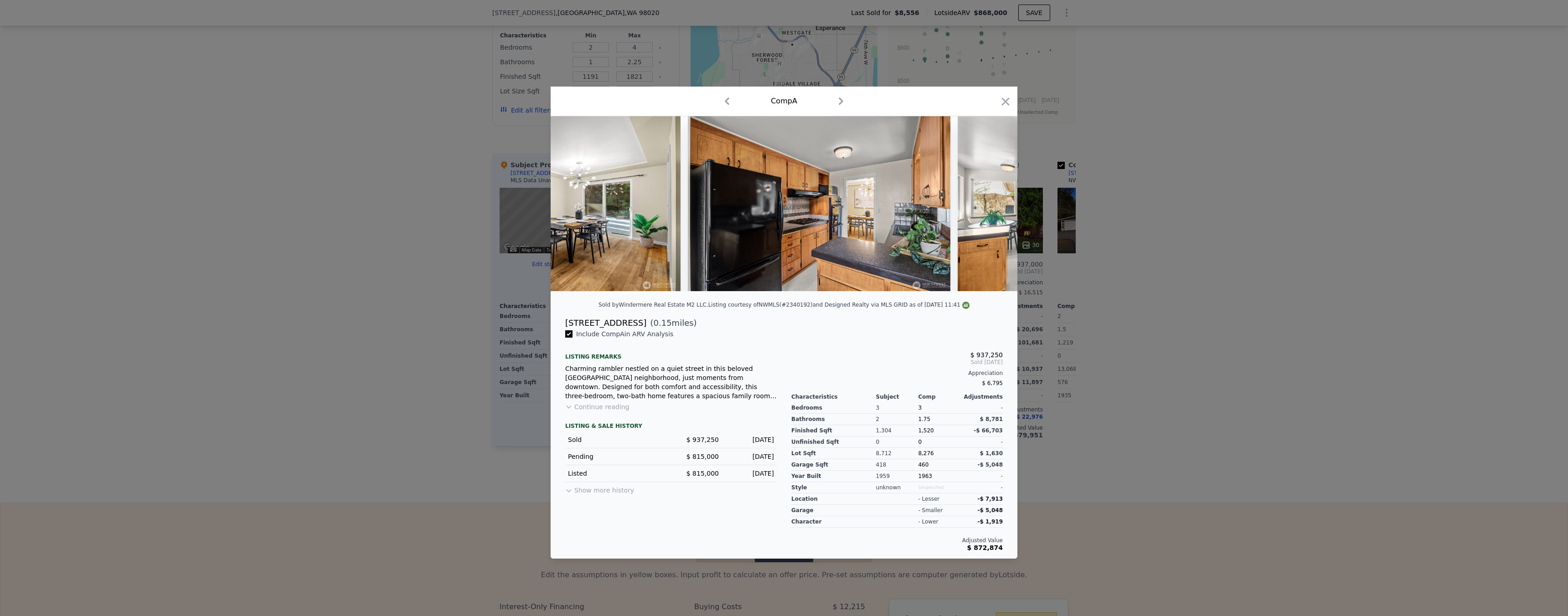
scroll to position [0, 2466]
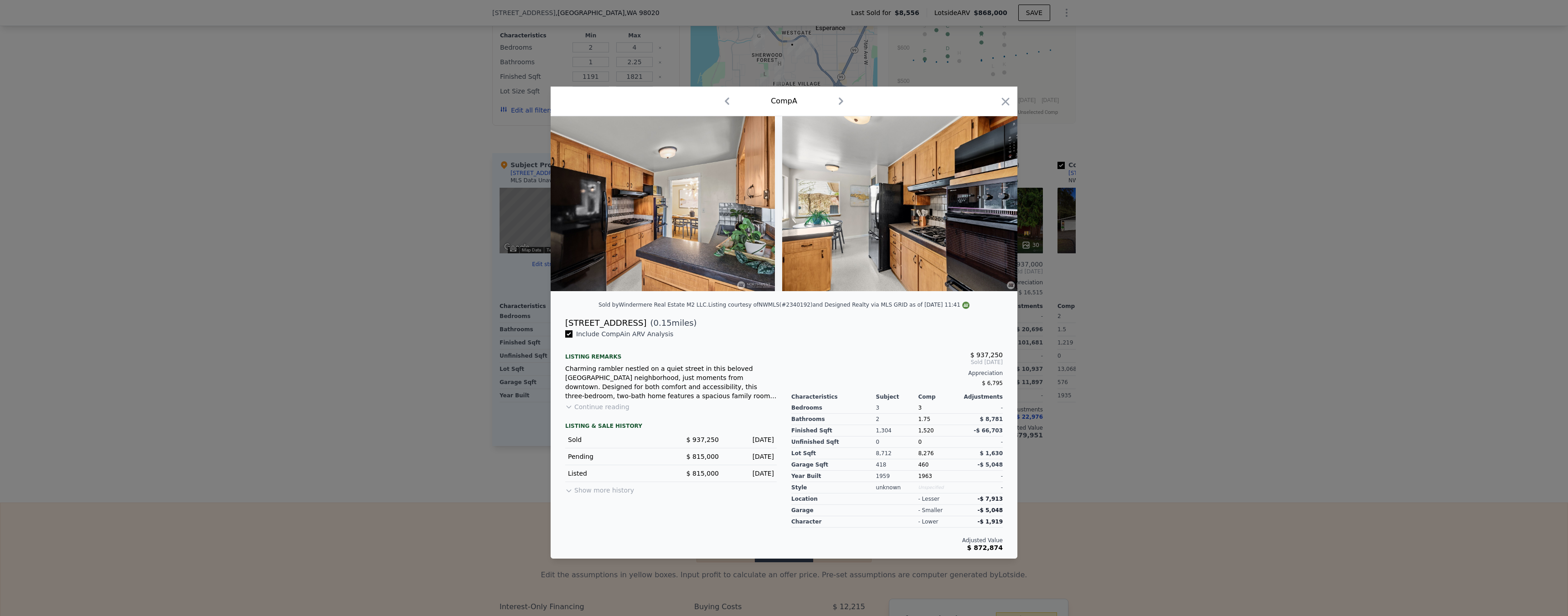
click at [1082, 295] on div at bounding box center [784, 308] width 1568 height 616
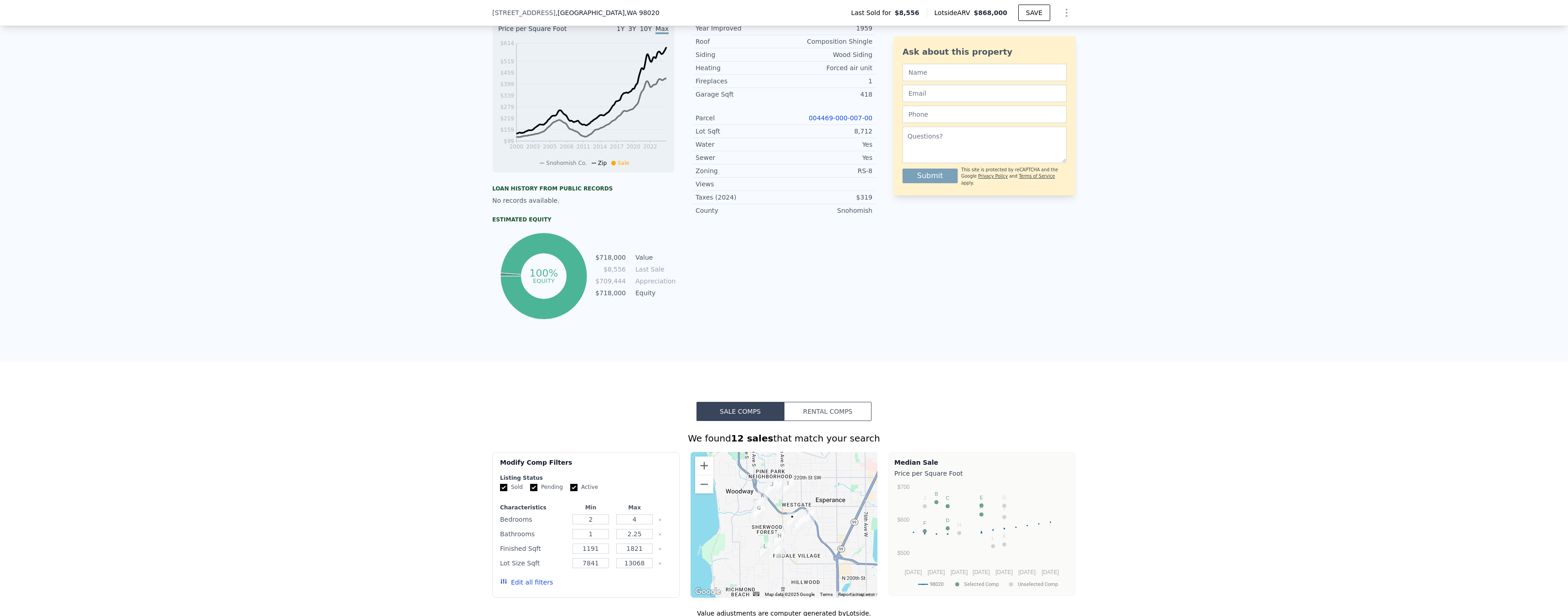
type input "$ 868,000"
type input "$ 0"
type input "$ 793,450"
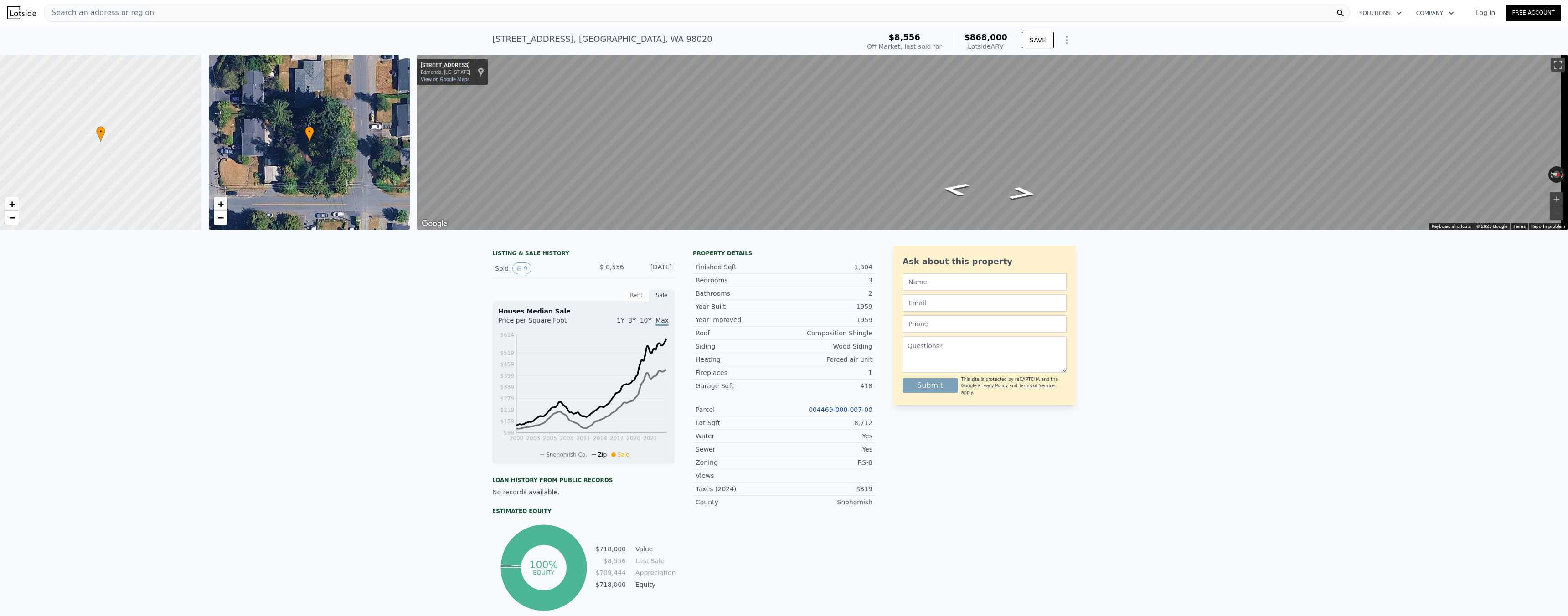
click at [244, 18] on div "Search an address or region" at bounding box center [697, 13] width 1306 height 18
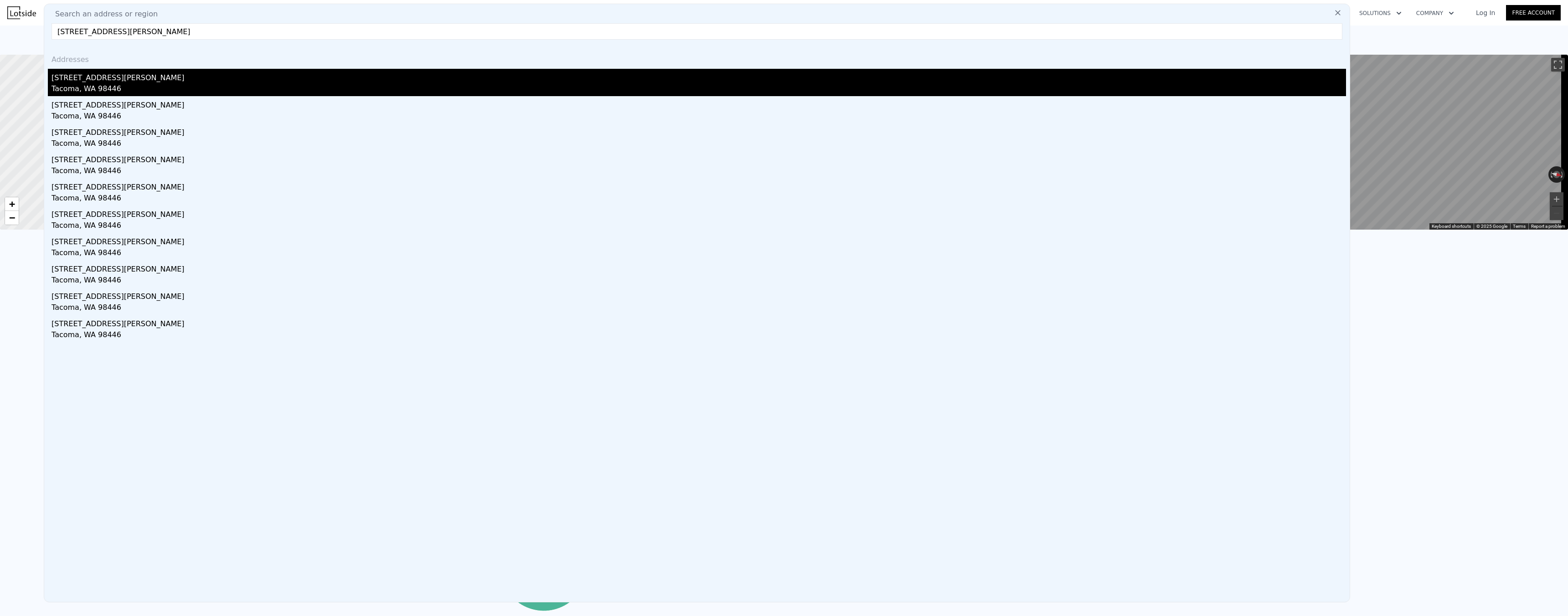
type input "11101 Bingham AVE E Tacoma, 98446"
click at [109, 88] on div "Tacoma, WA 98446" at bounding box center [699, 89] width 1295 height 13
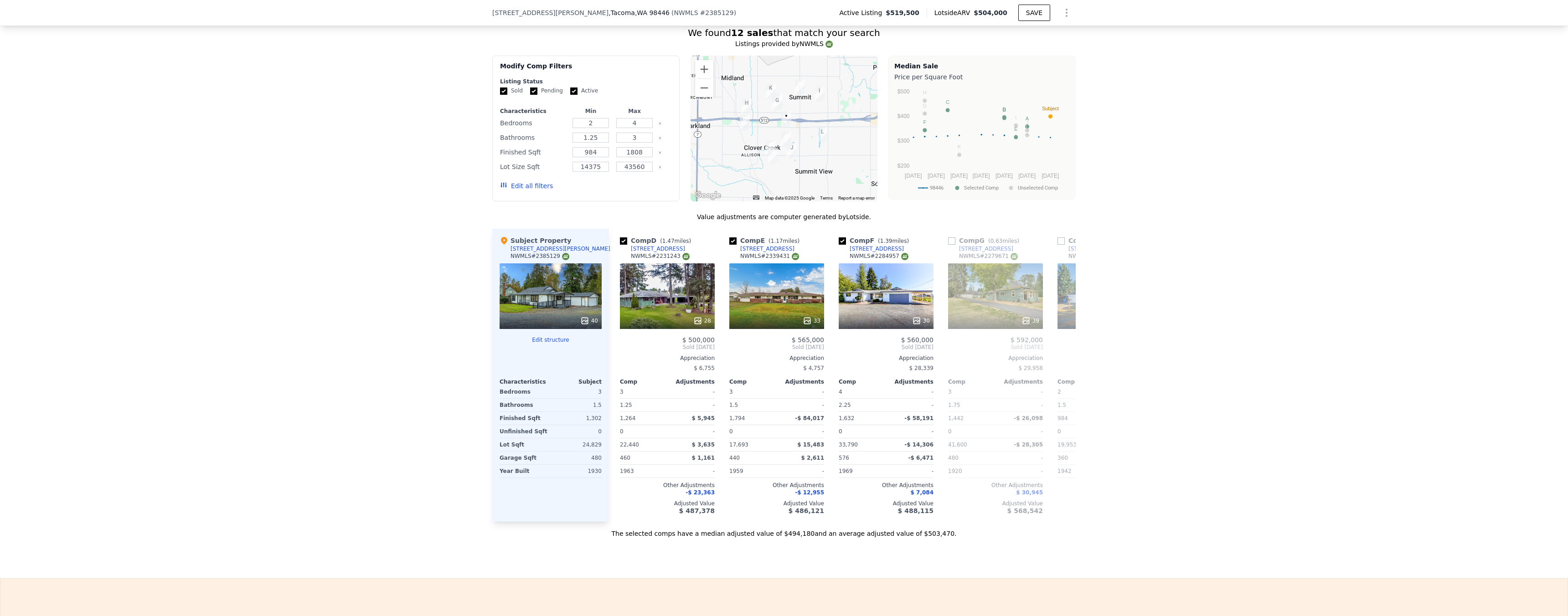
scroll to position [0, 326]
click at [1020, 326] on div "39" at bounding box center [998, 321] width 87 height 9
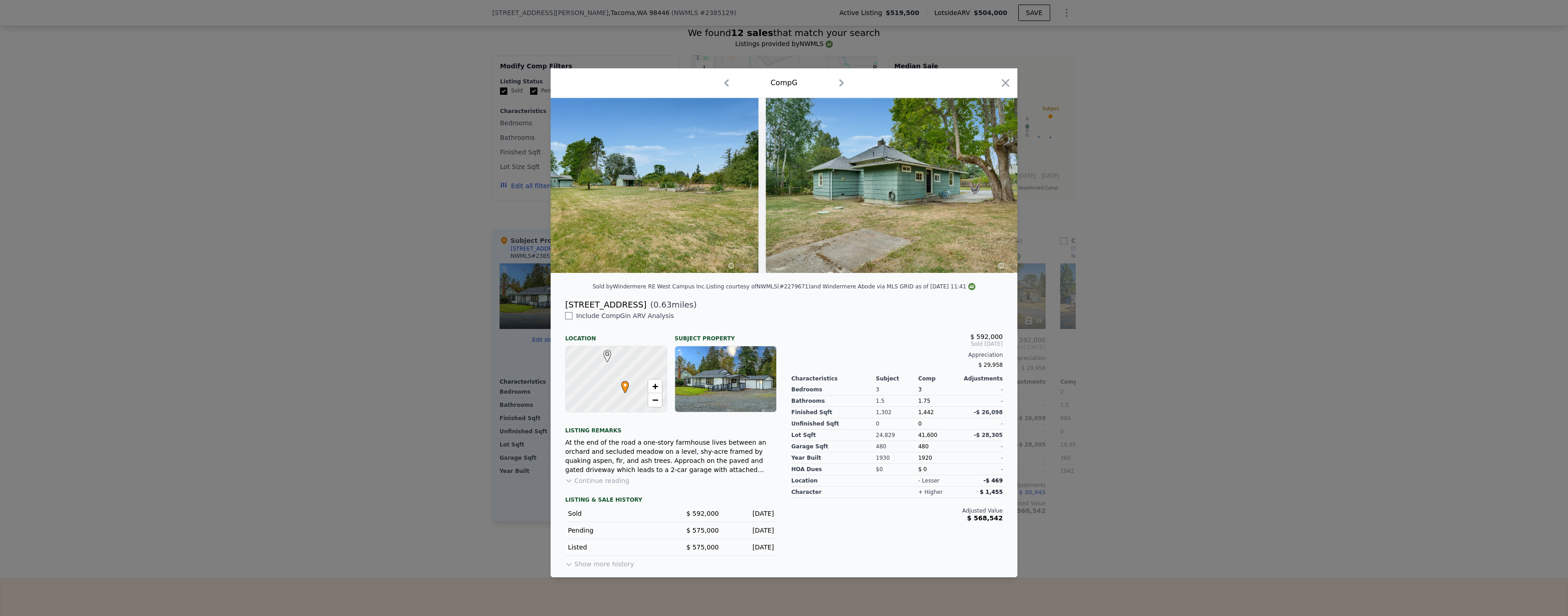
scroll to position [0, 5464]
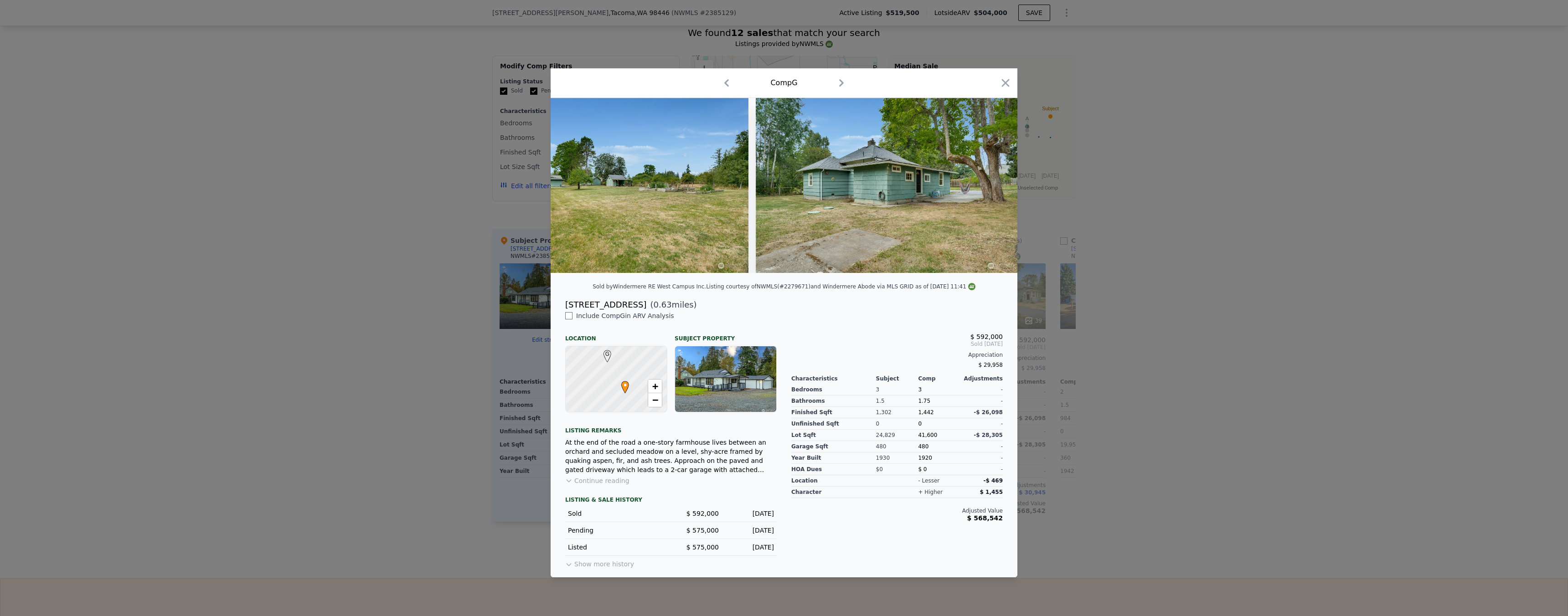
drag, startPoint x: 1123, startPoint y: 257, endPoint x: 1112, endPoint y: 260, distance: 11.4
click at [1123, 257] on div at bounding box center [784, 308] width 1568 height 616
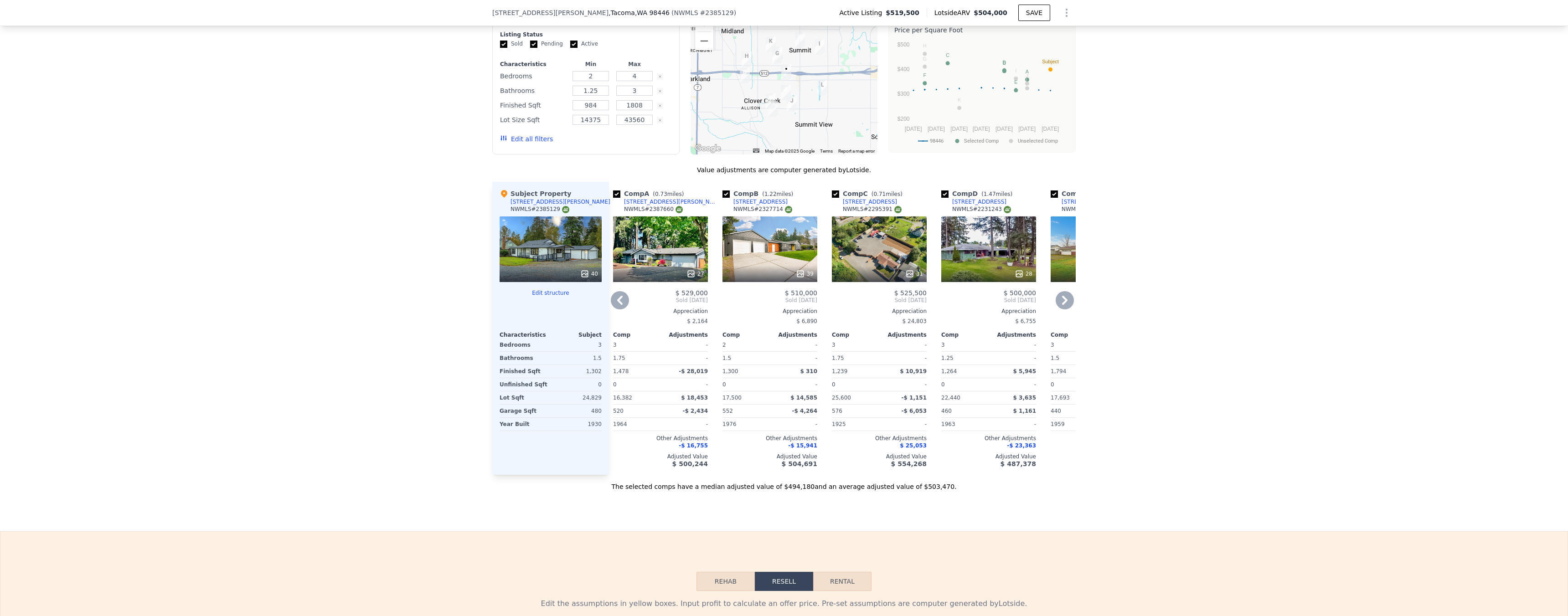
scroll to position [0, 8]
click at [796, 277] on icon at bounding box center [799, 274] width 6 height 6
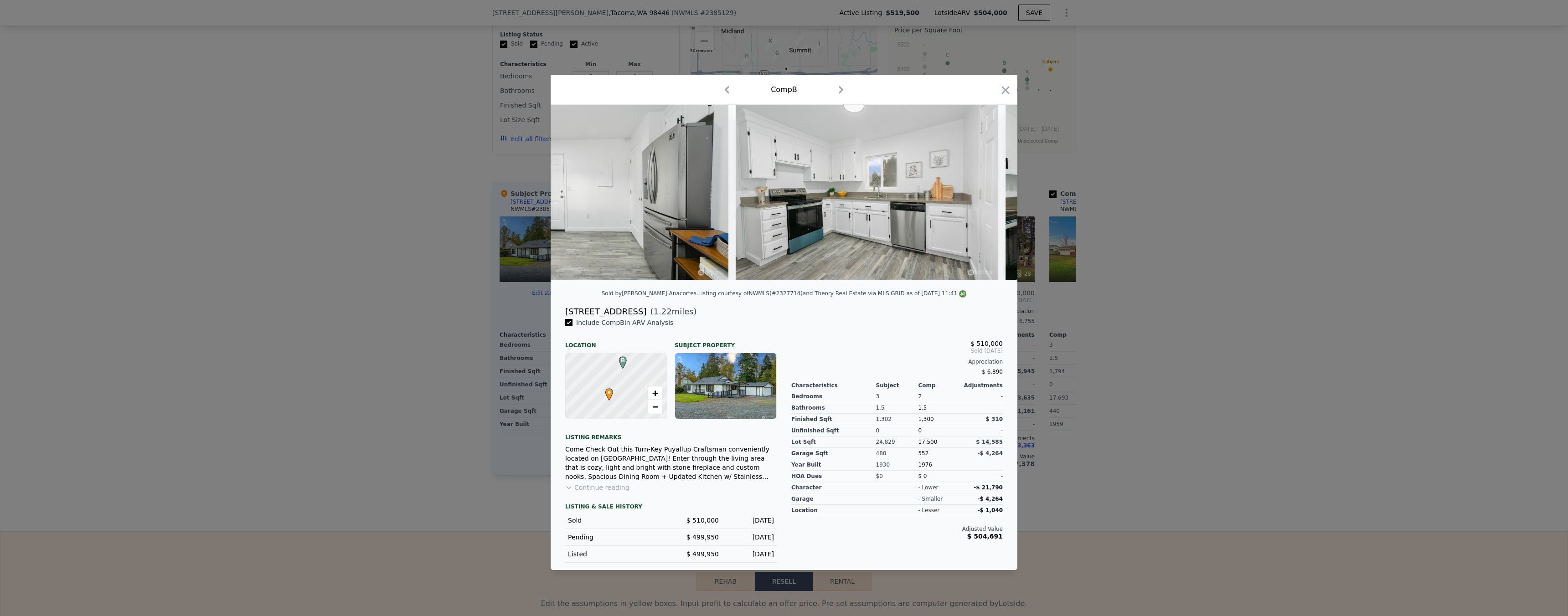
scroll to position [0, 2423]
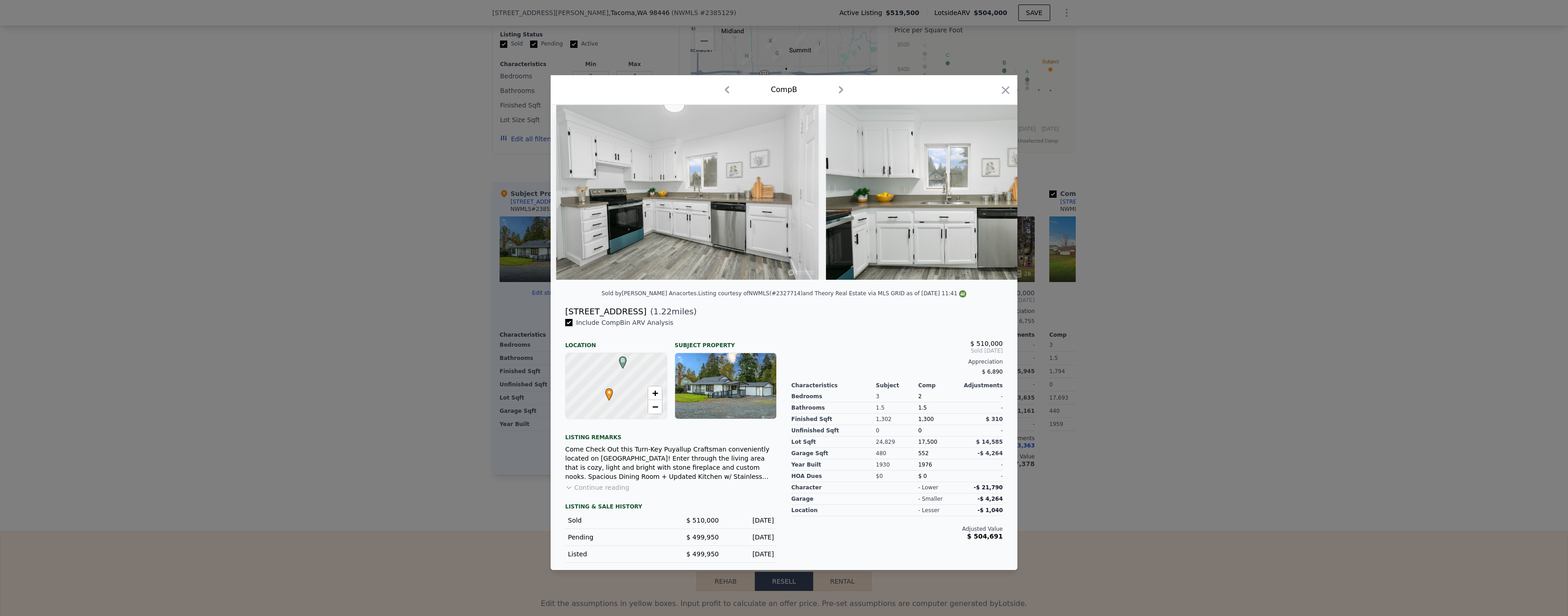
click at [1227, 282] on div at bounding box center [784, 308] width 1568 height 616
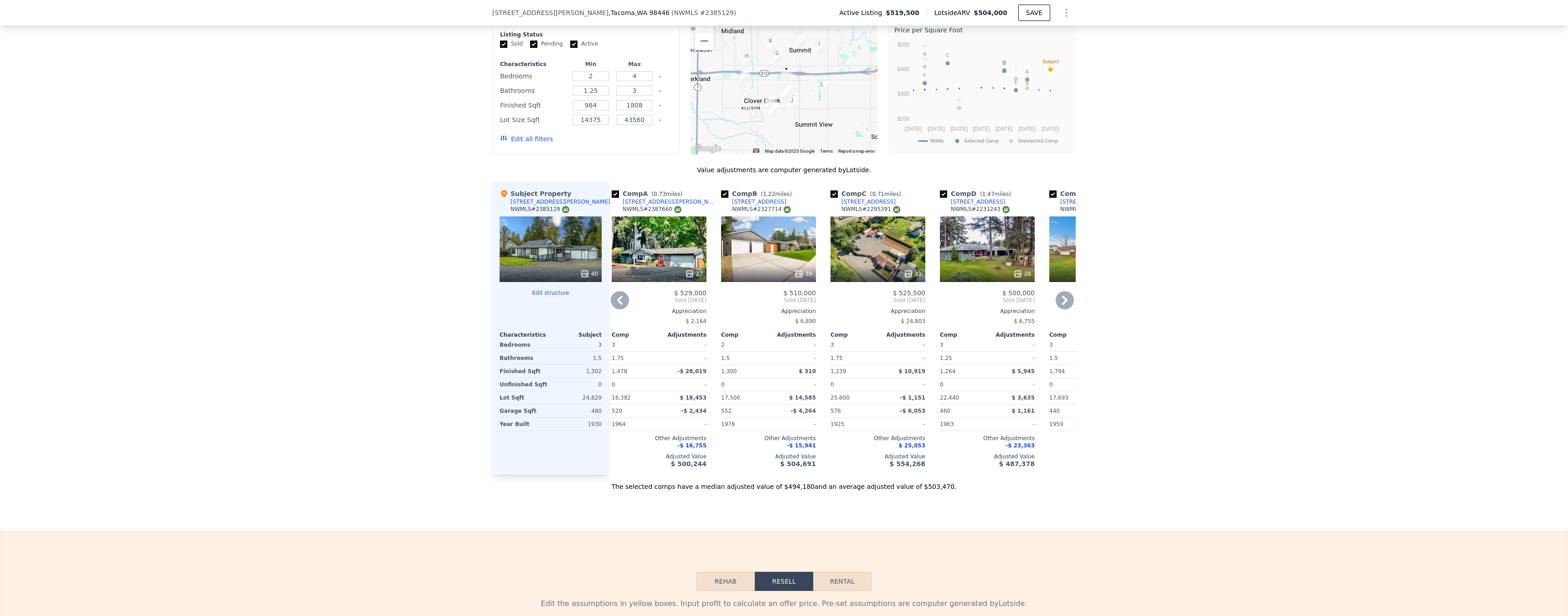
click at [680, 279] on div "27" at bounding box center [659, 274] width 87 height 9
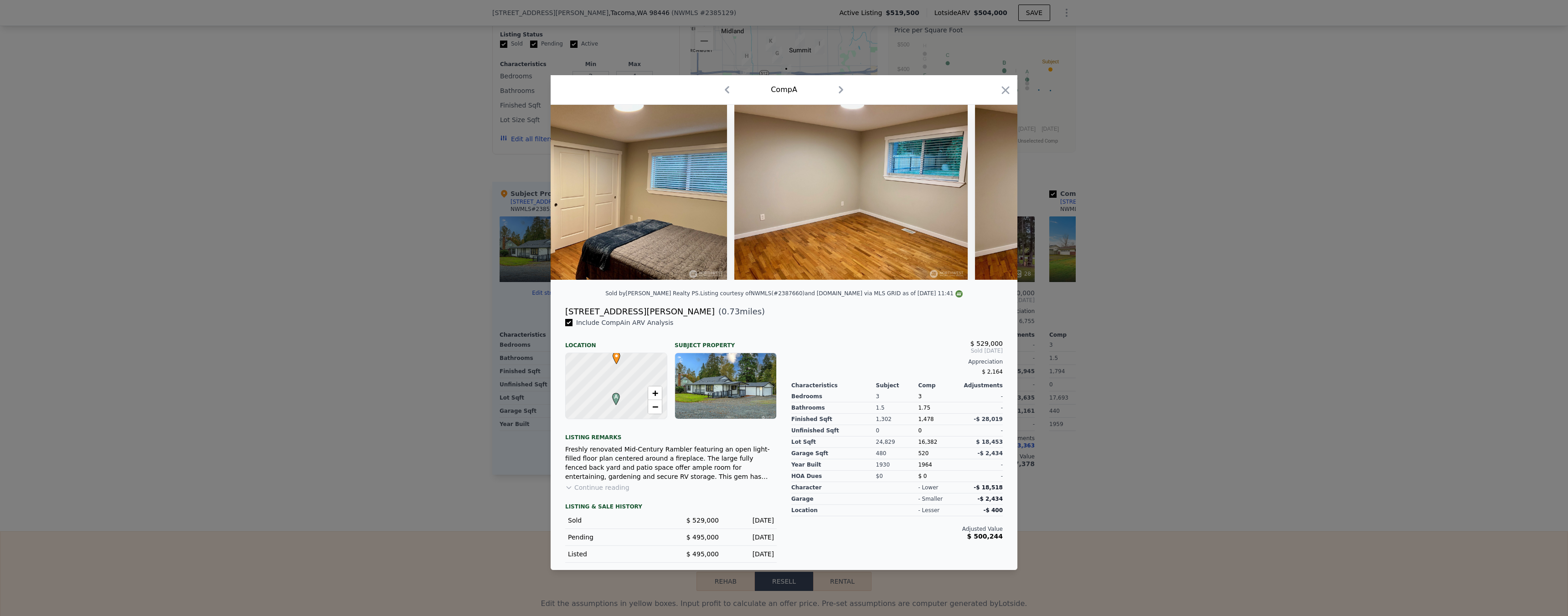
scroll to position [0, 4163]
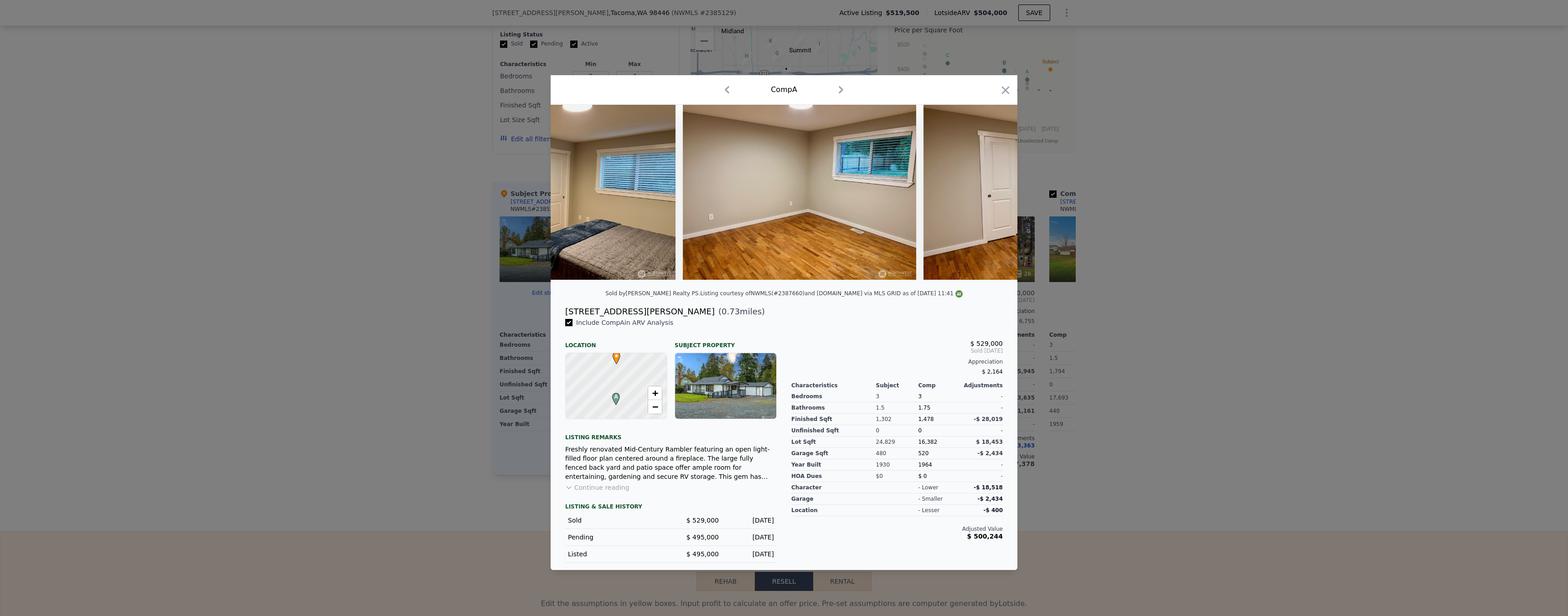
click at [1130, 296] on div at bounding box center [784, 308] width 1568 height 616
